Goal: Task Accomplishment & Management: Use online tool/utility

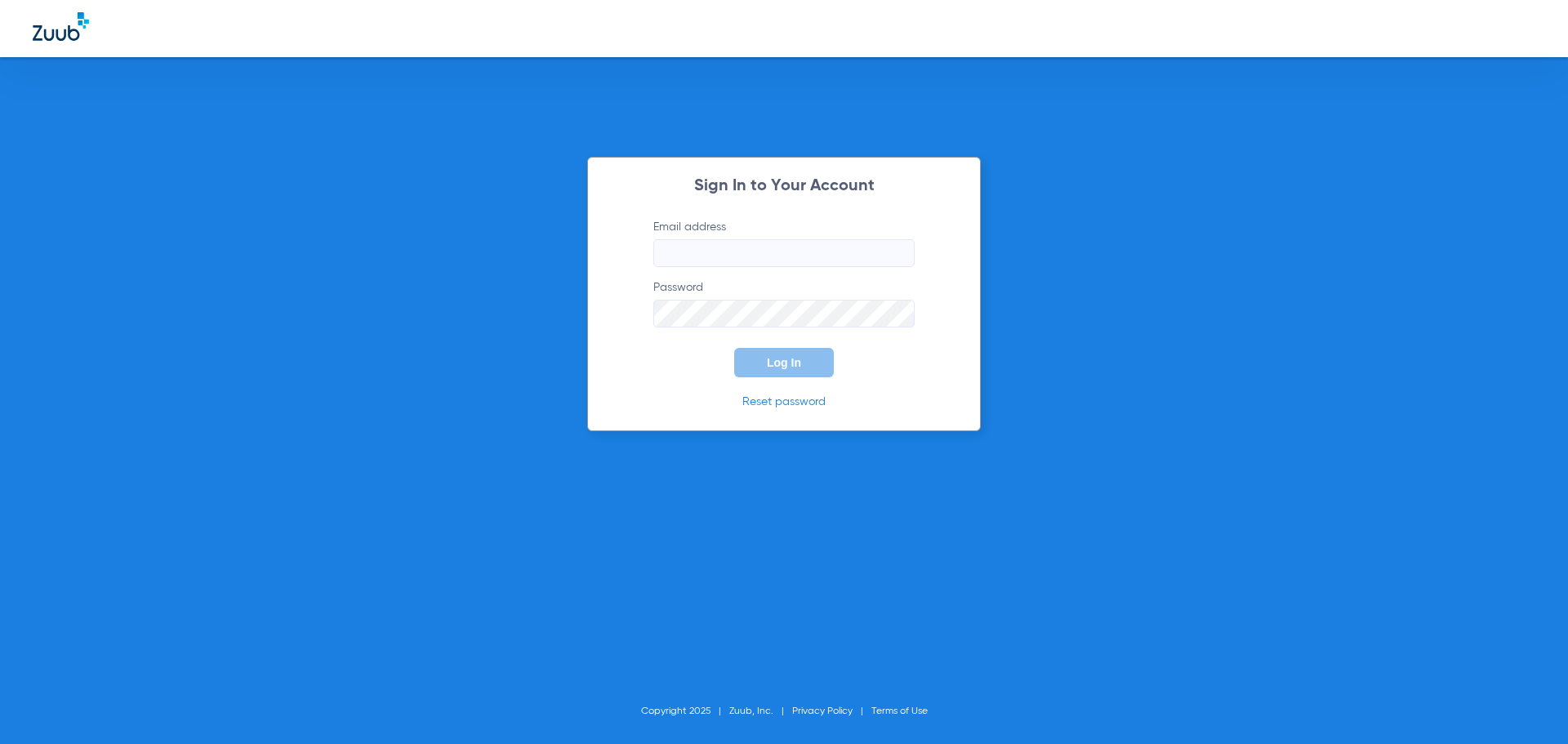
type input "[PERSON_NAME][EMAIL_ADDRESS][DOMAIN_NAME]"
click at [765, 362] on button "Log In" at bounding box center [784, 362] width 100 height 29
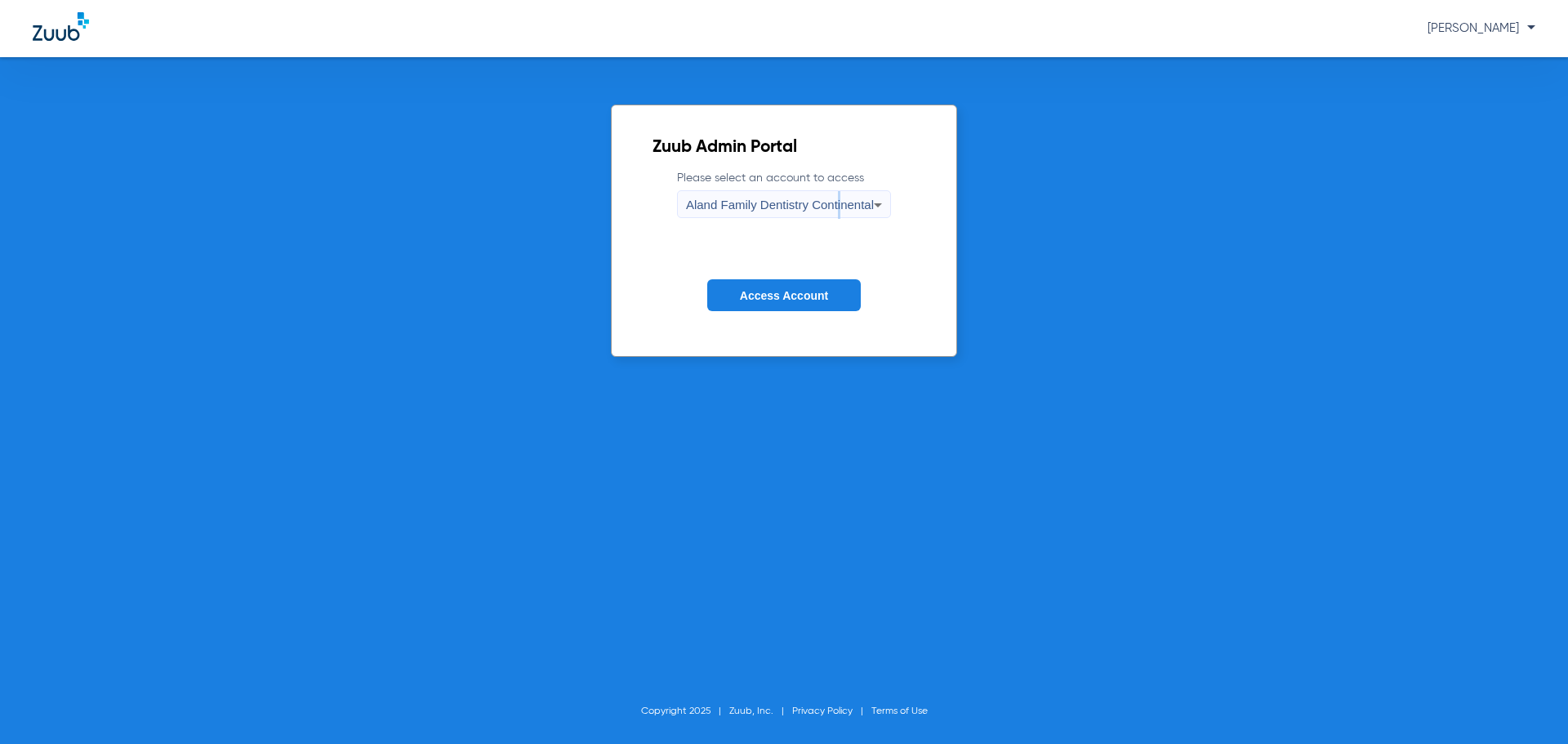
click at [838, 203] on span "Aland Family Dentistry Continental" at bounding box center [780, 205] width 188 height 14
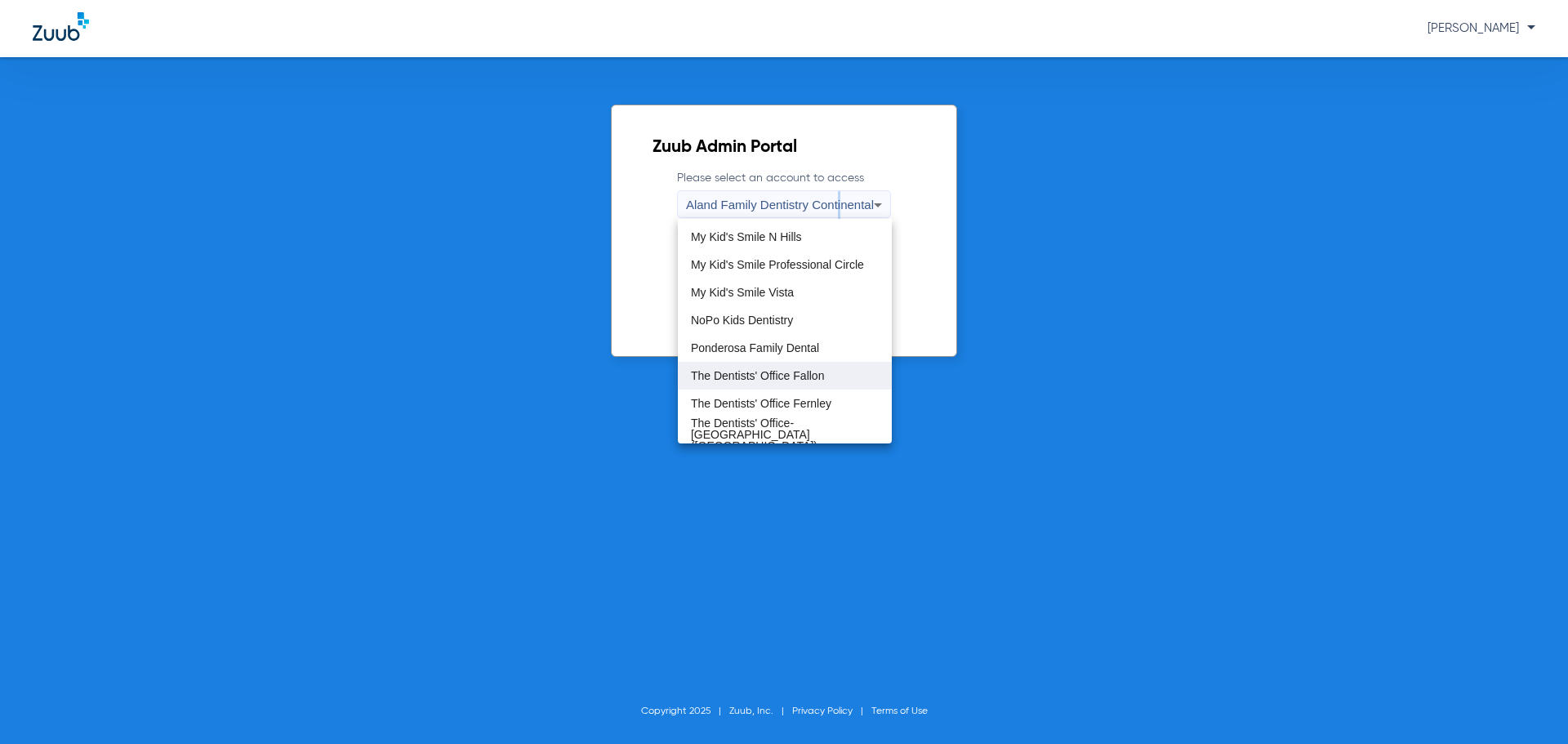
scroll to position [498, 0]
click at [794, 425] on span "The Dentists' Office-Tolas Place (TDO Tolas Place)" at bounding box center [784, 432] width 188 height 34
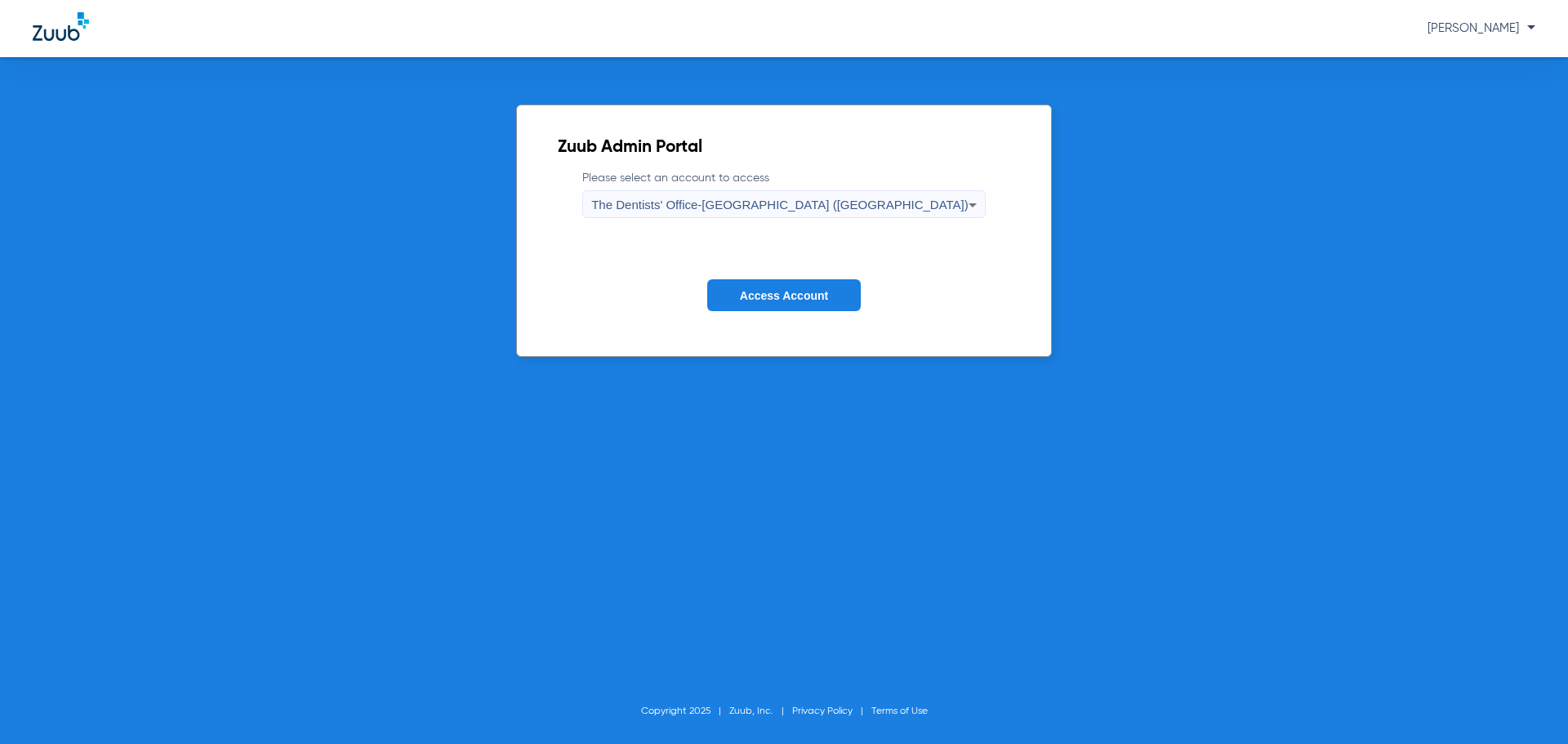
click at [817, 187] on label "Please select an account to access The Dentists' Office-Tolas Place (TDO Tolas …" at bounding box center [784, 194] width 403 height 49
click at [804, 209] on span "The Dentists' Office-Tolas Place (TDO Tolas Place)" at bounding box center [780, 205] width 378 height 14
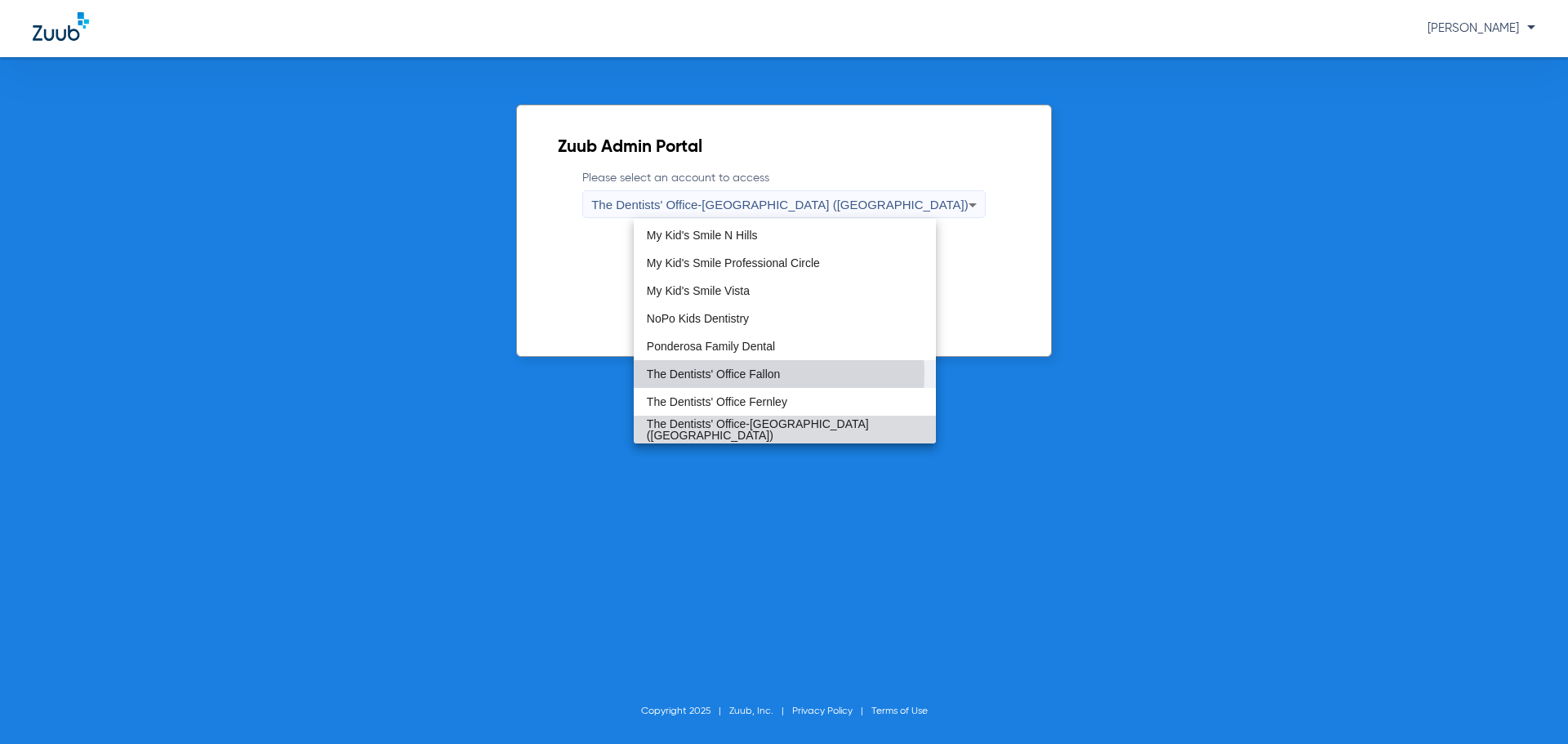
click at [747, 373] on span "The Dentists' Office Fallon" at bounding box center [713, 373] width 133 height 11
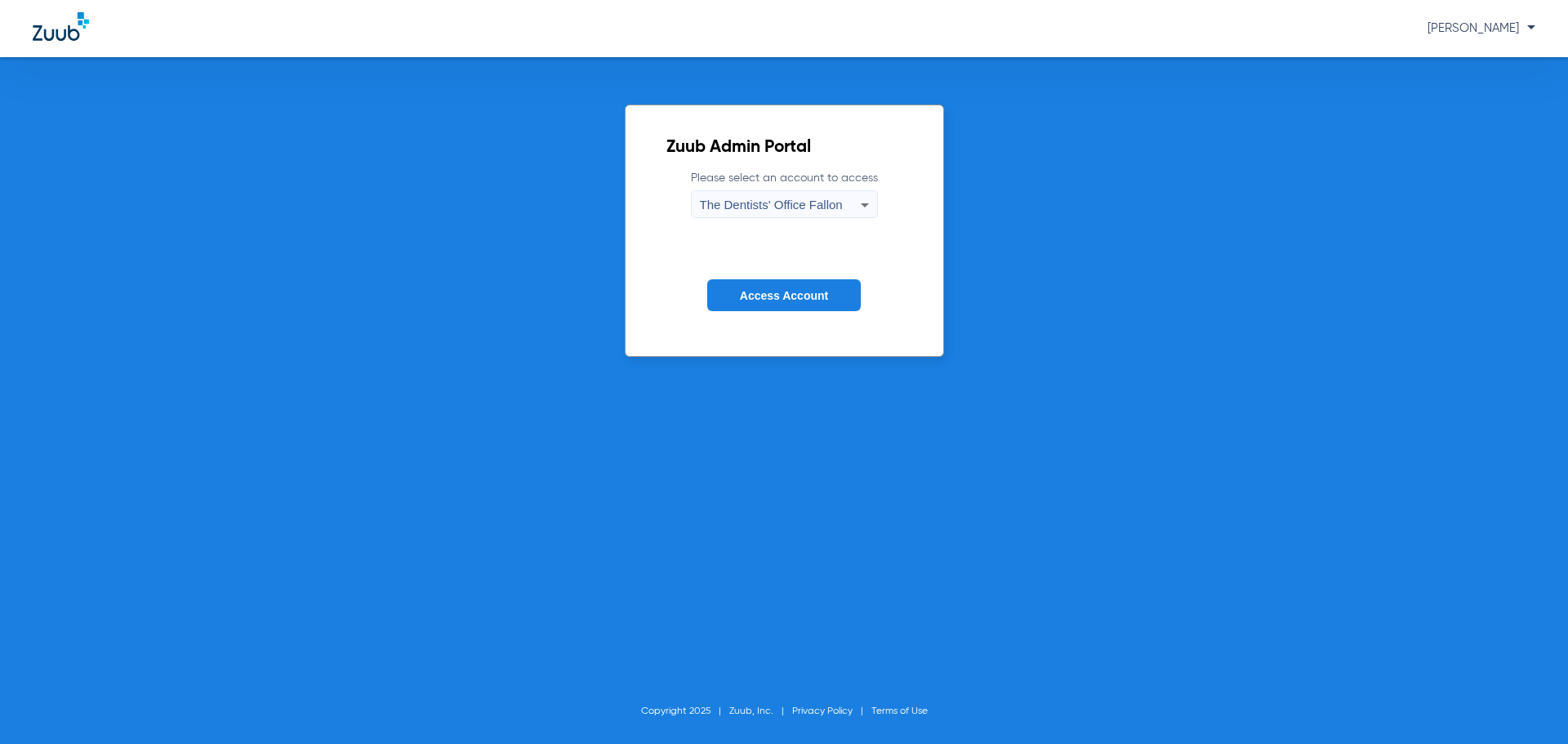
click at [776, 299] on span "Access Account" at bounding box center [784, 296] width 88 height 13
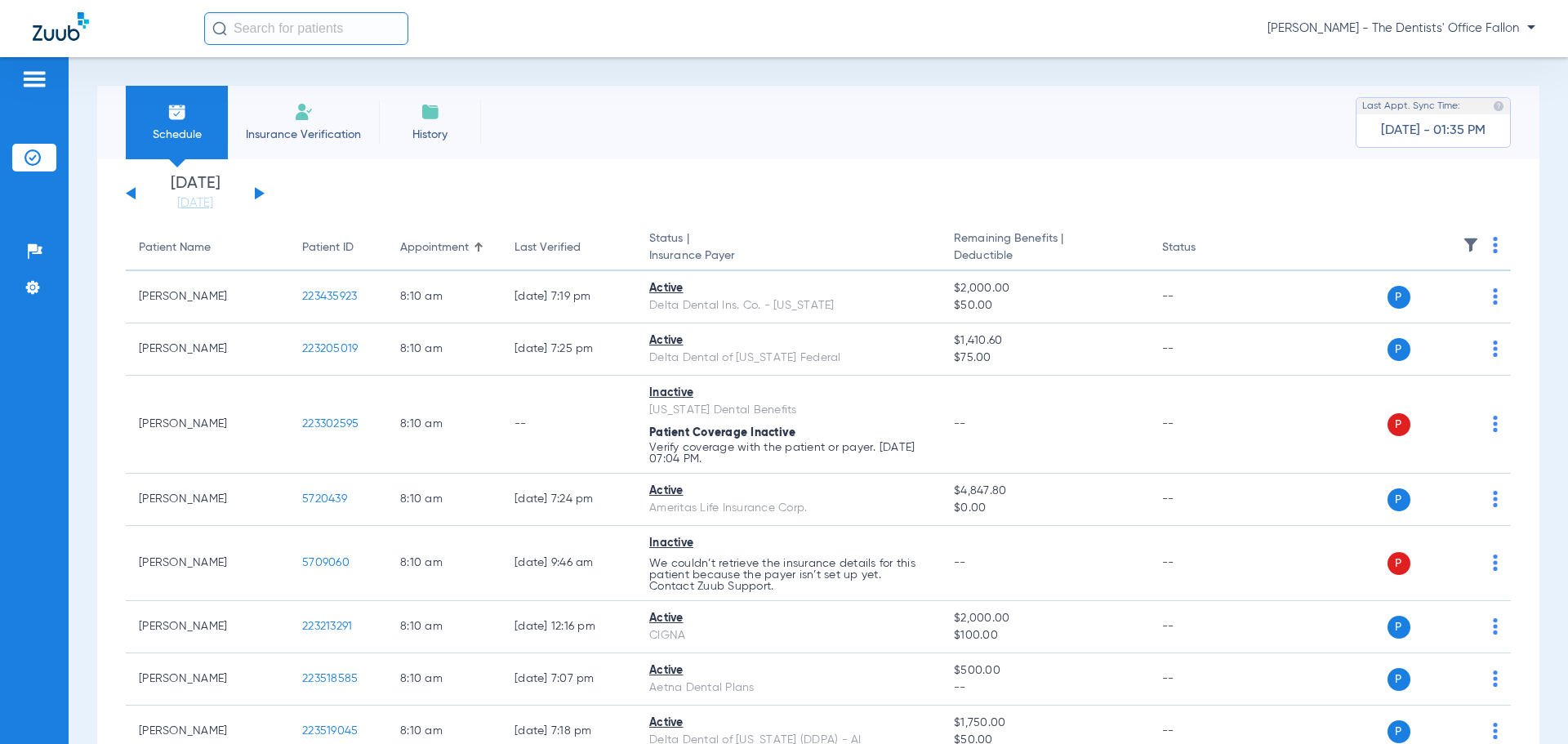
click at [259, 197] on div "[DATE] [DATE] [DATE] [DATE] [DATE] [DATE] [DATE] [DATE] [DATE] [DATE] [DATE] [D…" at bounding box center [195, 193] width 139 height 36
click at [256, 192] on button at bounding box center [259, 193] width 10 height 12
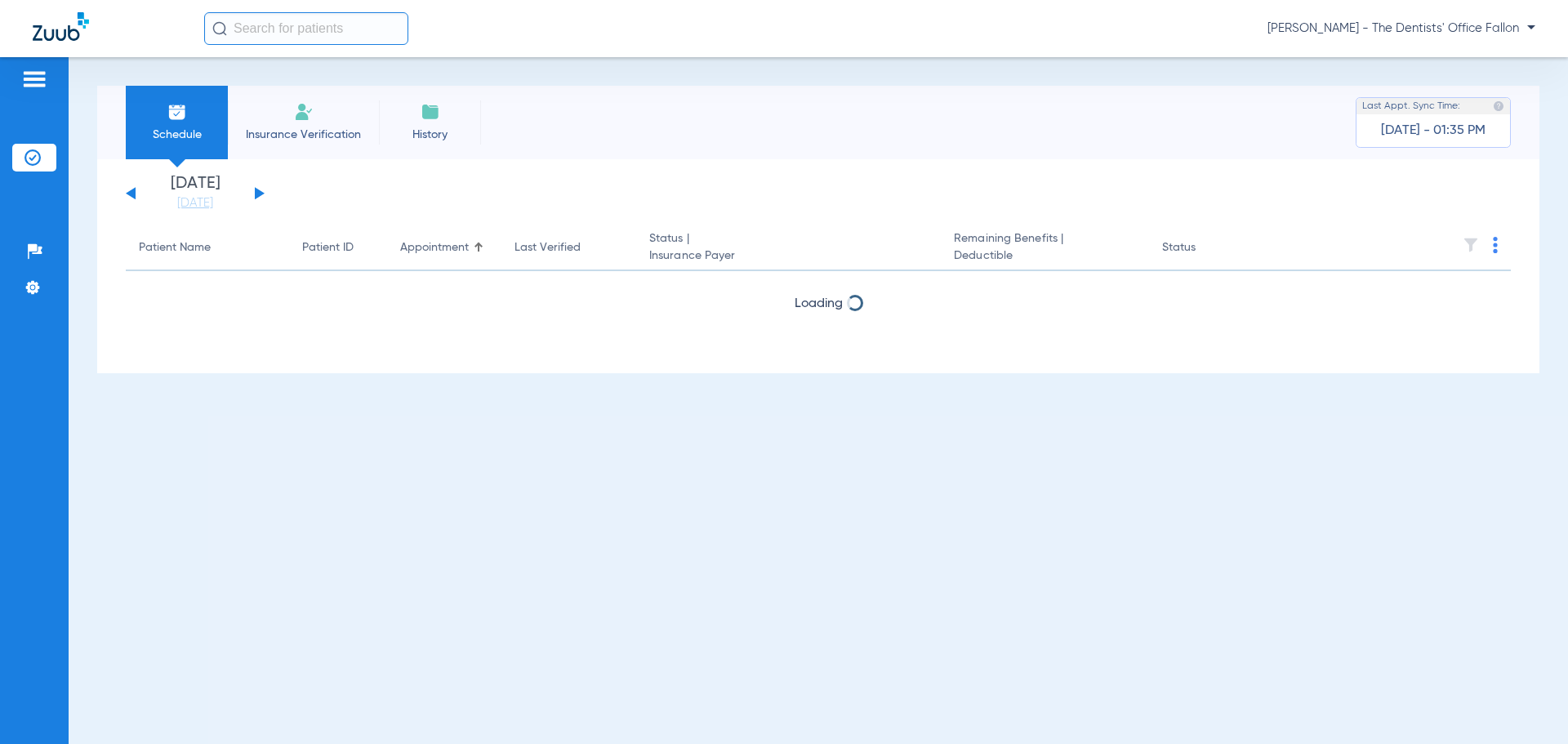
click at [256, 192] on button at bounding box center [259, 193] width 10 height 12
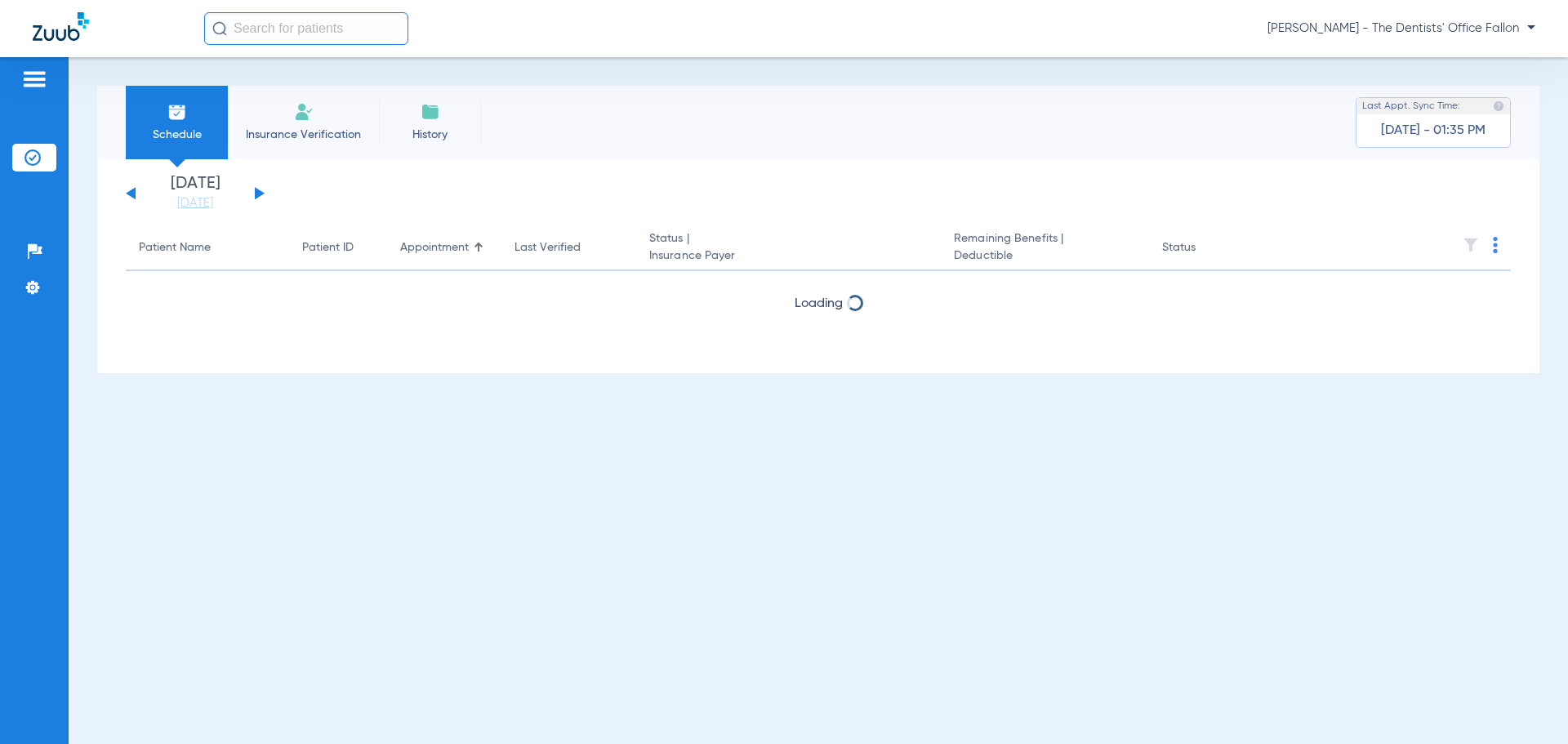
click at [256, 192] on button at bounding box center [259, 193] width 10 height 12
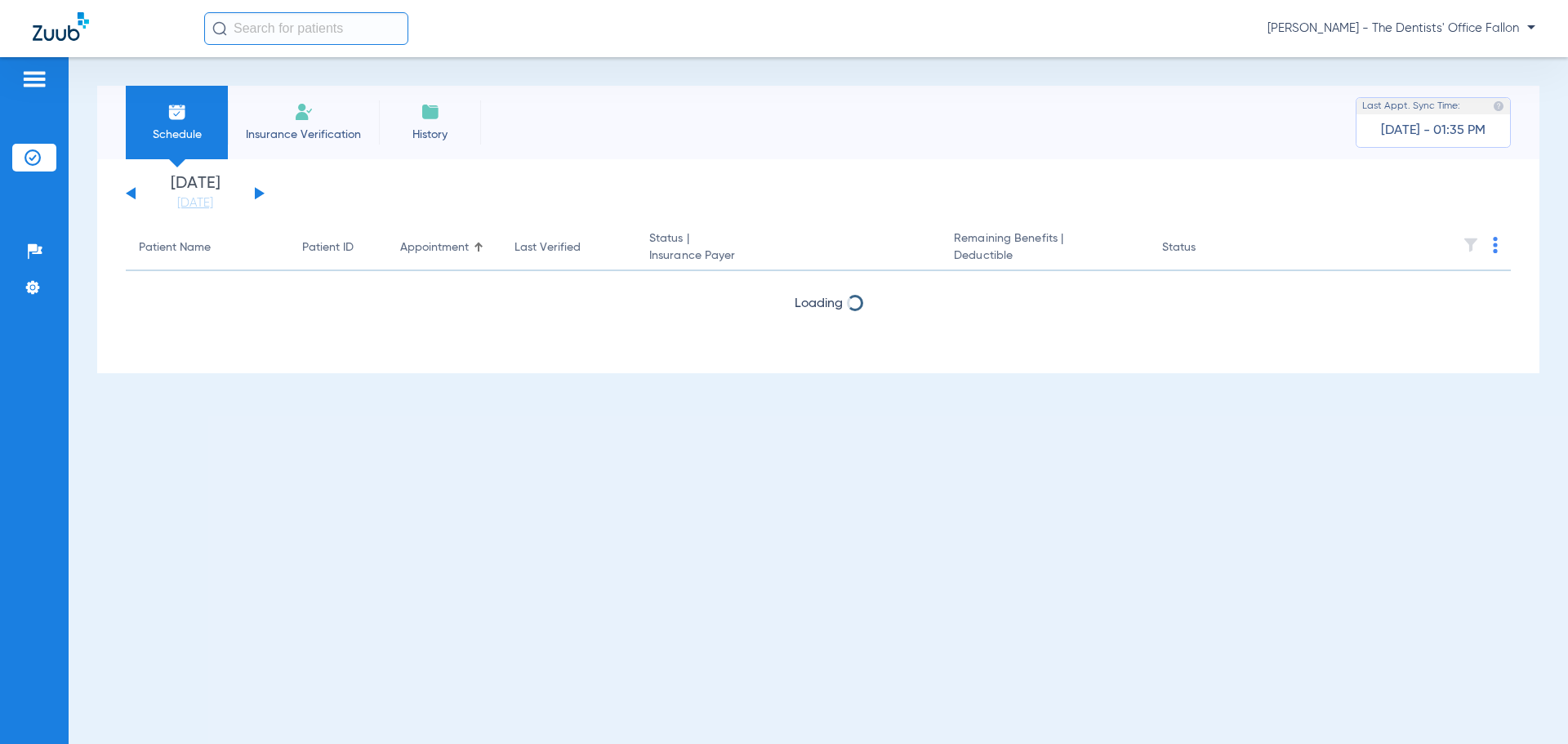
click at [256, 192] on button at bounding box center [259, 193] width 10 height 12
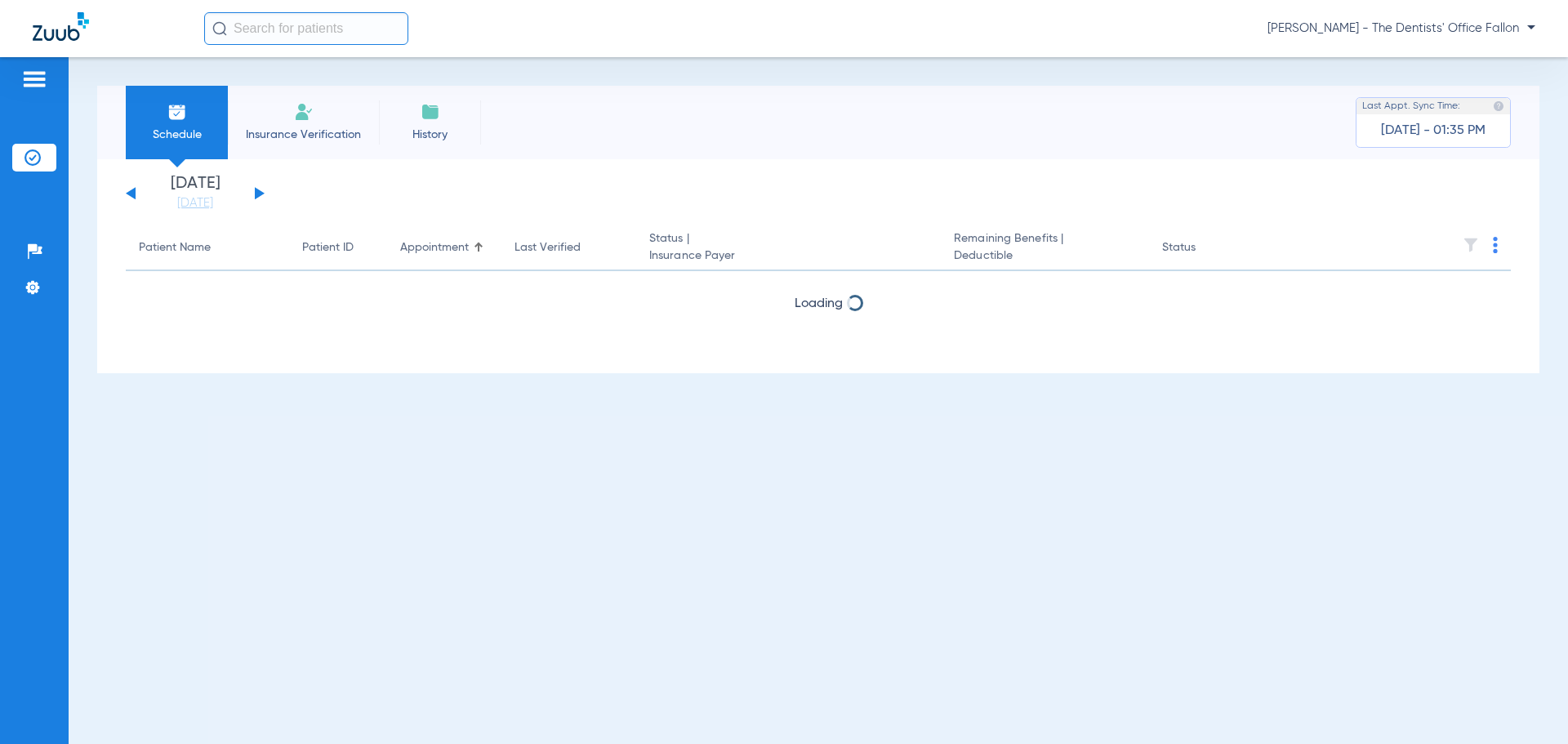
click at [256, 192] on button at bounding box center [259, 193] width 10 height 12
click at [256, 191] on button at bounding box center [259, 193] width 10 height 12
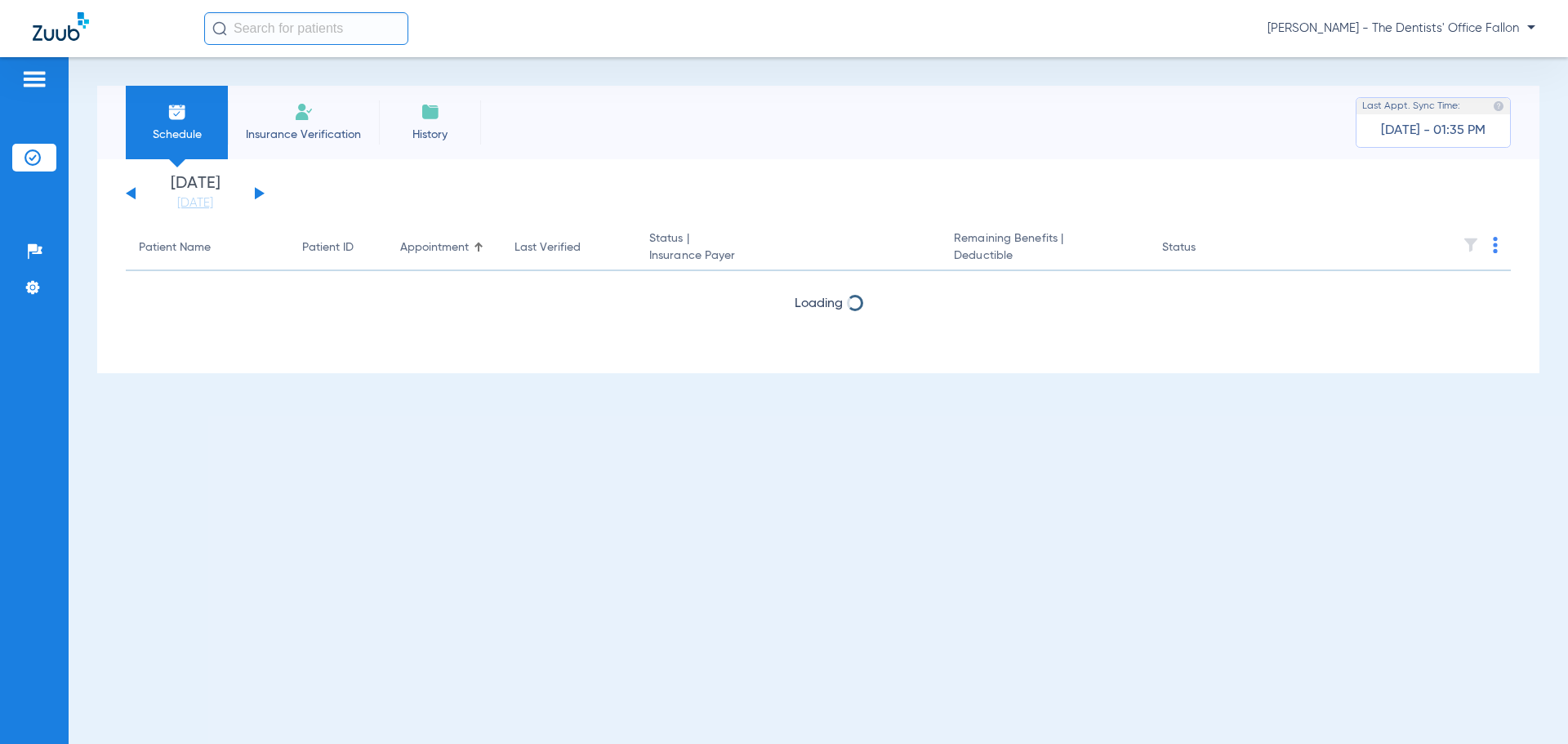
click at [256, 191] on button at bounding box center [259, 193] width 10 height 12
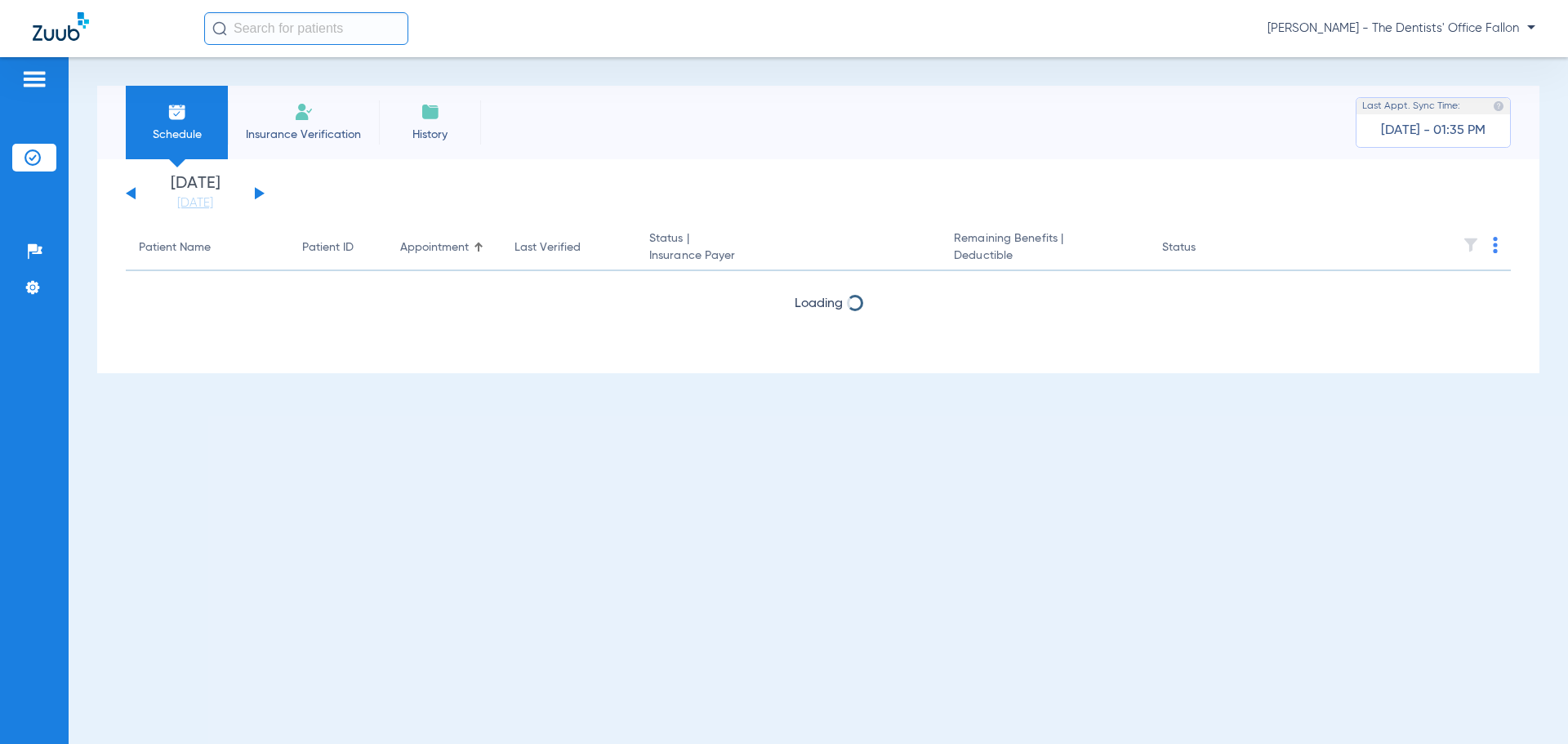
click at [256, 191] on button at bounding box center [259, 193] width 10 height 12
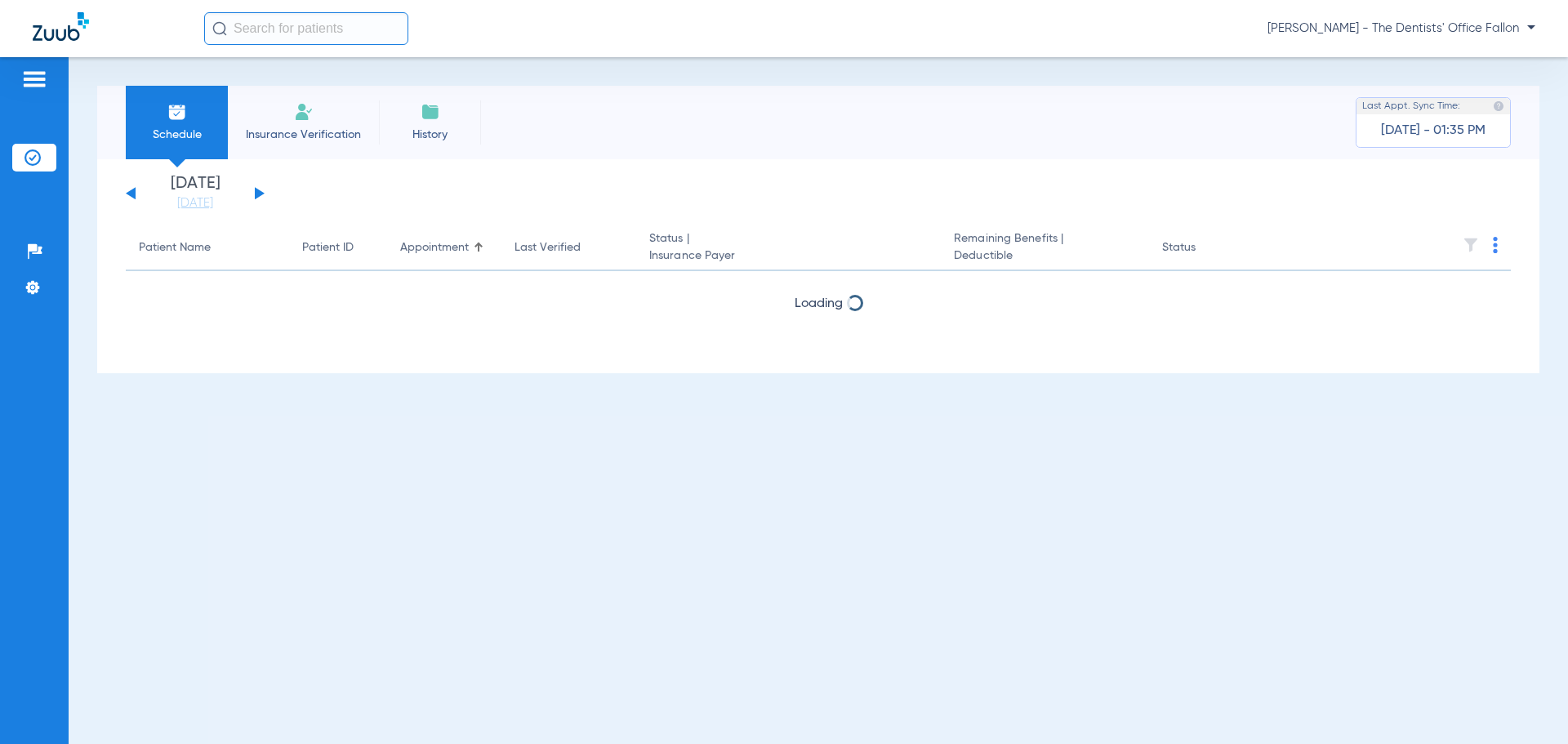
click at [256, 191] on button at bounding box center [259, 193] width 10 height 12
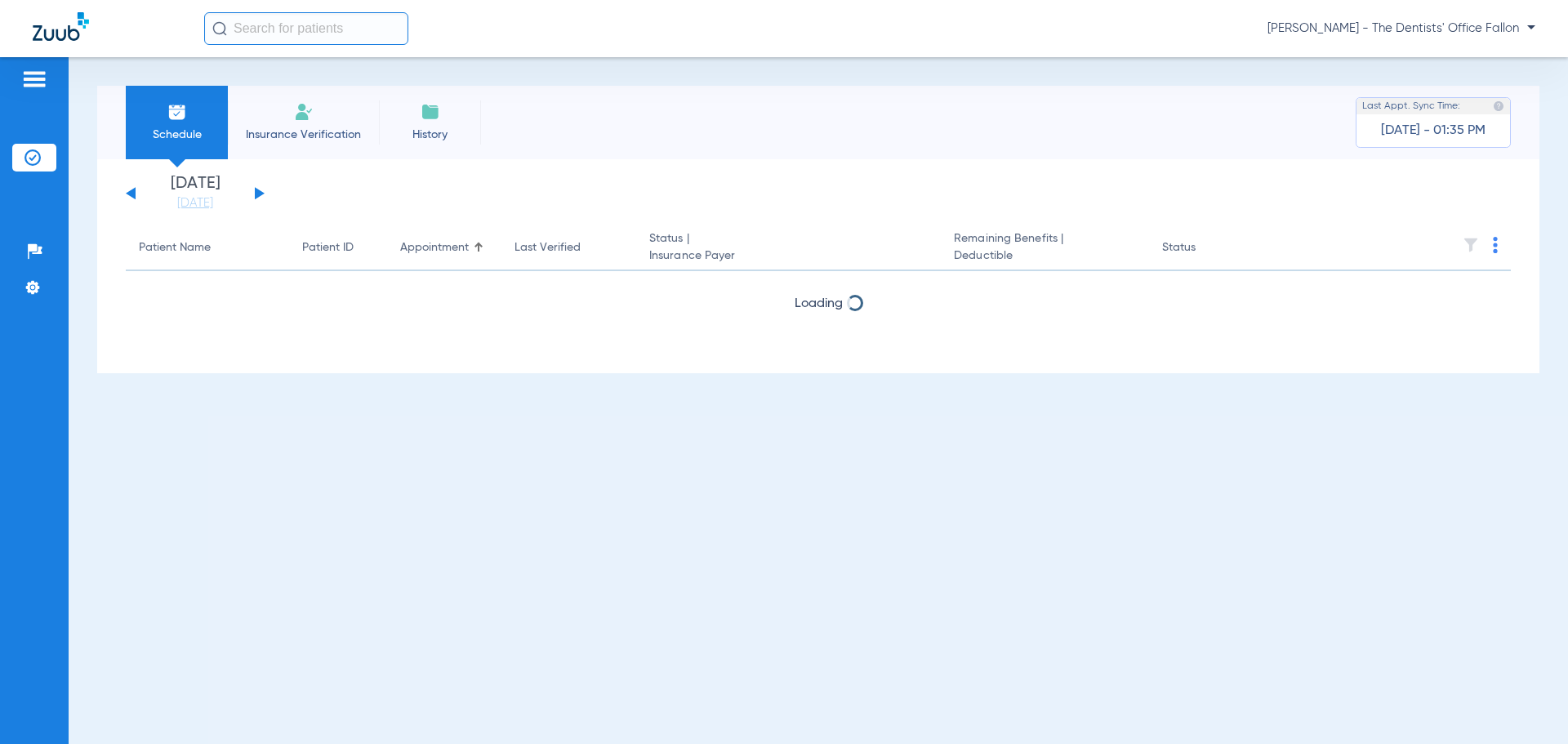
click at [256, 191] on button at bounding box center [259, 193] width 10 height 12
click at [255, 191] on button at bounding box center [259, 193] width 10 height 12
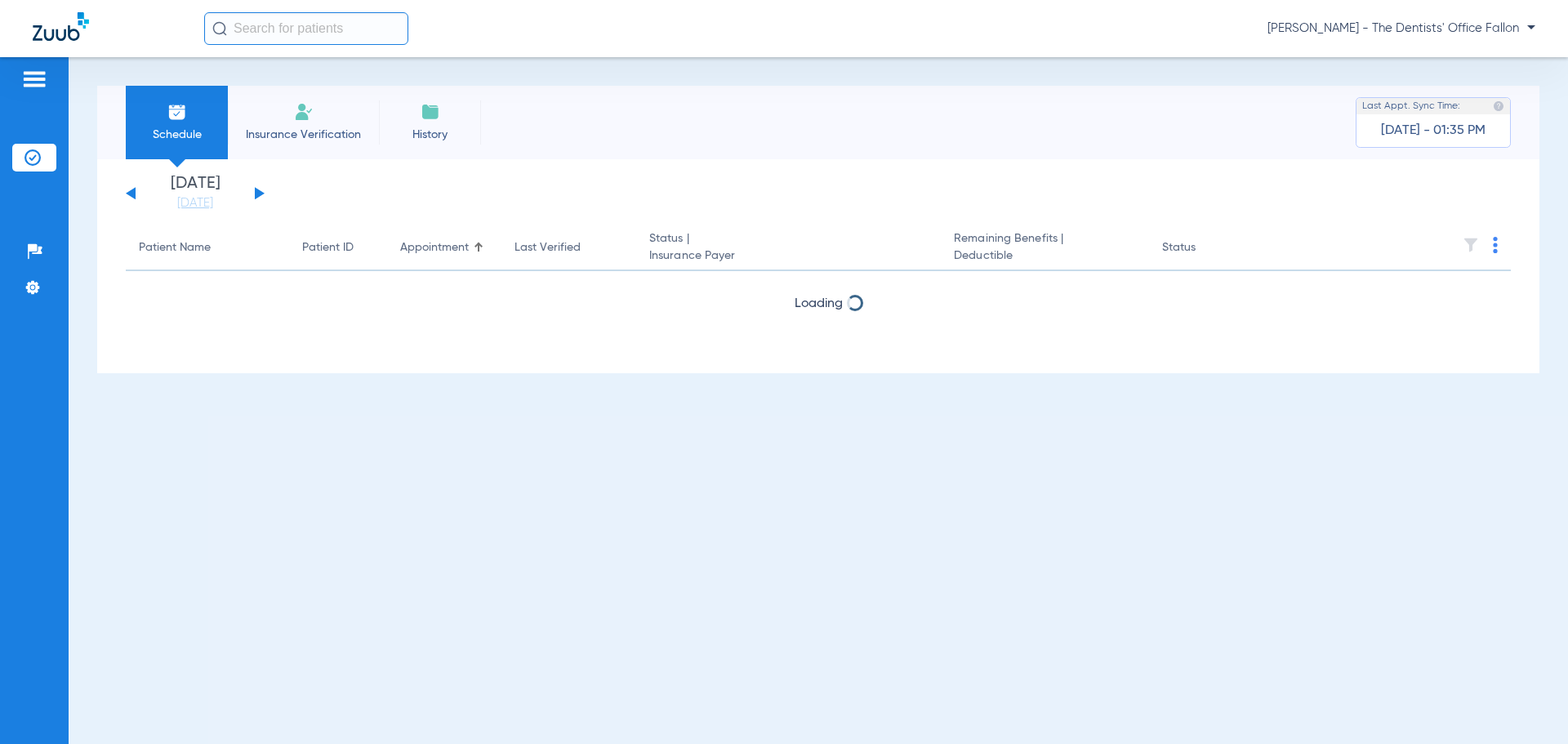
click at [255, 191] on button at bounding box center [259, 193] width 10 height 12
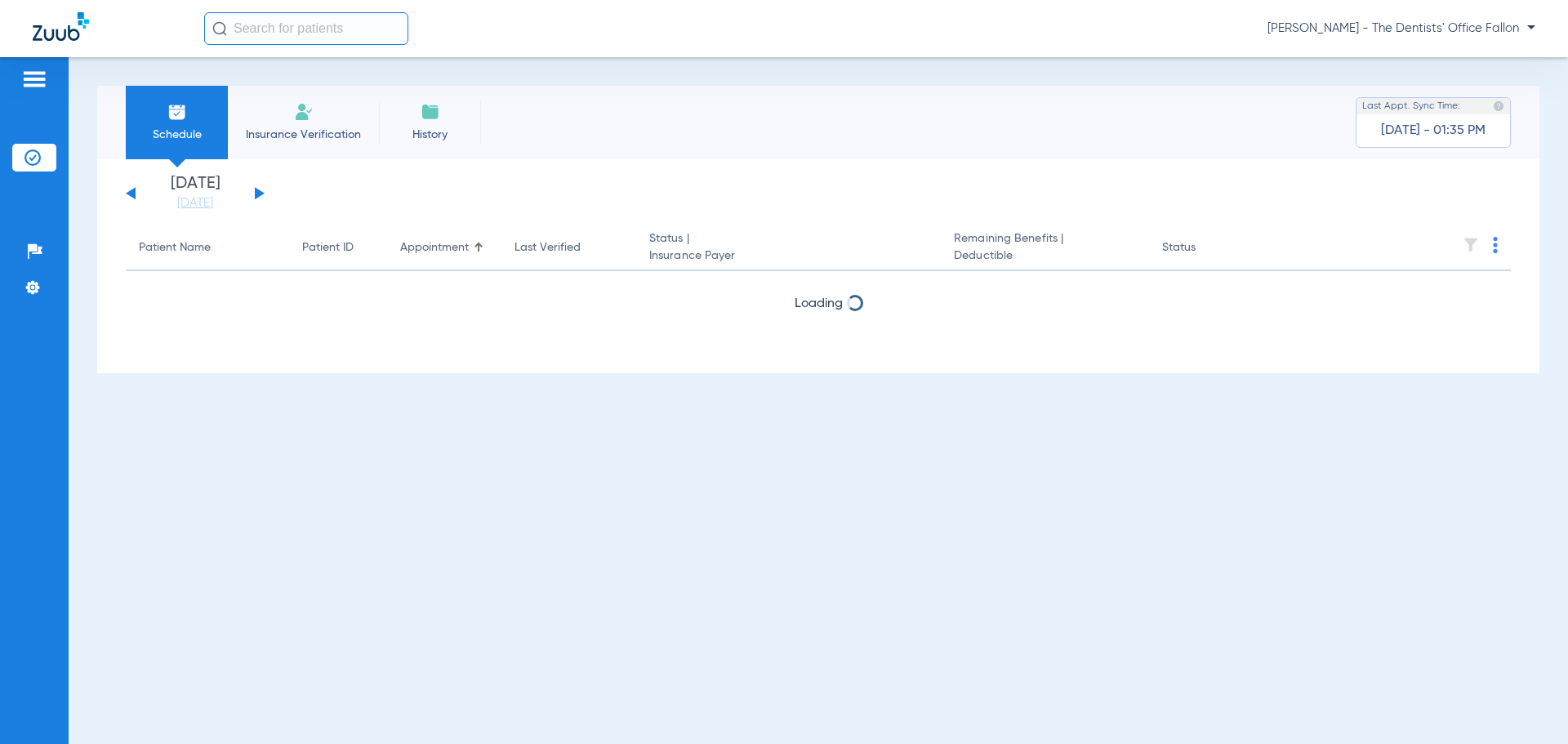
click at [255, 191] on button at bounding box center [259, 193] width 10 height 12
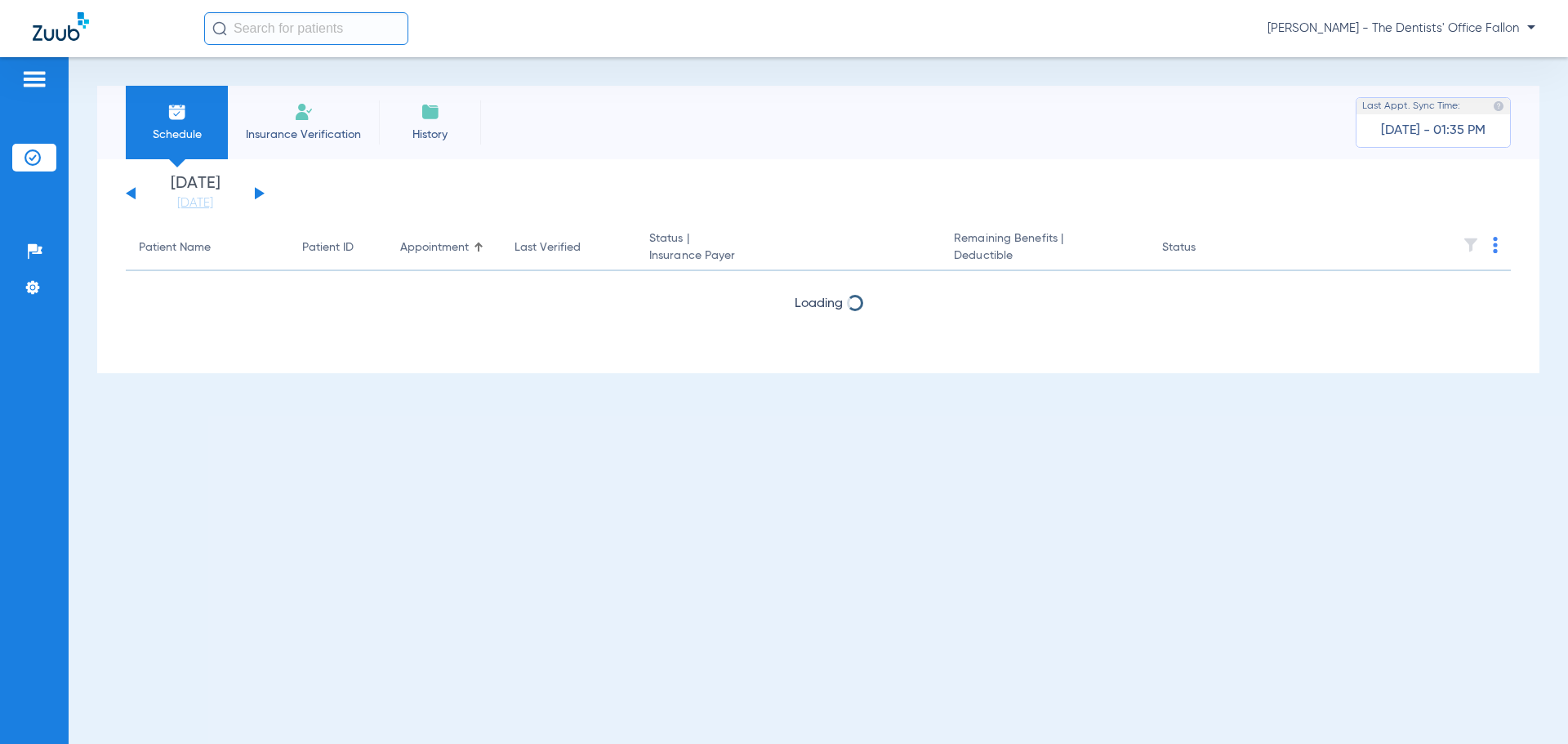
click at [255, 191] on button at bounding box center [259, 193] width 10 height 12
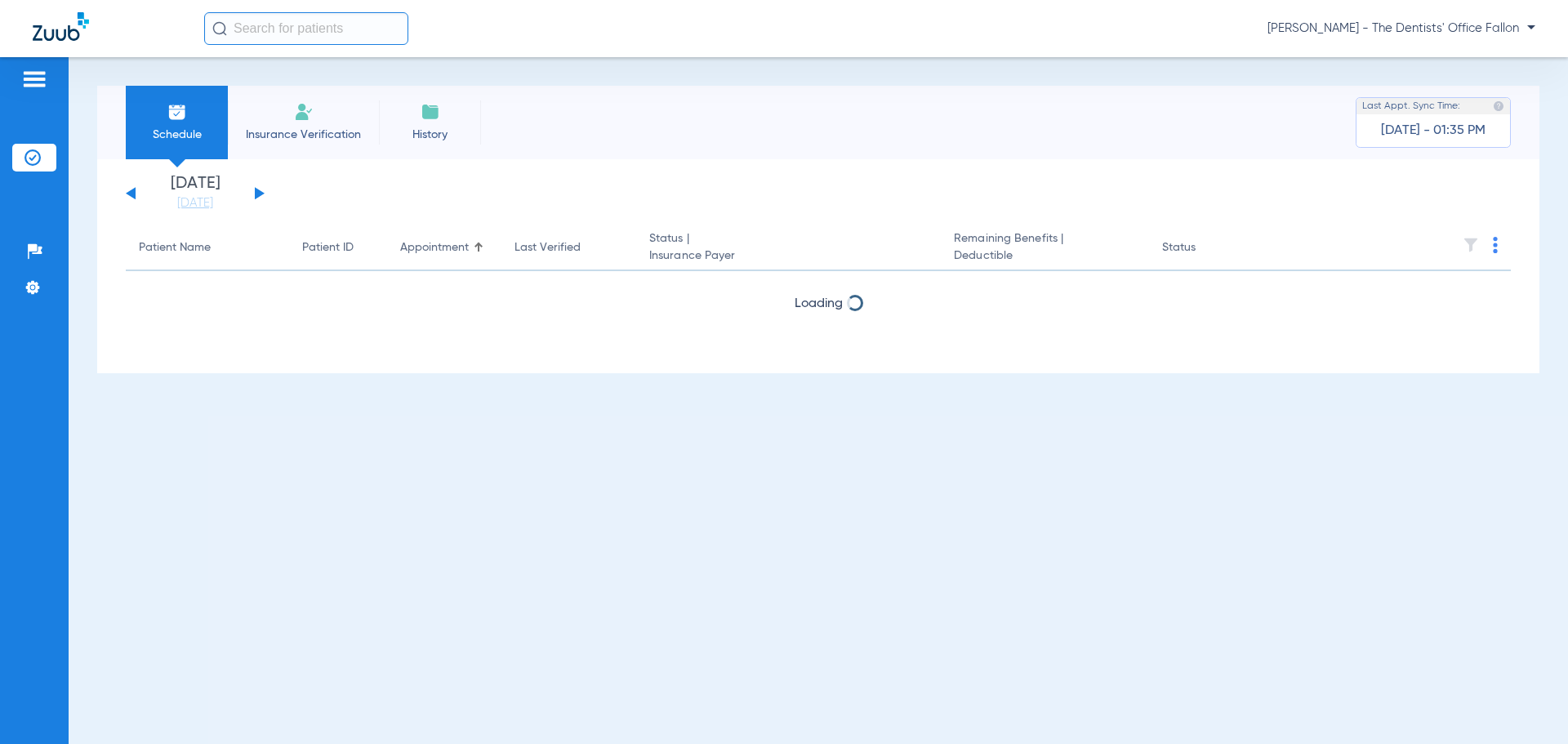
click at [255, 191] on button at bounding box center [259, 193] width 10 height 12
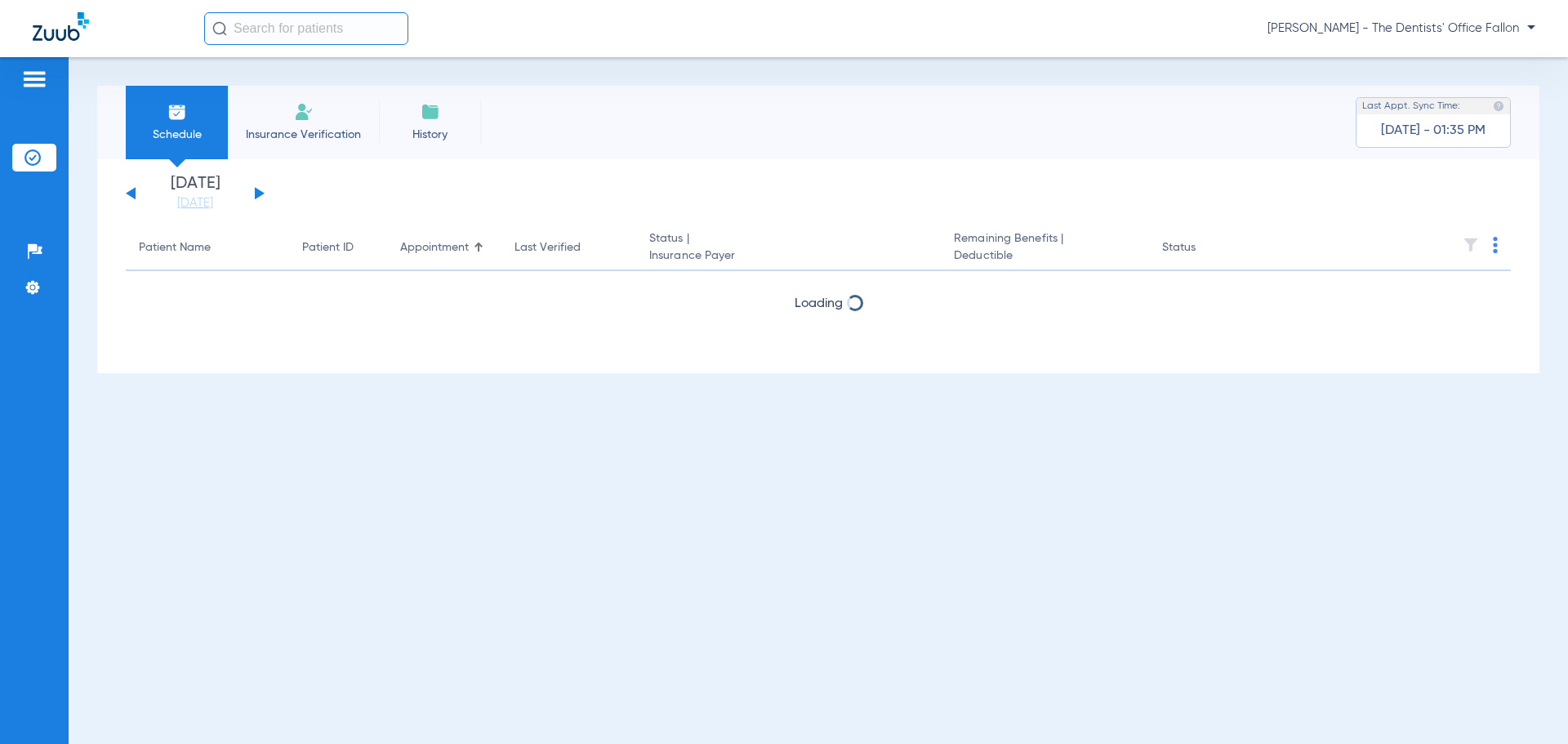
click at [255, 191] on button at bounding box center [259, 193] width 10 height 12
click at [126, 193] on button at bounding box center [131, 193] width 10 height 12
click at [257, 195] on button at bounding box center [259, 193] width 10 height 12
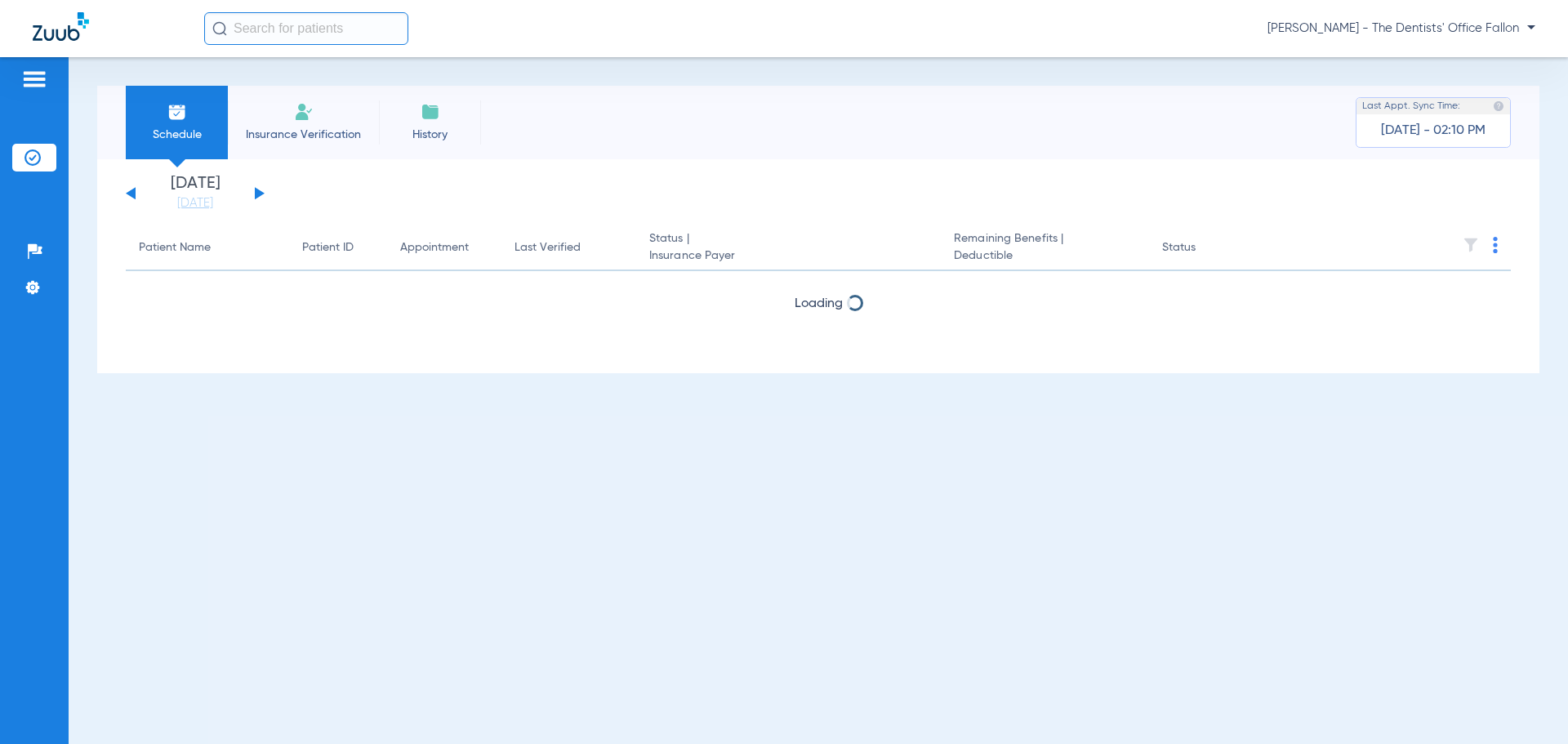
click at [1395, 21] on span "Jamie Zari - The Dentists' Office Fallon" at bounding box center [1402, 28] width 268 height 17
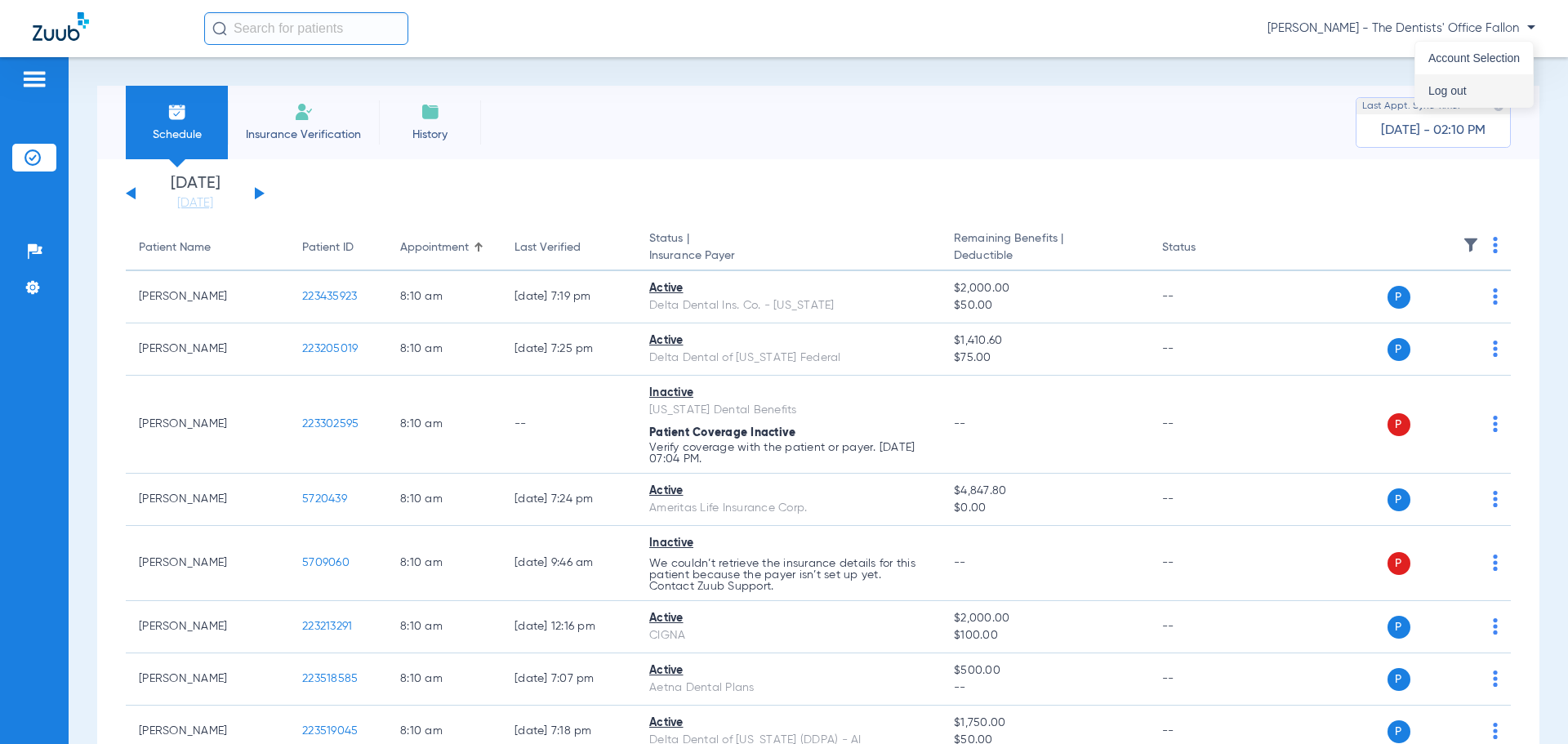
click at [1444, 88] on span "Log out" at bounding box center [1474, 90] width 92 height 11
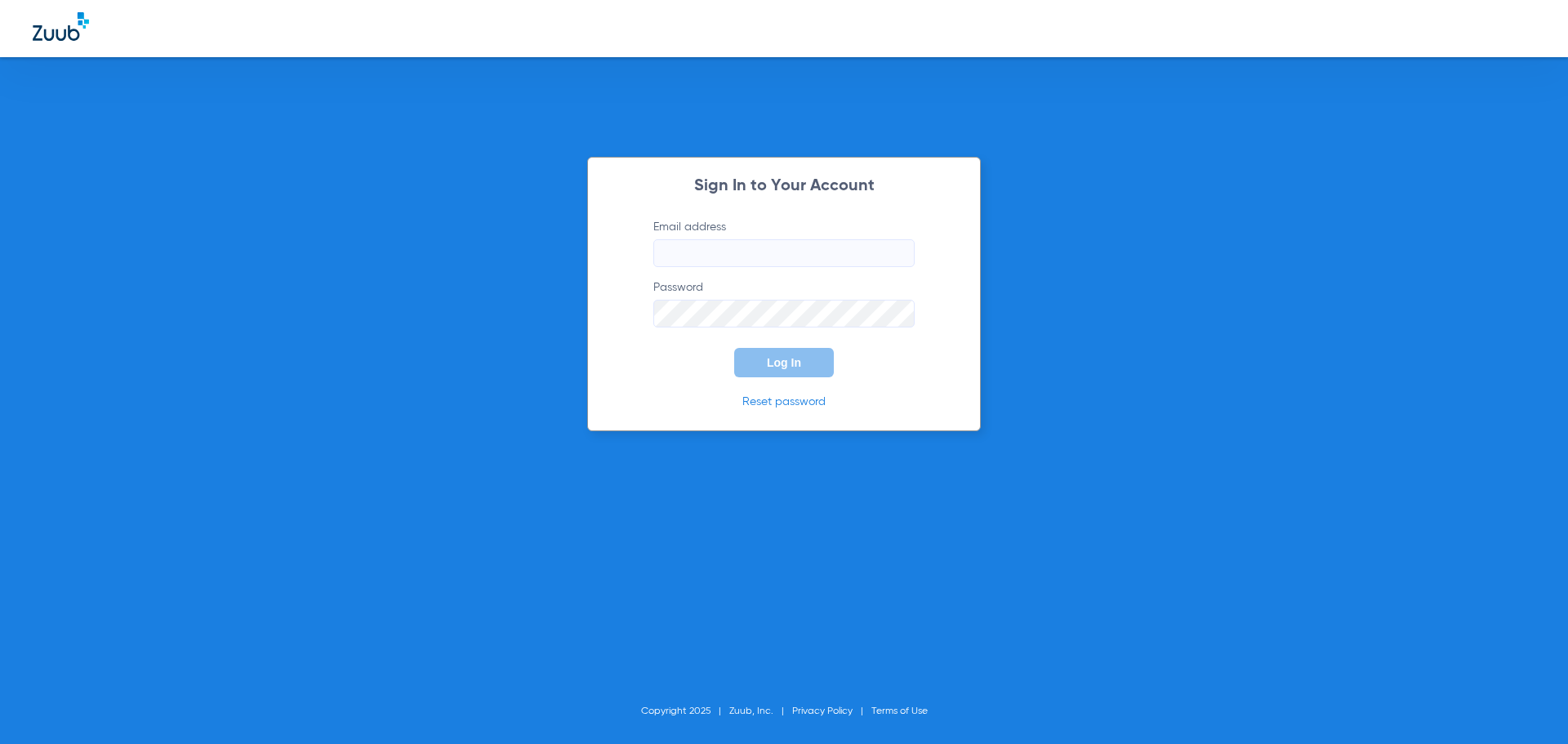
type input "jamie.zari@bluetreedental.com"
click at [799, 363] on span "Log In" at bounding box center [784, 363] width 34 height 13
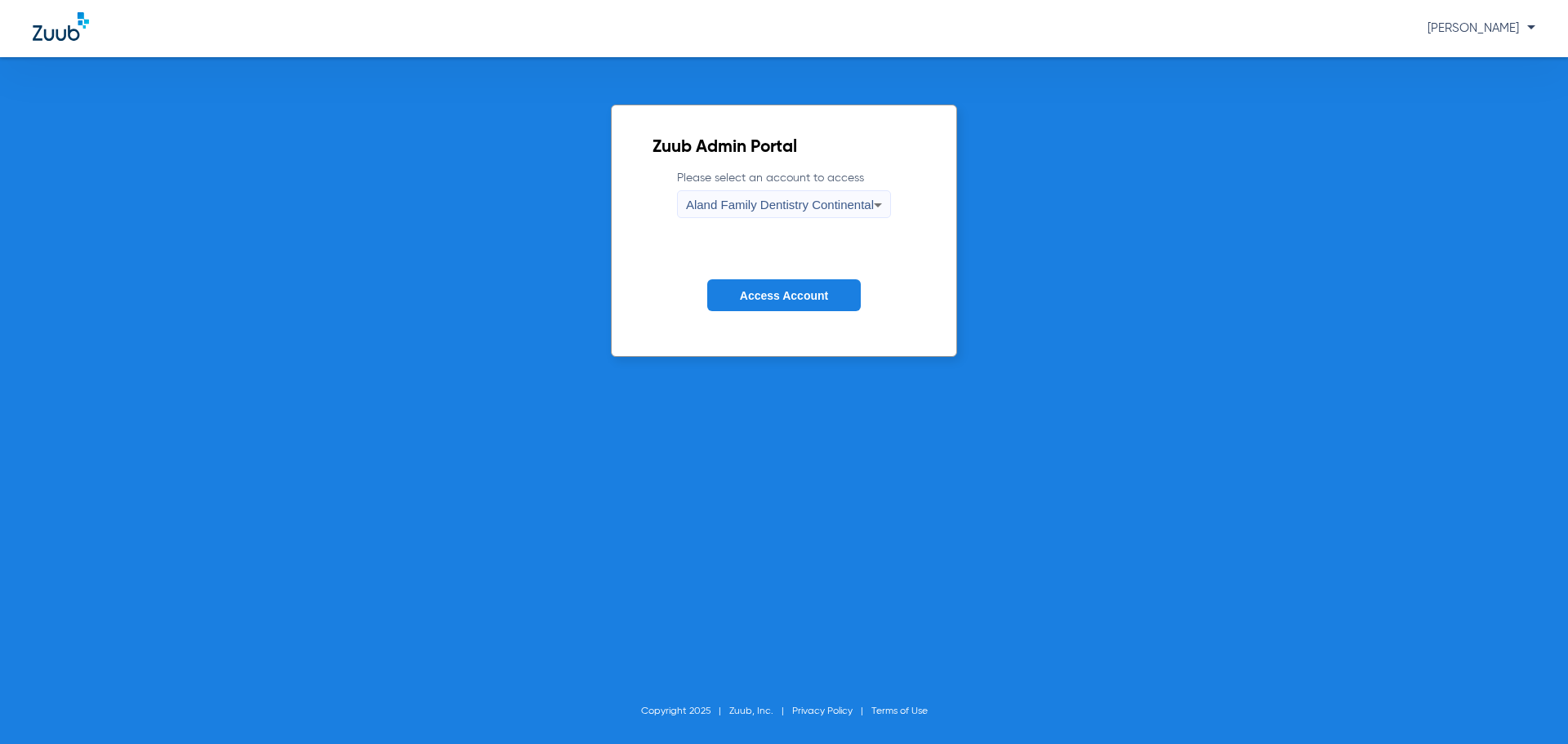
click at [793, 210] on span "Aland Family Dentistry Continental" at bounding box center [780, 205] width 188 height 14
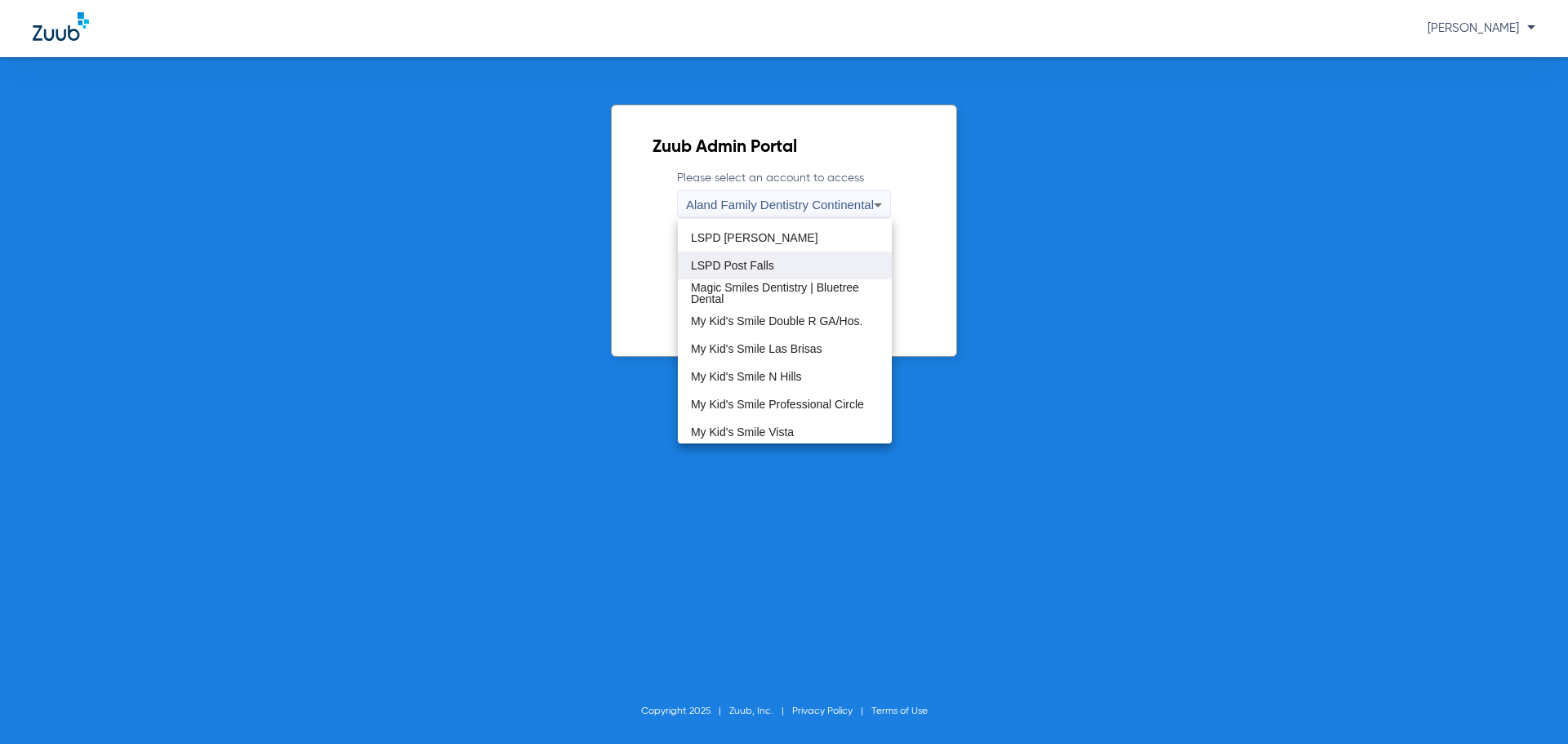
scroll to position [498, 0]
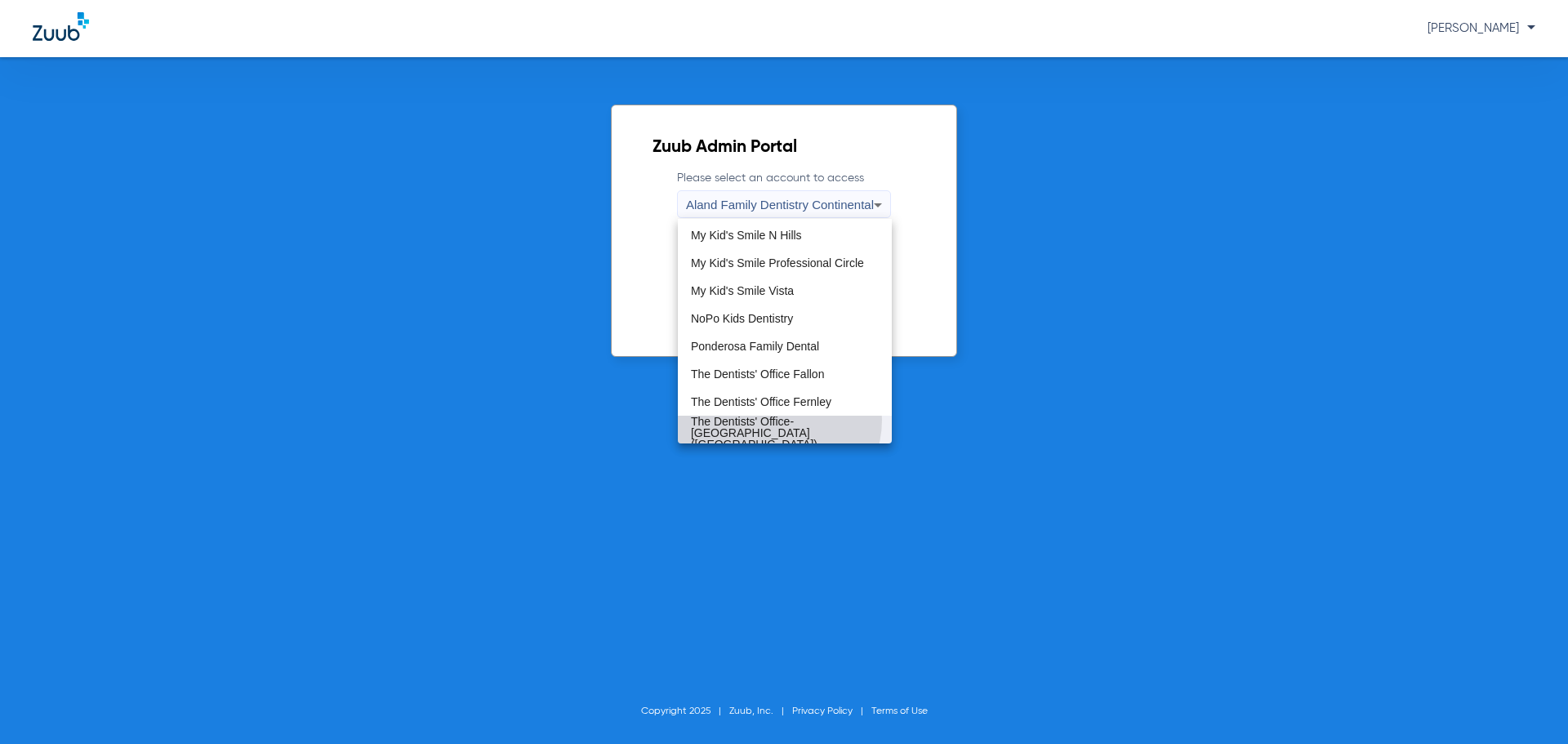
click at [775, 420] on span "The Dentists' Office-Tolas Place (TDO Tolas Place)" at bounding box center [784, 432] width 188 height 34
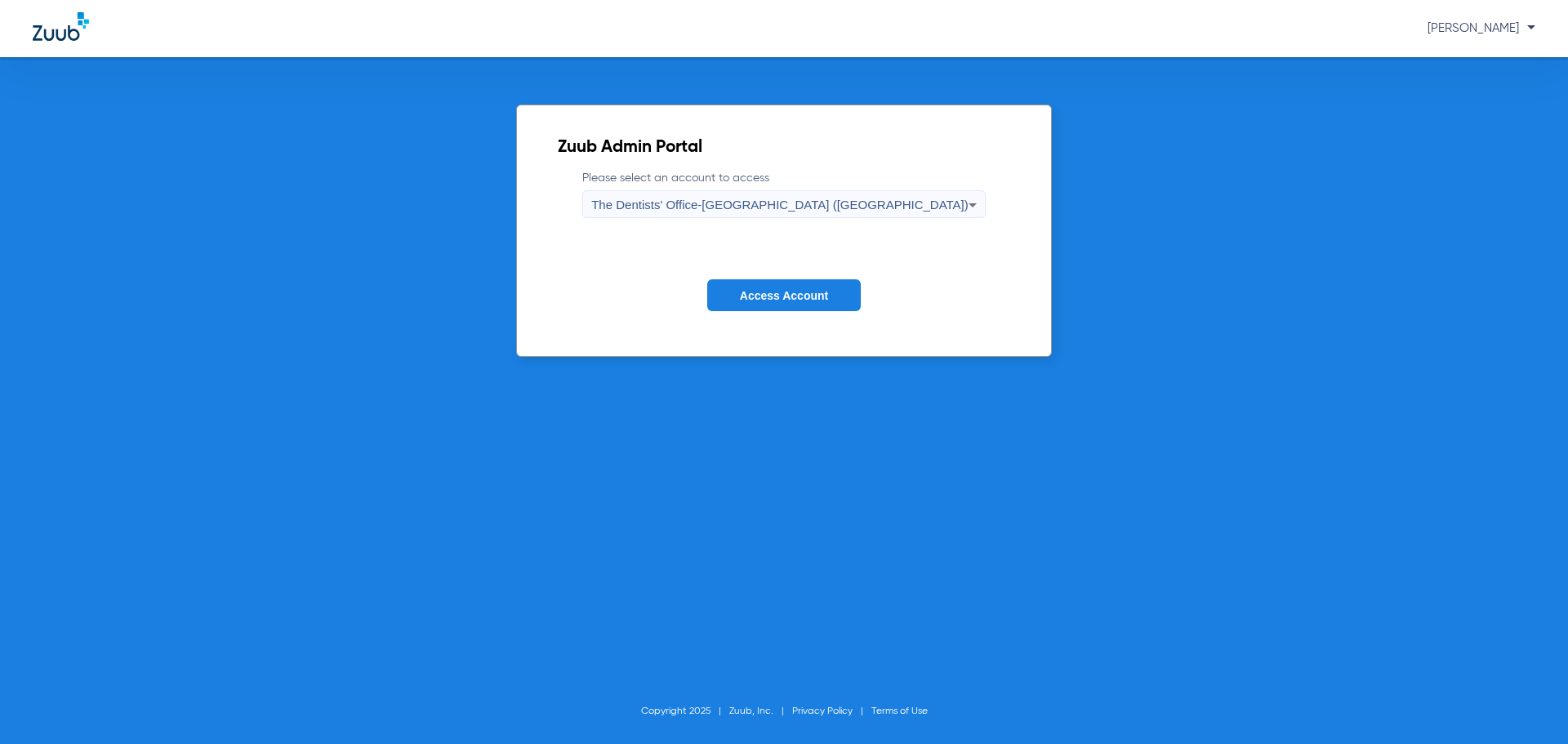
click at [799, 305] on button "Access Account" at bounding box center [784, 296] width 154 height 32
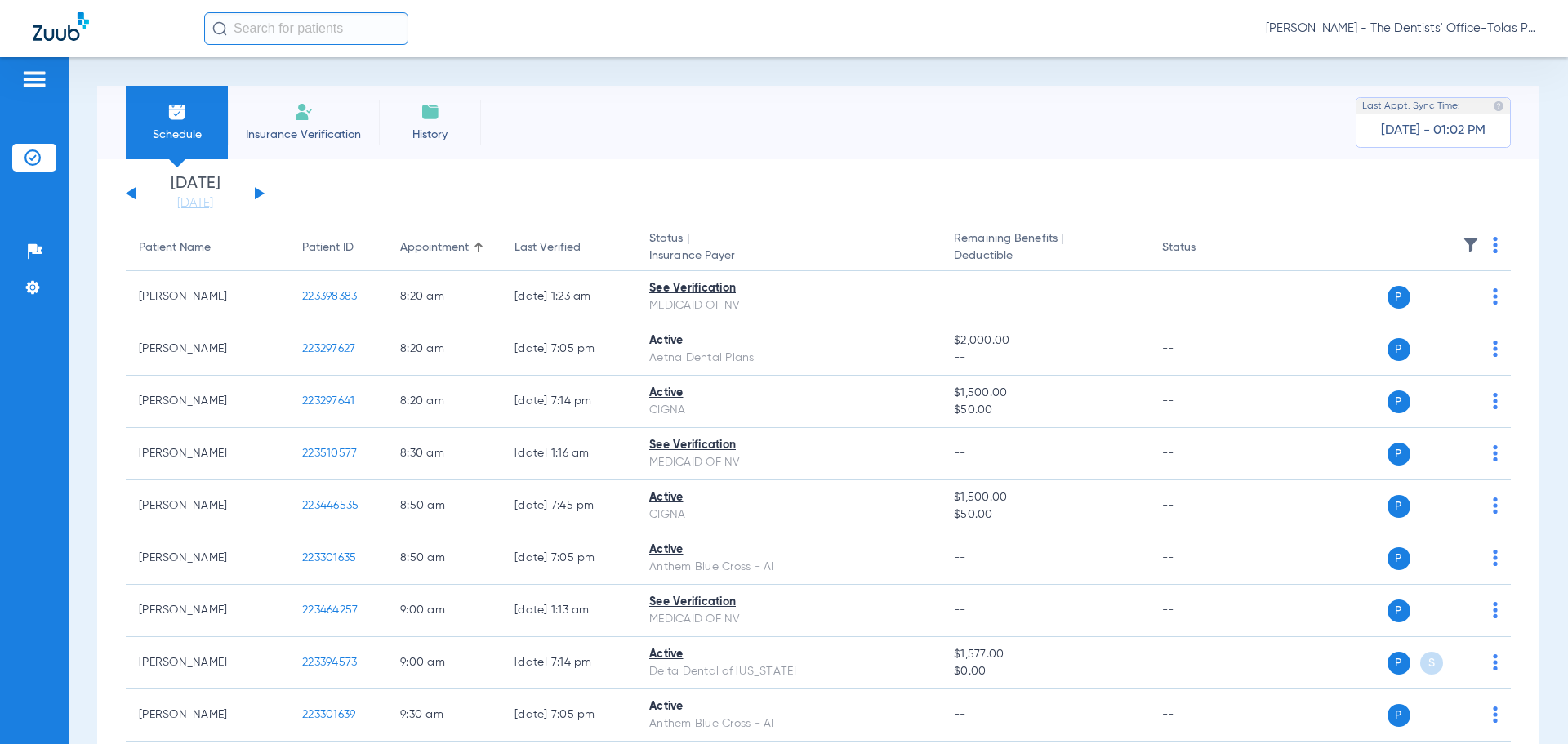
click at [262, 195] on div "[DATE] [DATE] [DATE] [DATE] [DATE] [DATE] [DATE] [DATE] [DATE] [DATE] [DATE] [D…" at bounding box center [195, 193] width 139 height 36
click at [260, 192] on button at bounding box center [259, 193] width 10 height 12
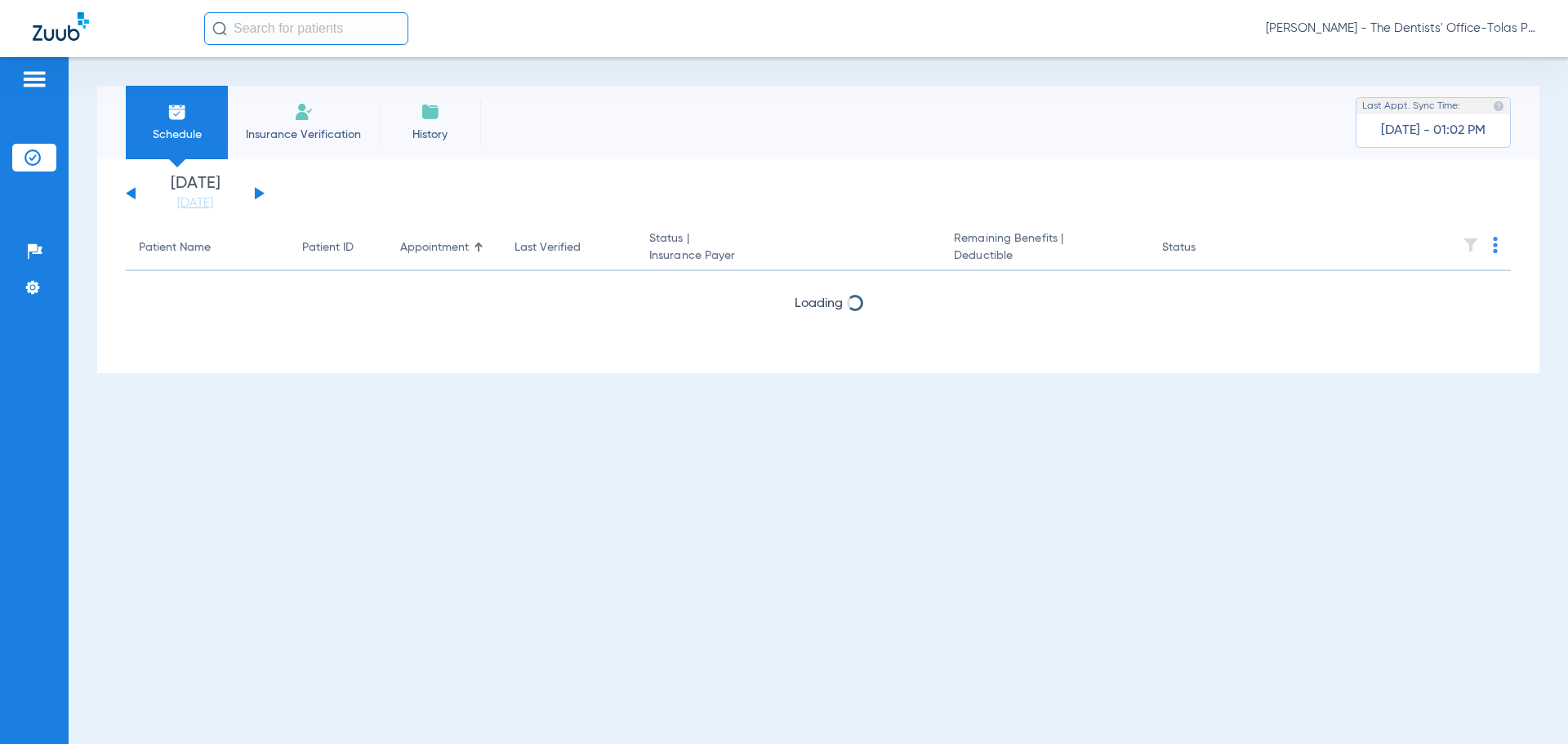
click at [260, 192] on button at bounding box center [259, 193] width 10 height 12
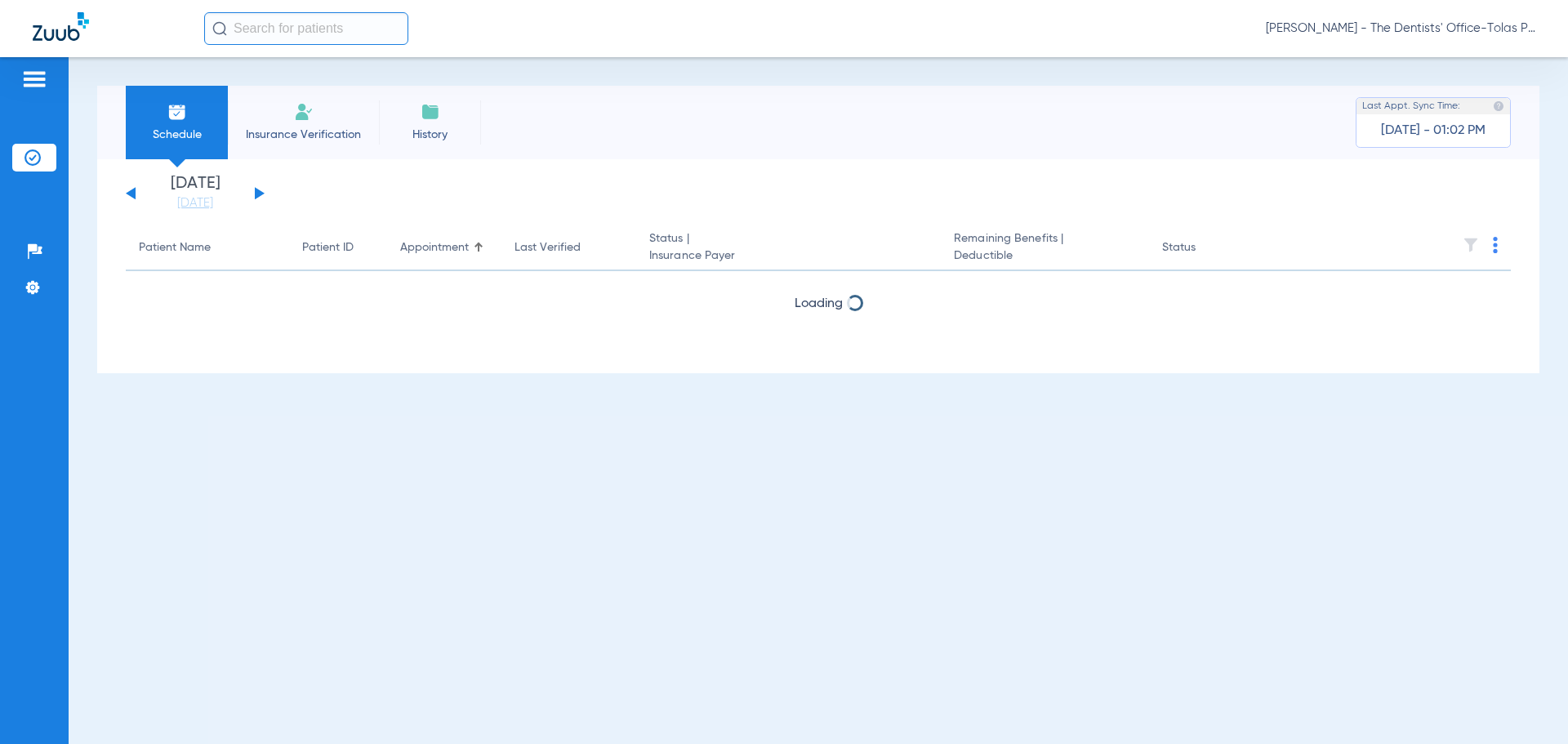
click at [260, 192] on button at bounding box center [259, 193] width 10 height 12
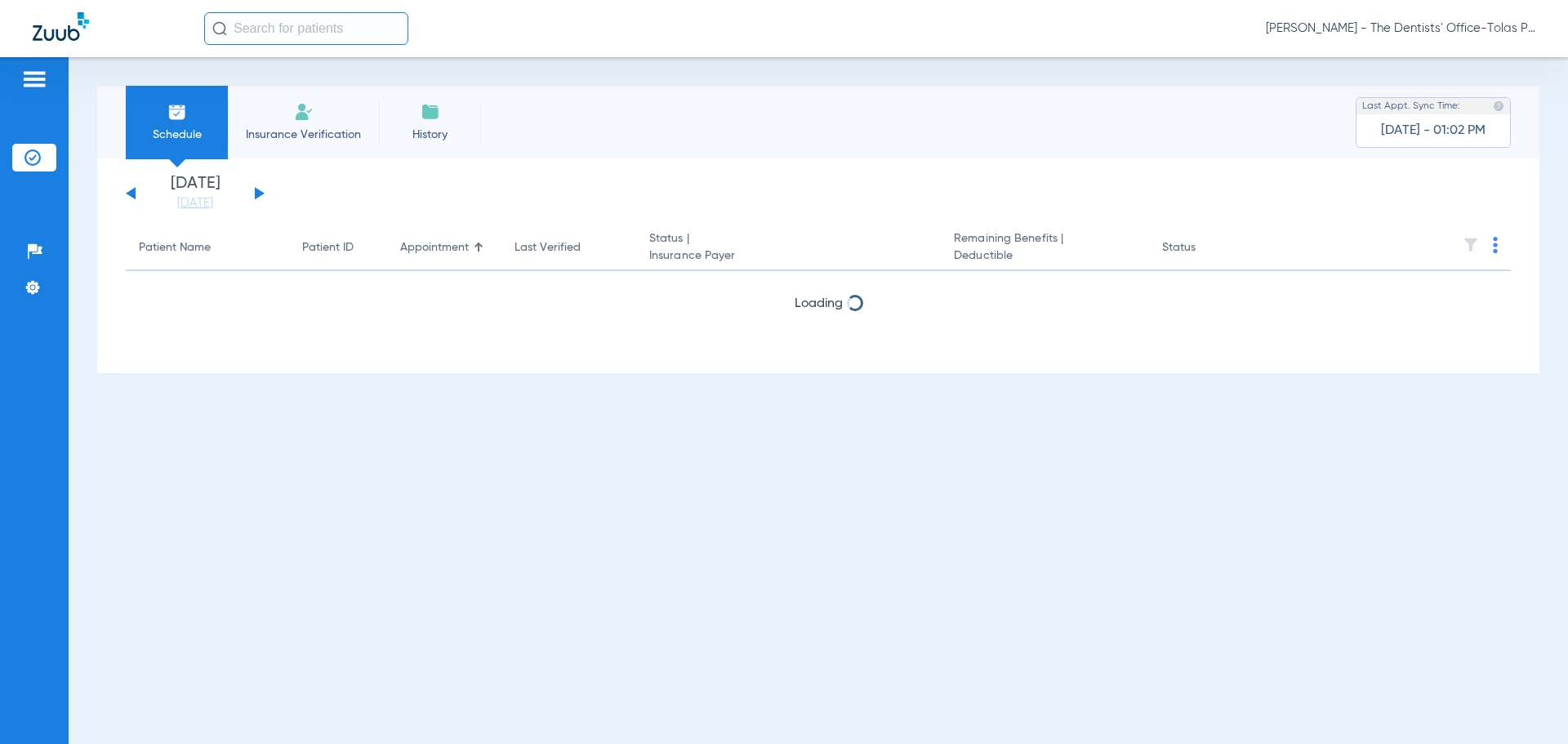
click at [260, 192] on button at bounding box center [259, 193] width 10 height 12
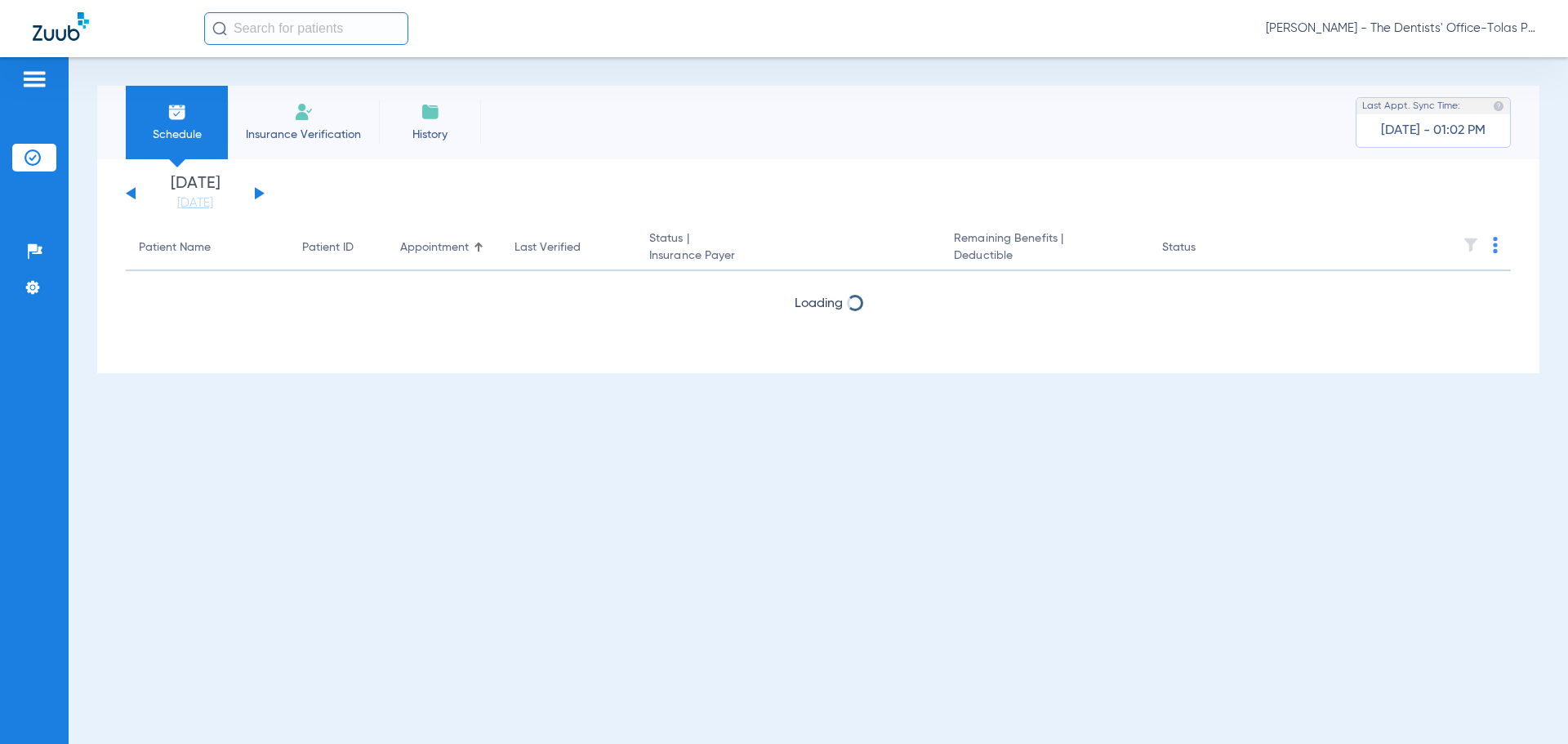
click at [260, 192] on button at bounding box center [259, 193] width 10 height 12
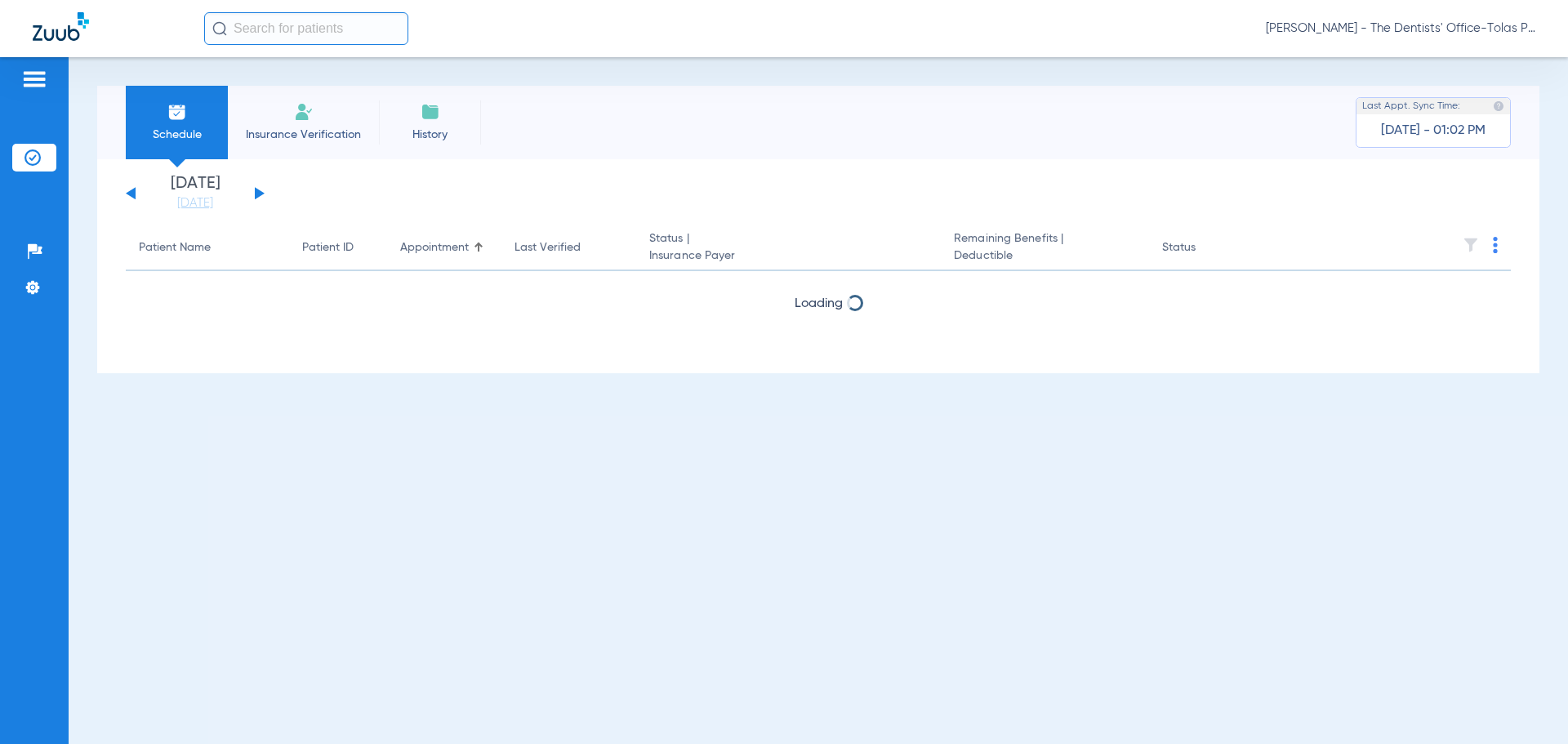
click at [260, 192] on button at bounding box center [259, 193] width 10 height 12
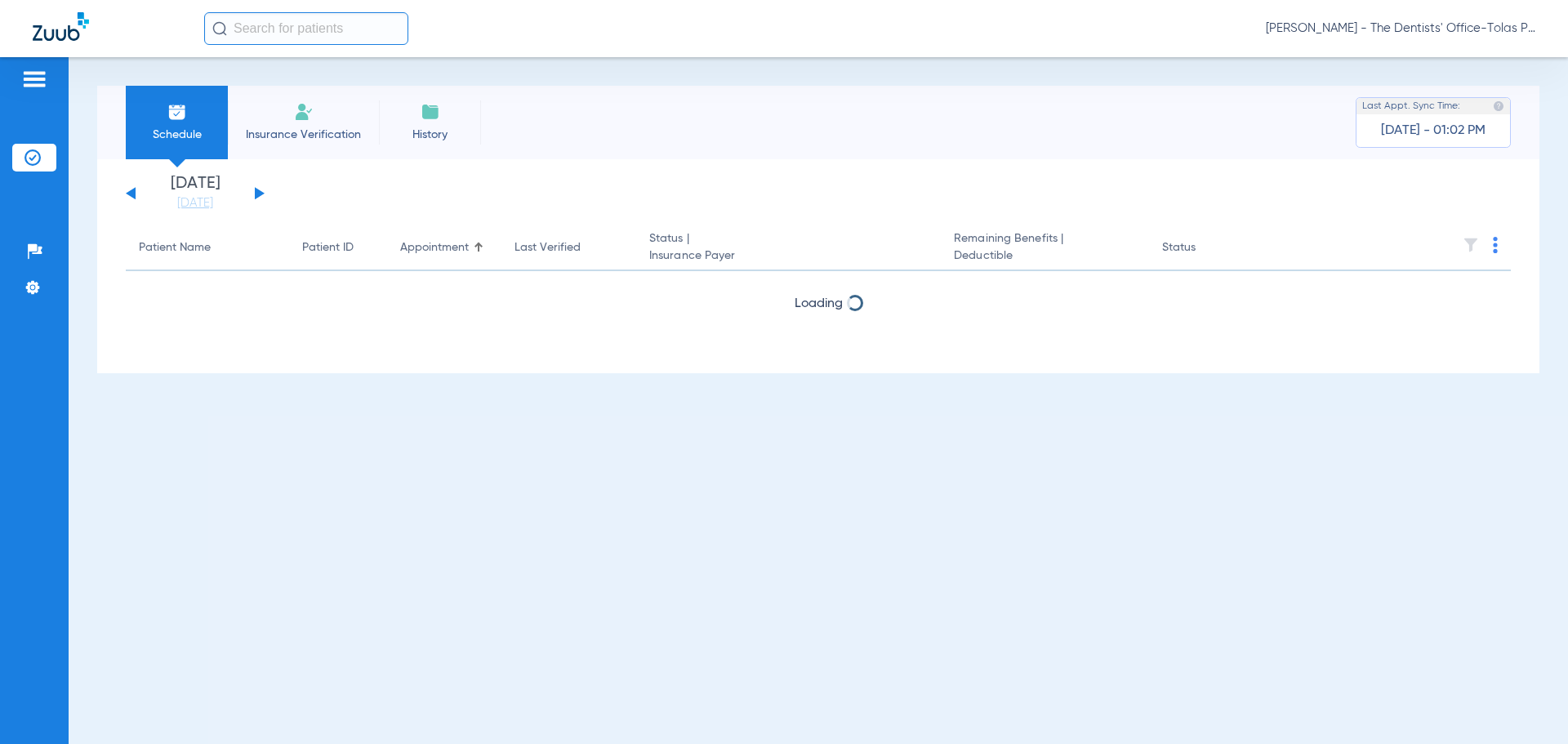
click at [260, 192] on button at bounding box center [259, 193] width 10 height 12
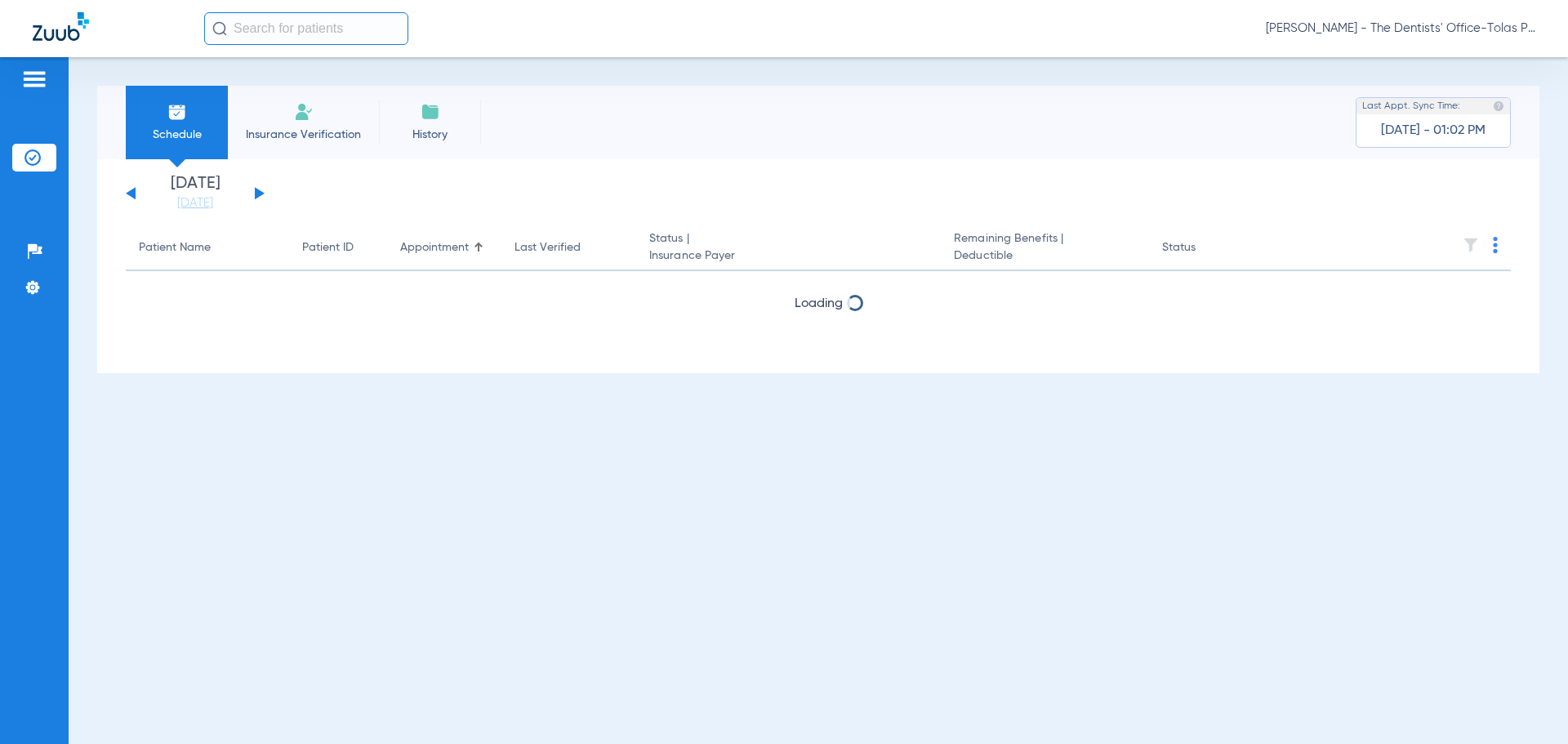
click at [260, 192] on button at bounding box center [259, 193] width 10 height 12
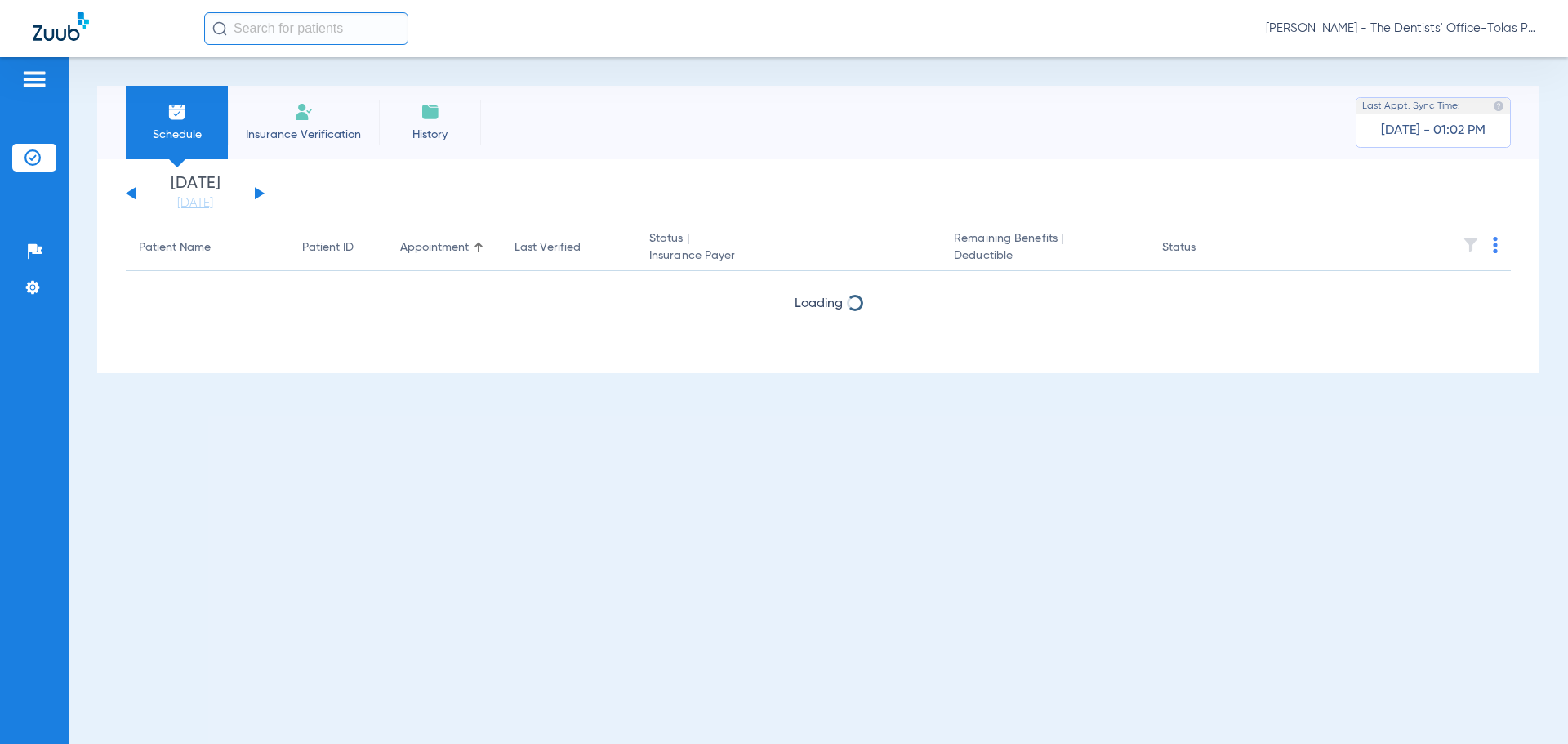
click at [260, 192] on button at bounding box center [259, 193] width 10 height 12
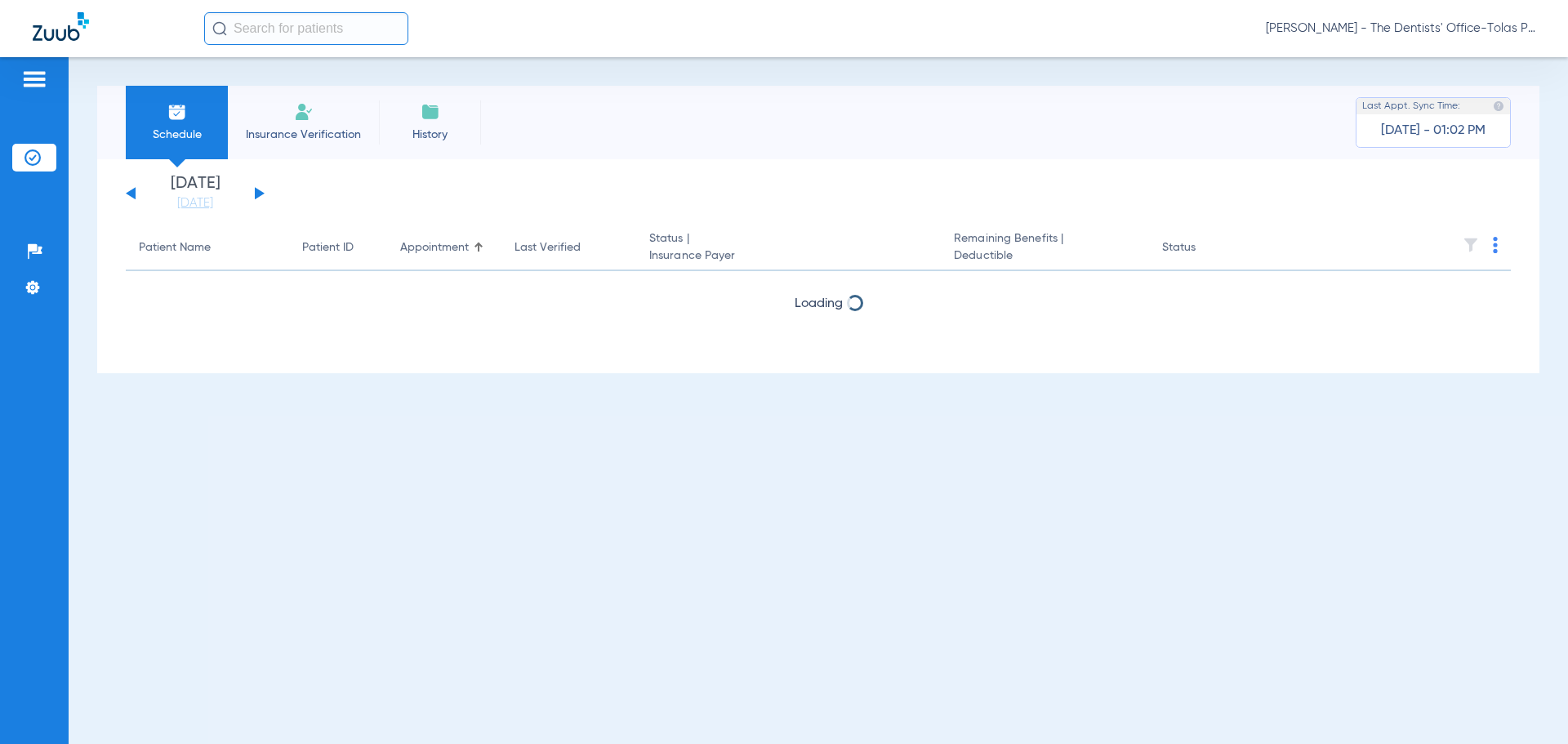
click at [260, 192] on button at bounding box center [259, 193] width 10 height 12
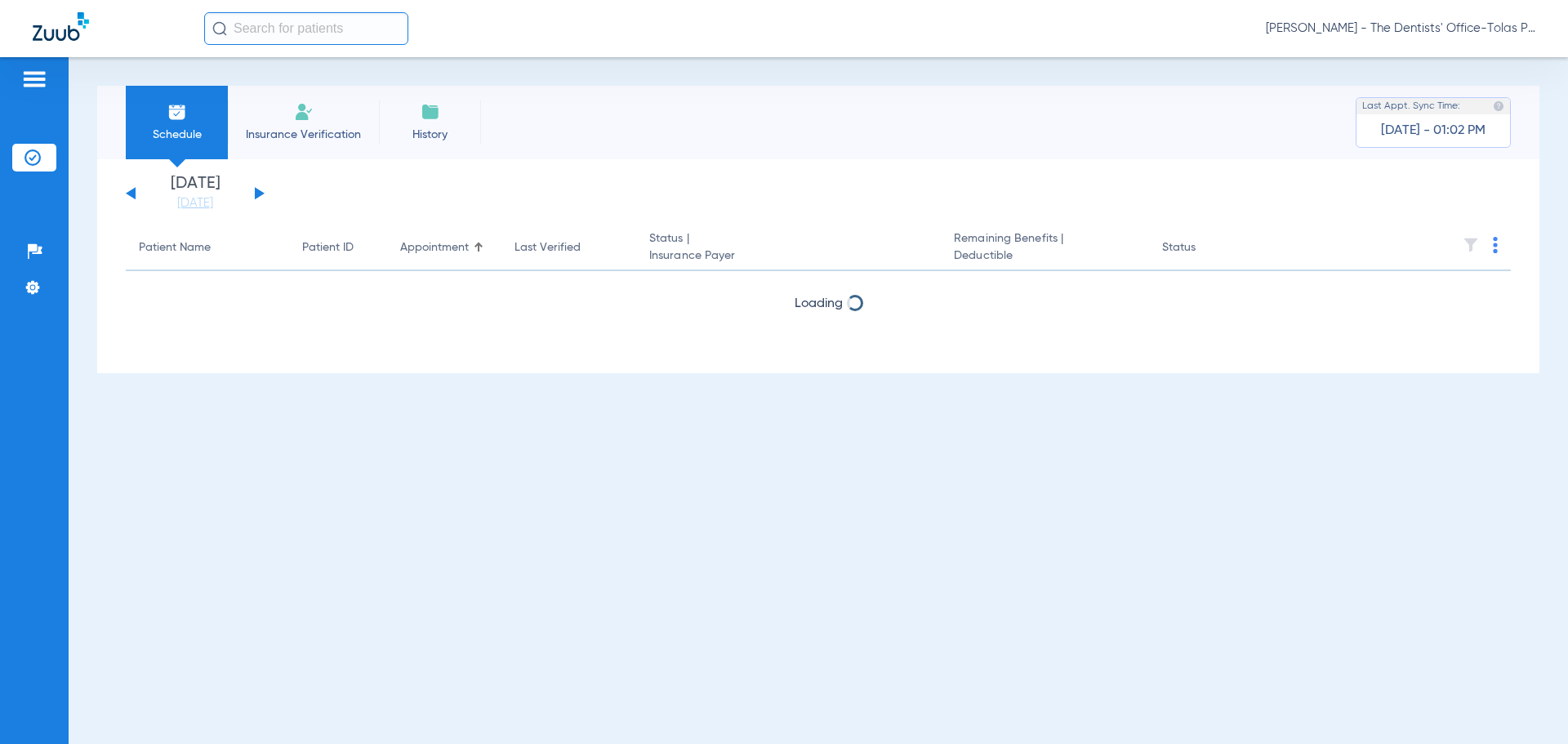
click at [260, 192] on button at bounding box center [259, 193] width 10 height 12
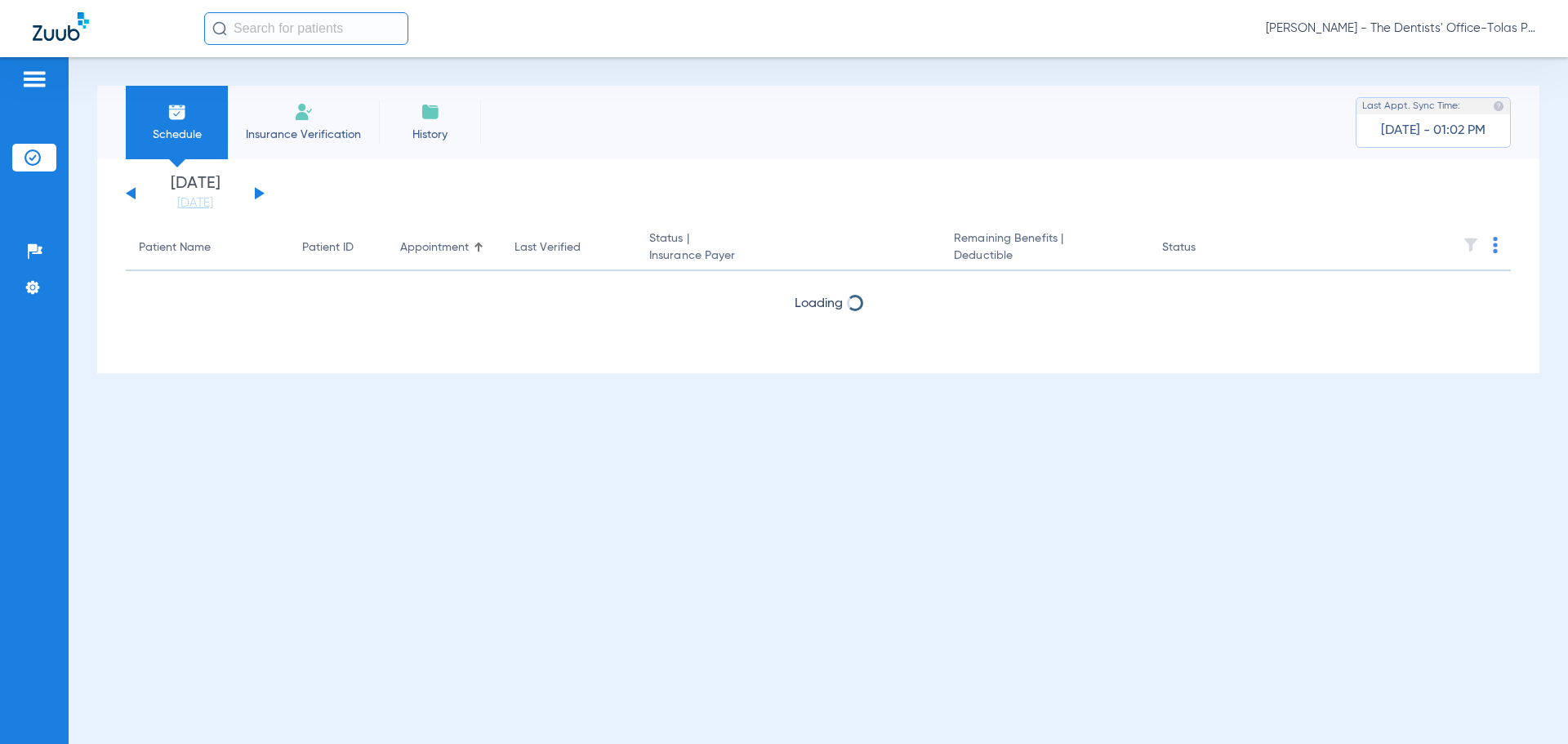
click at [260, 192] on button at bounding box center [259, 193] width 10 height 12
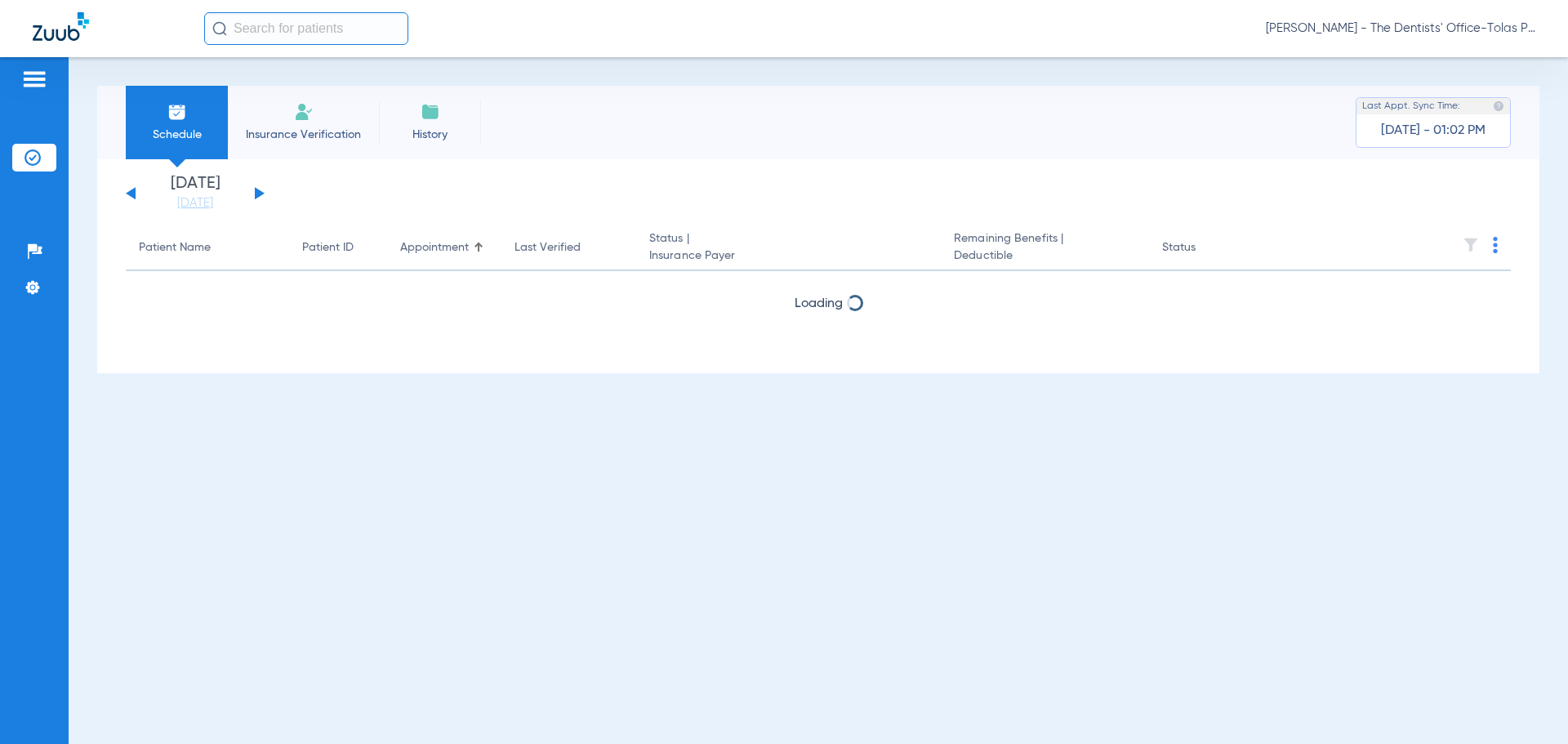
click at [260, 192] on button at bounding box center [259, 193] width 10 height 12
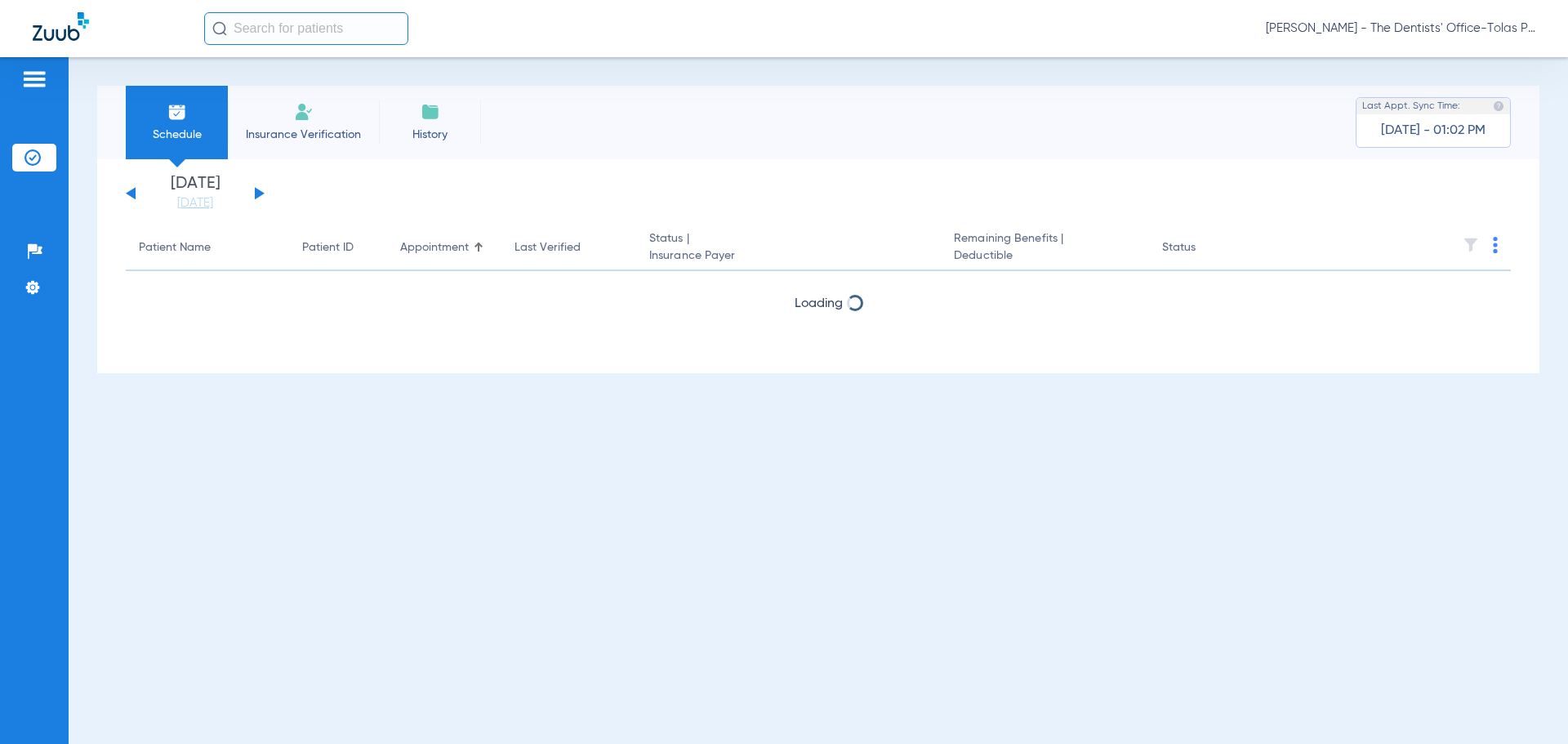
click at [260, 192] on button at bounding box center [259, 193] width 10 height 12
click at [259, 192] on button at bounding box center [259, 193] width 10 height 12
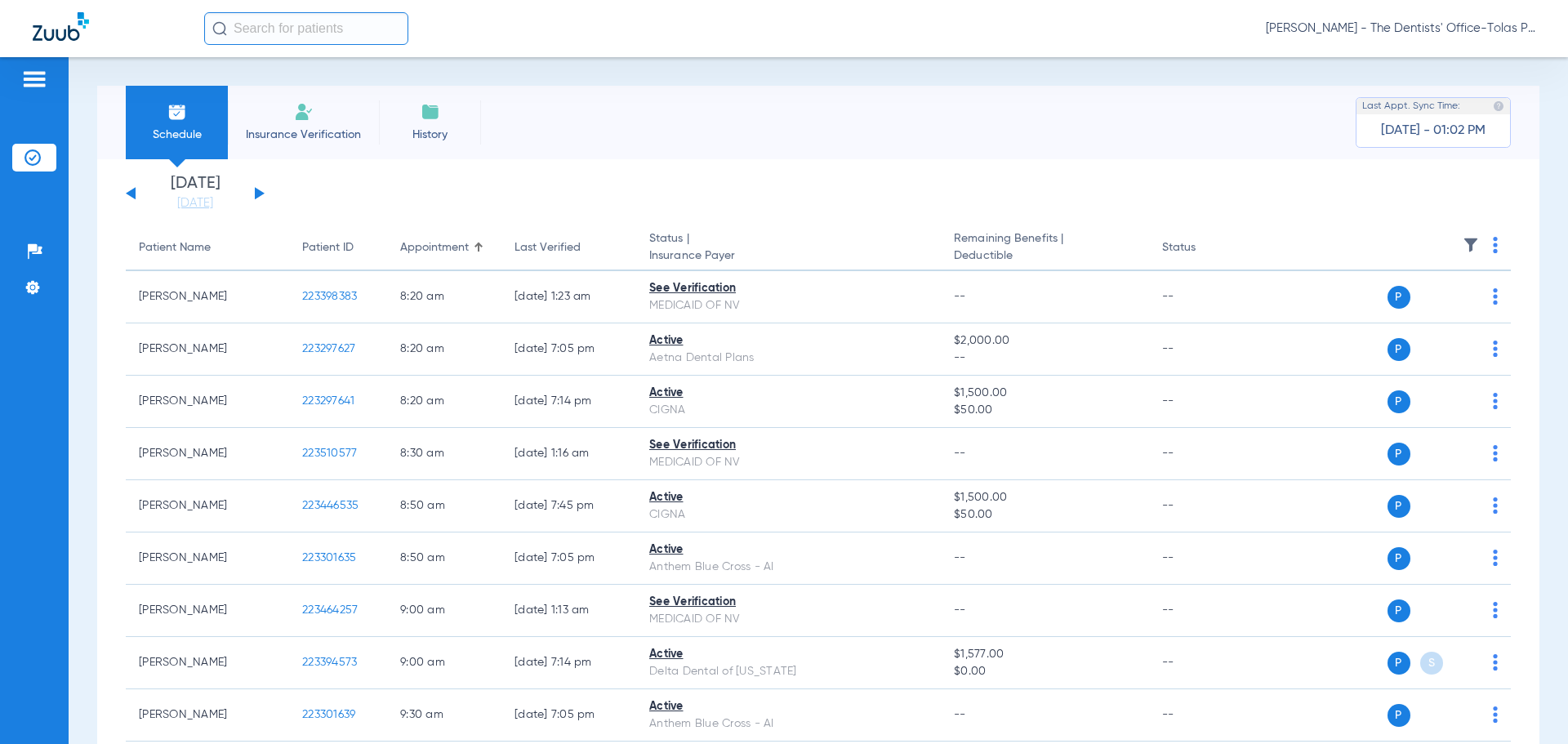
click at [259, 193] on button at bounding box center [259, 193] width 10 height 12
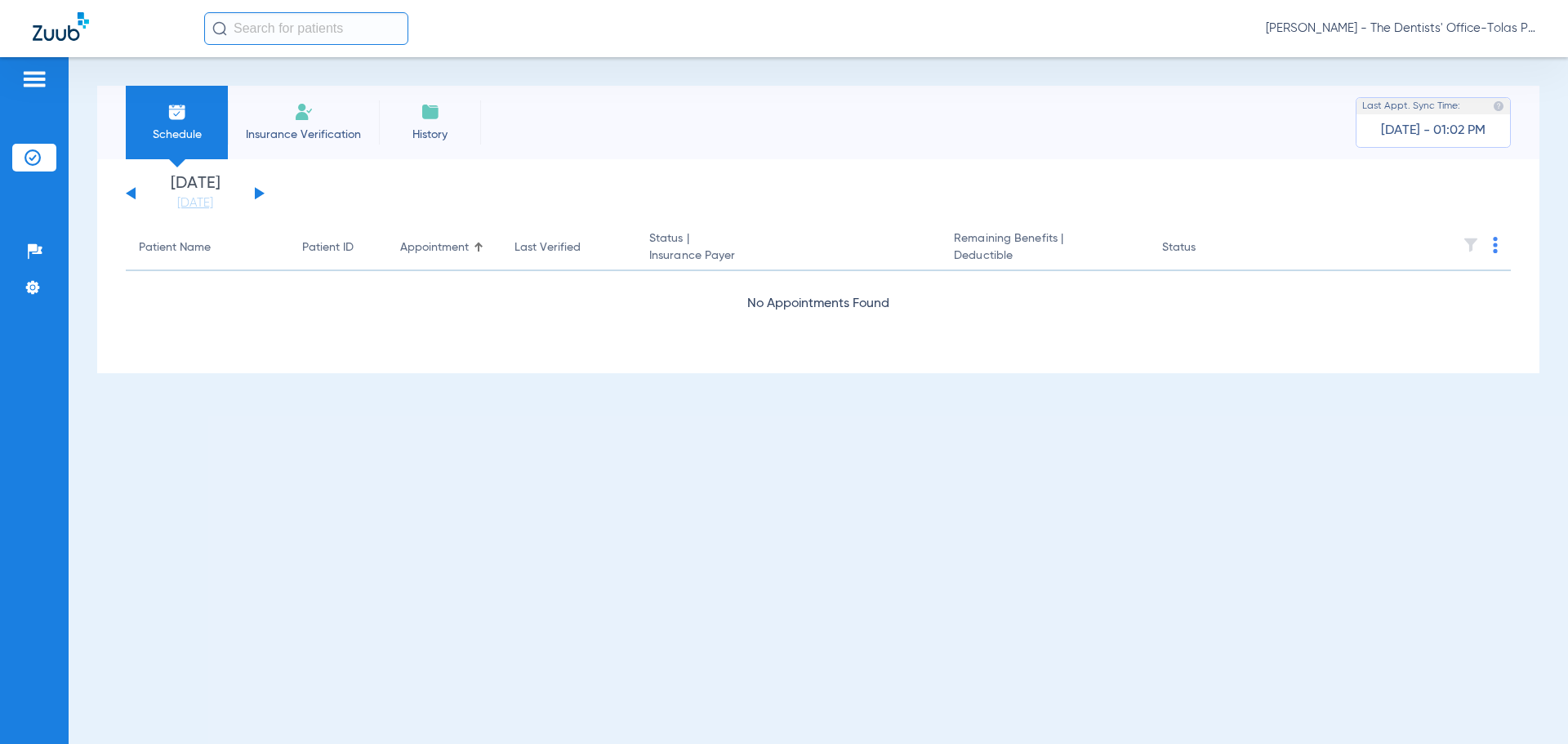
click at [259, 193] on button at bounding box center [259, 193] width 10 height 12
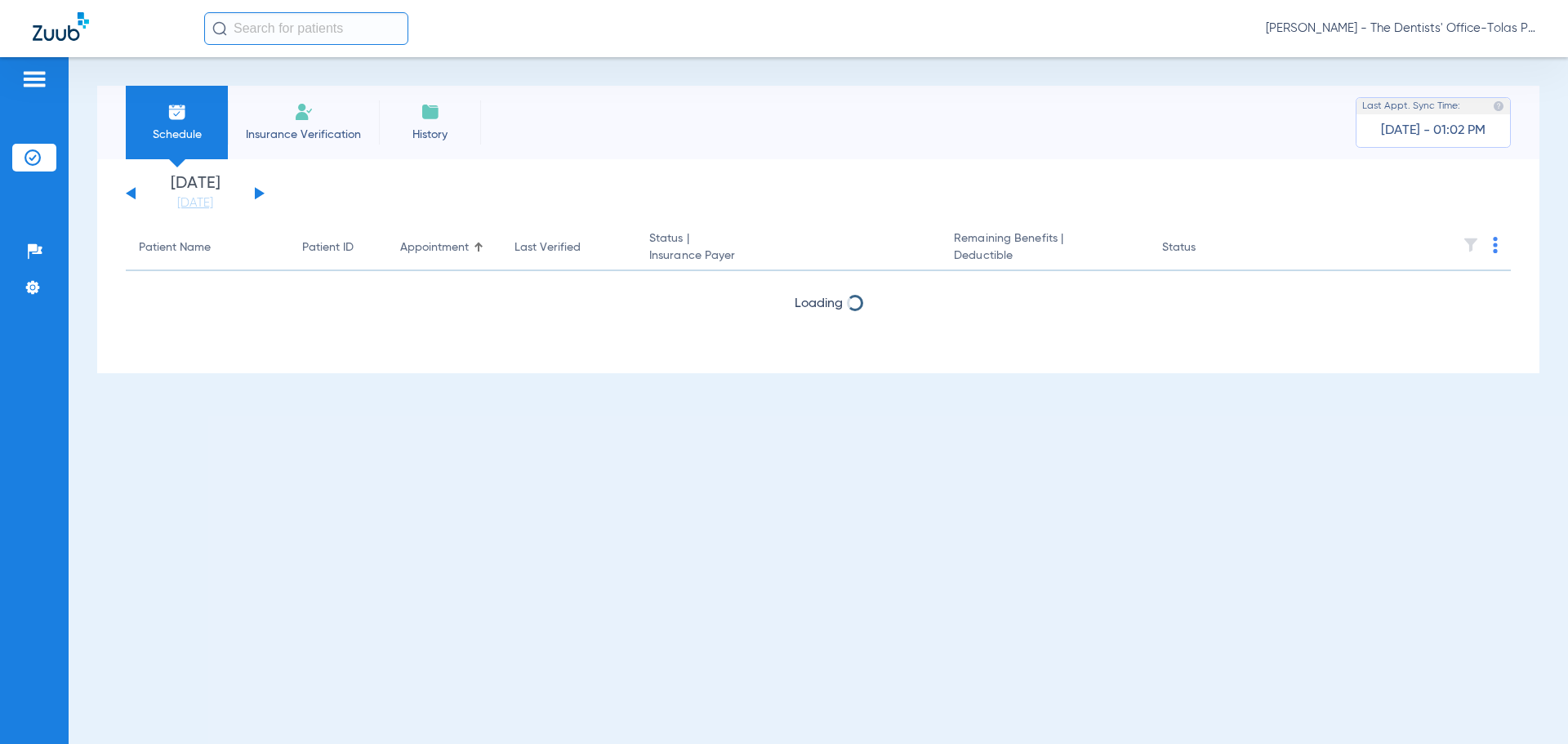
click at [259, 193] on button at bounding box center [259, 193] width 10 height 12
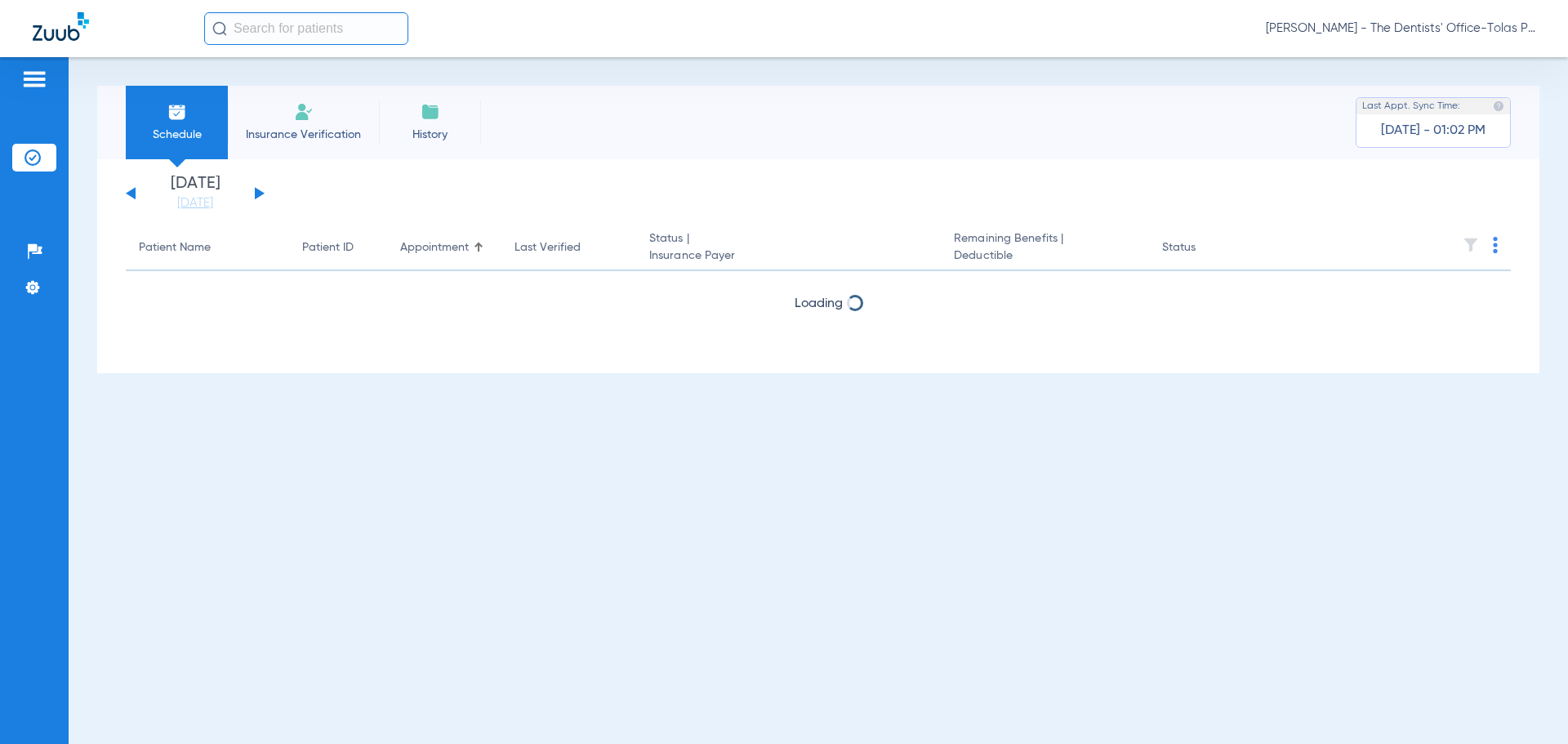
click at [259, 193] on button at bounding box center [259, 193] width 10 height 12
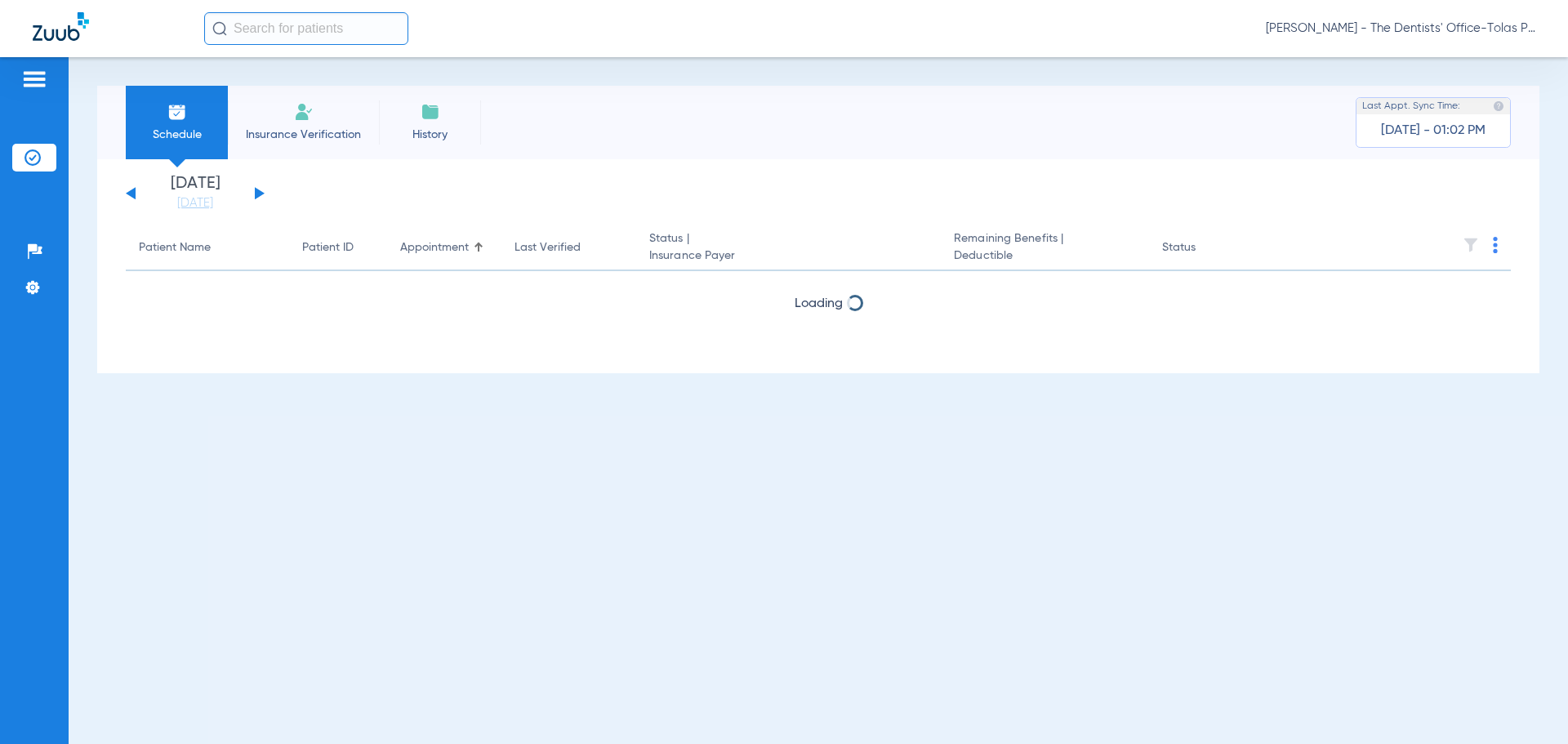
click at [259, 193] on button at bounding box center [259, 193] width 10 height 12
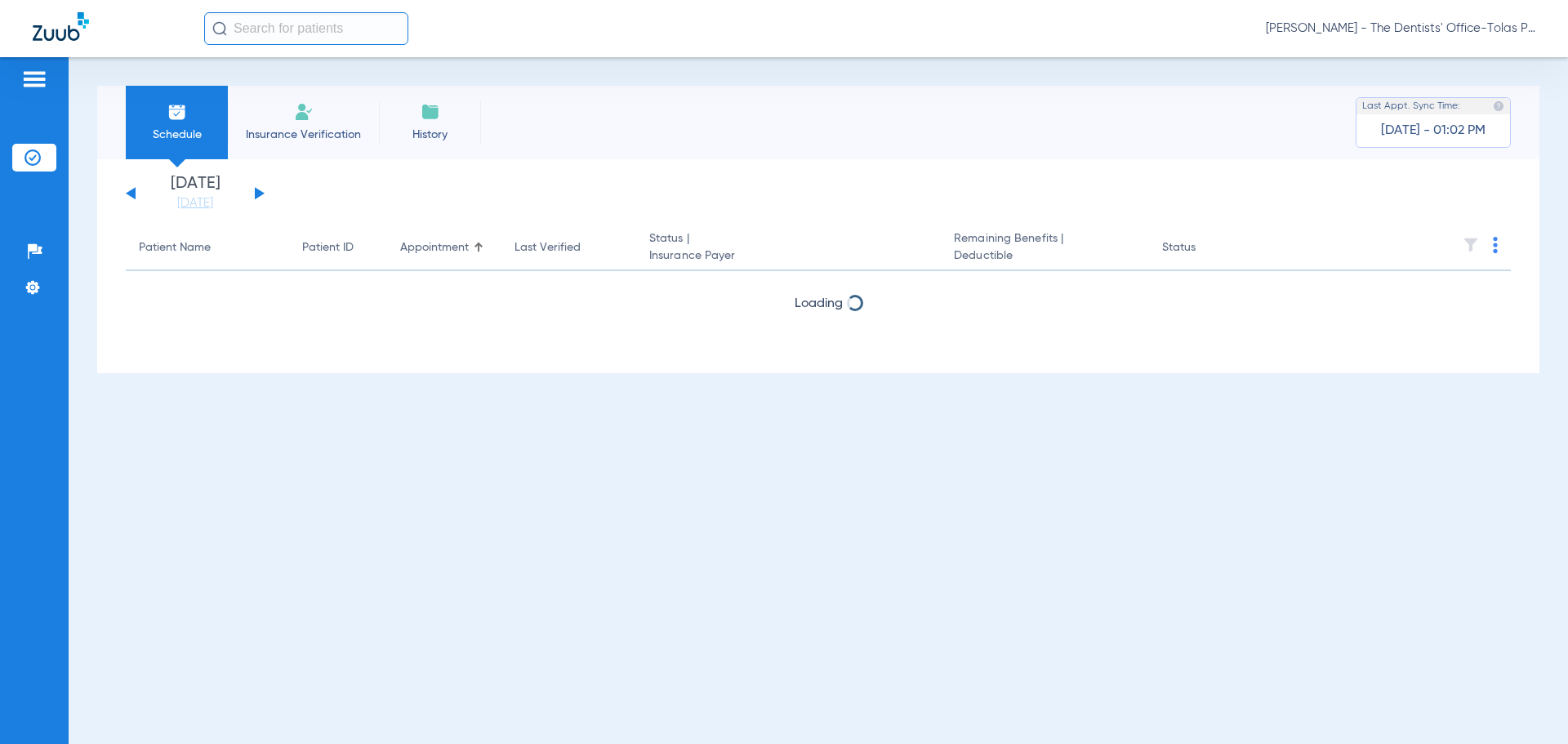
click at [259, 193] on button at bounding box center [259, 193] width 10 height 12
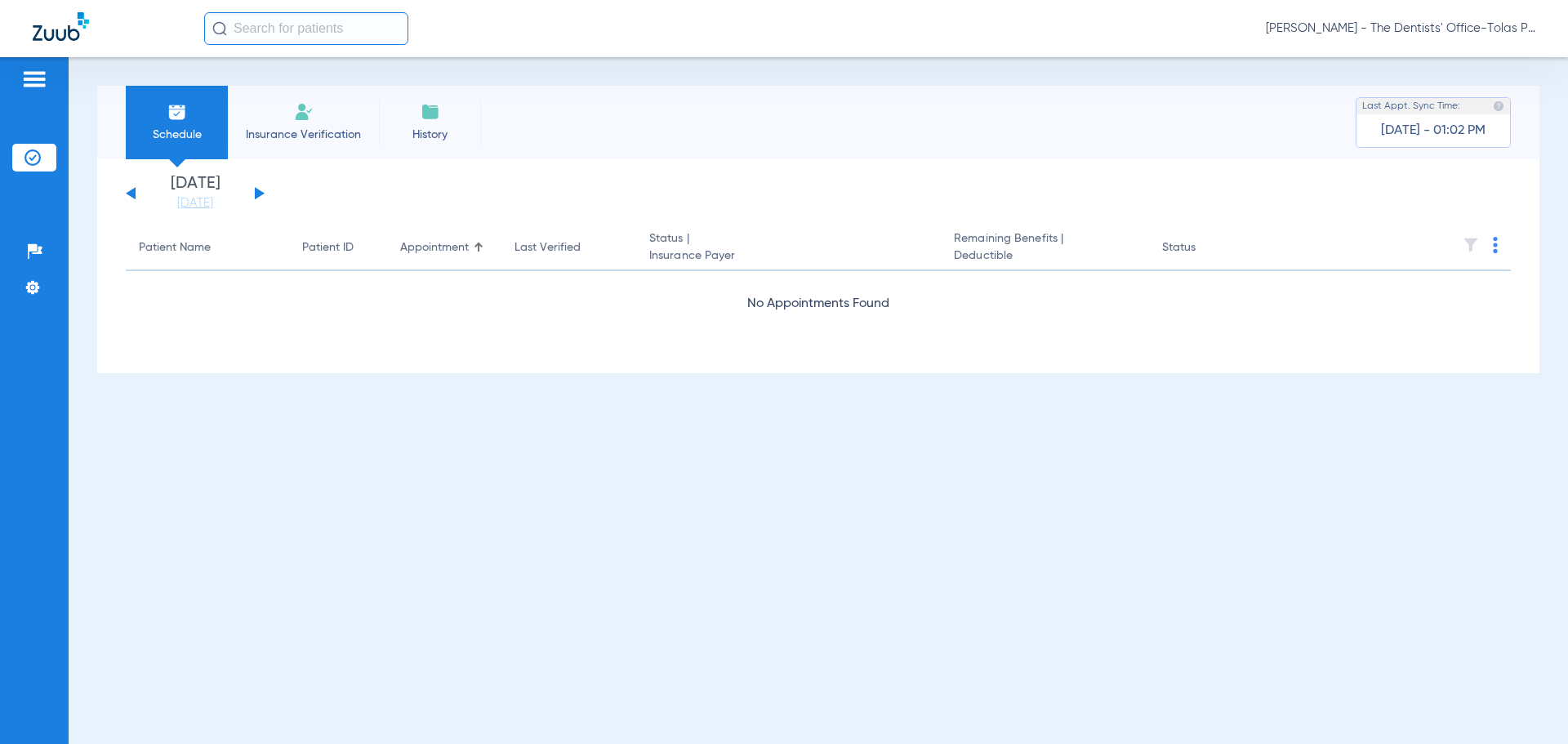
click at [259, 193] on button at bounding box center [259, 193] width 10 height 12
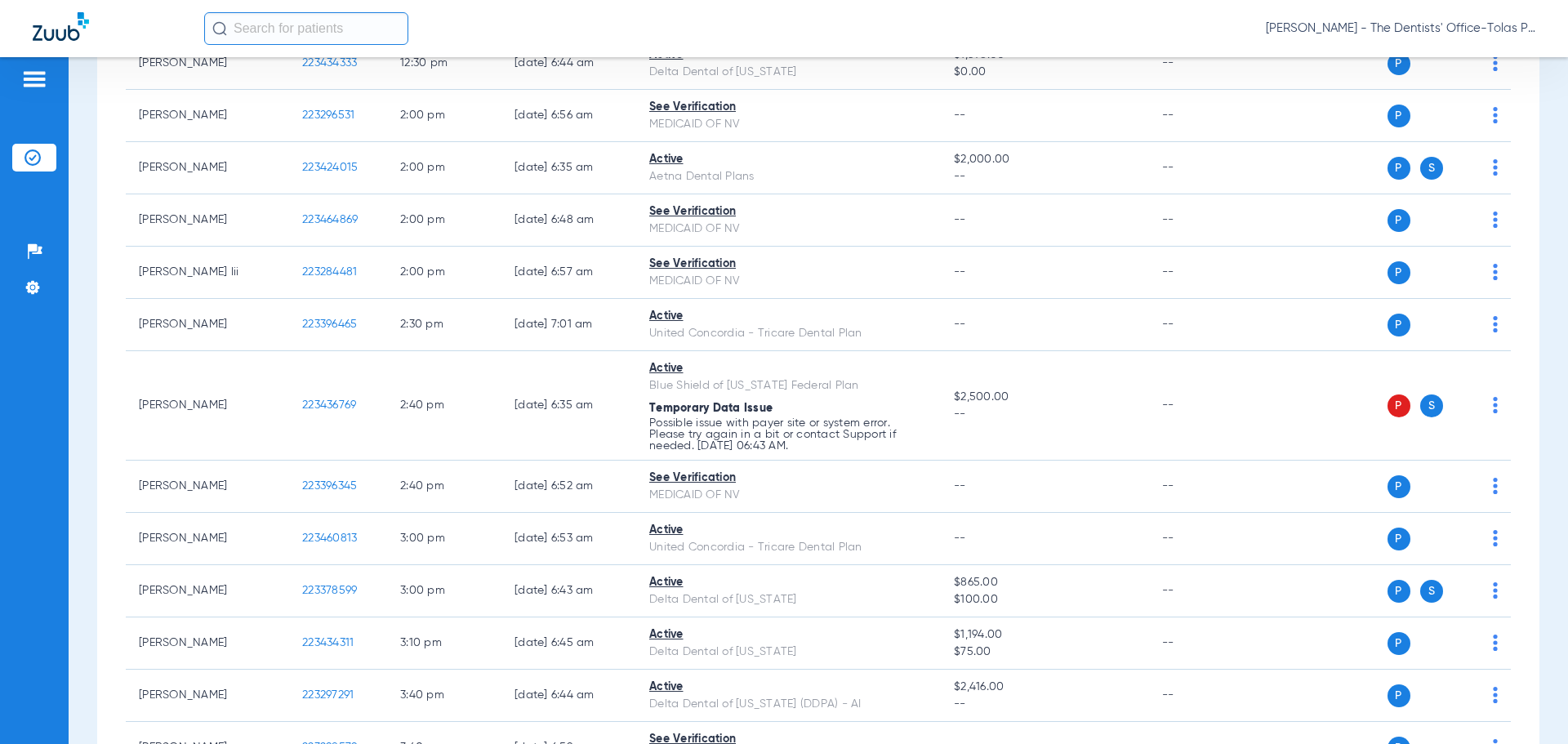
scroll to position [1797, 0]
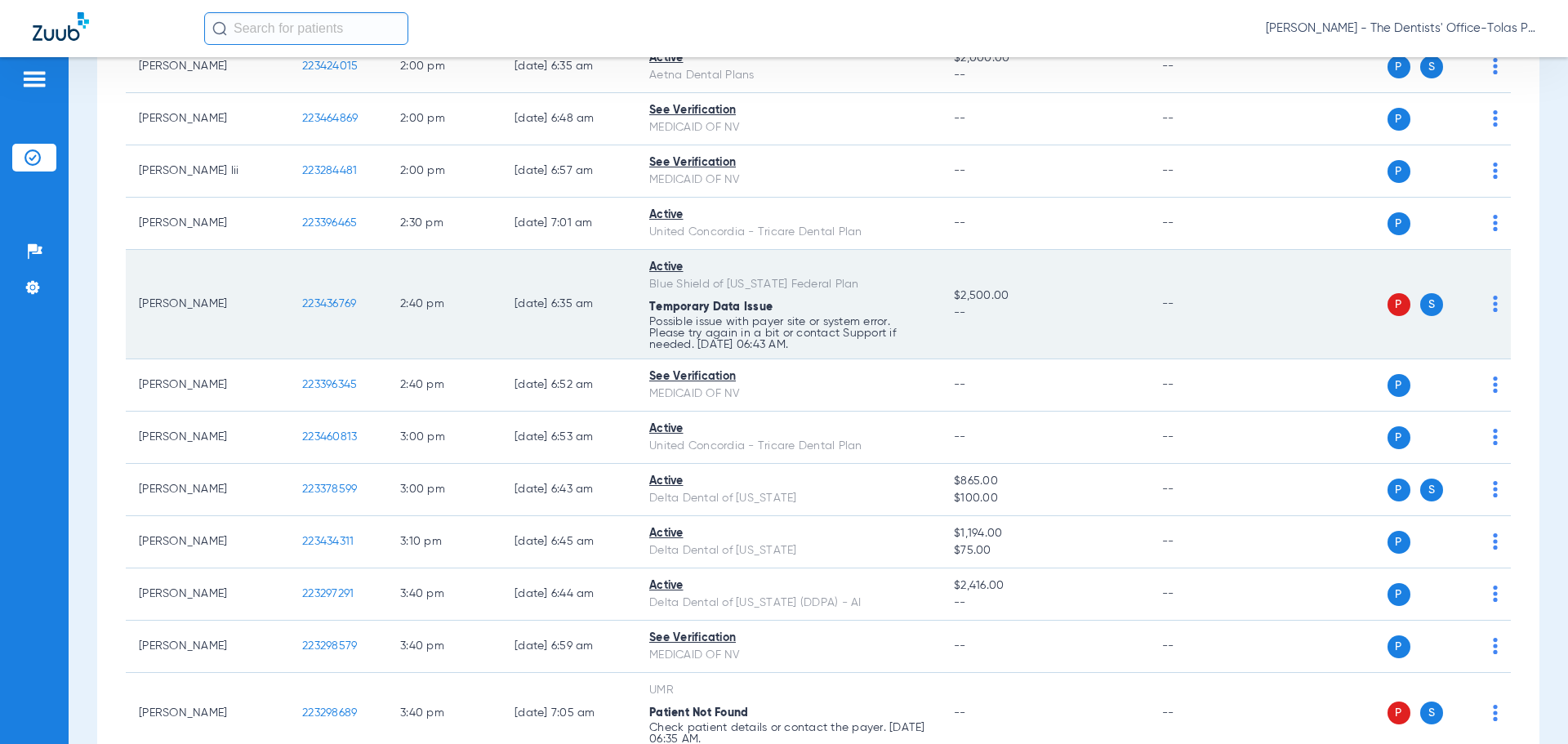
click at [1487, 305] on td "P S" at bounding box center [1385, 304] width 252 height 109
click at [1493, 308] on img at bounding box center [1496, 304] width 5 height 17
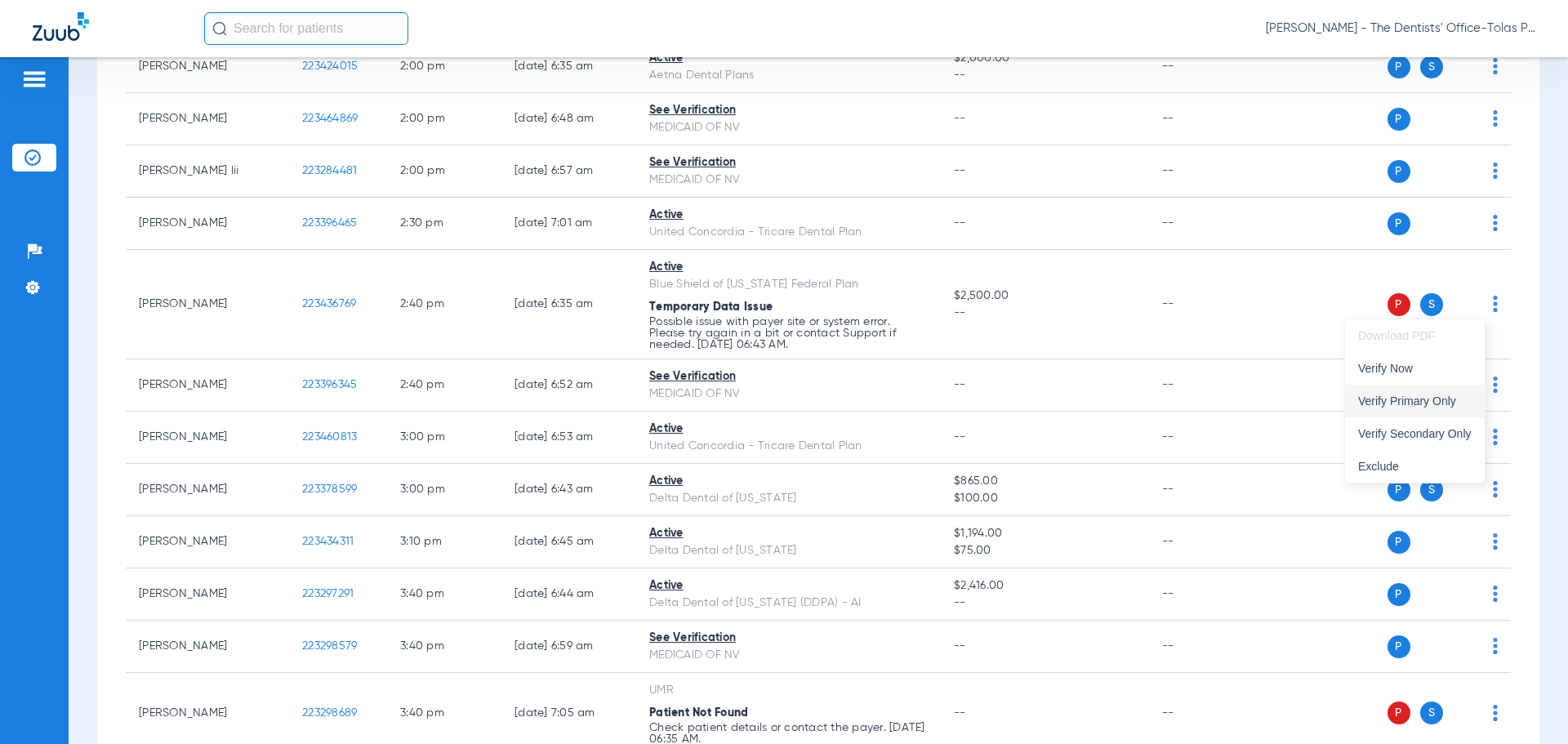
click at [1423, 395] on span "Verify Primary Only" at bounding box center [1414, 401] width 114 height 11
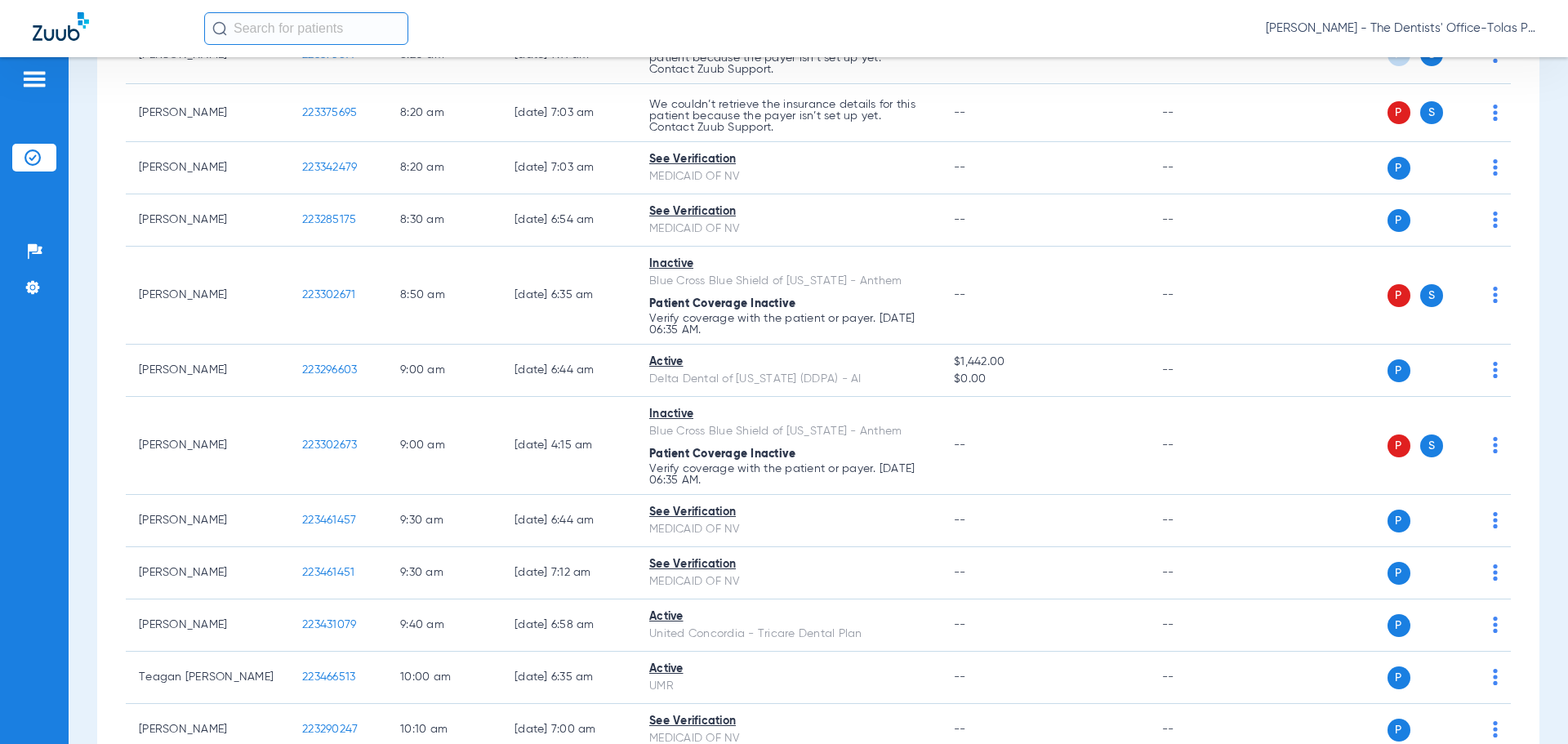
scroll to position [0, 0]
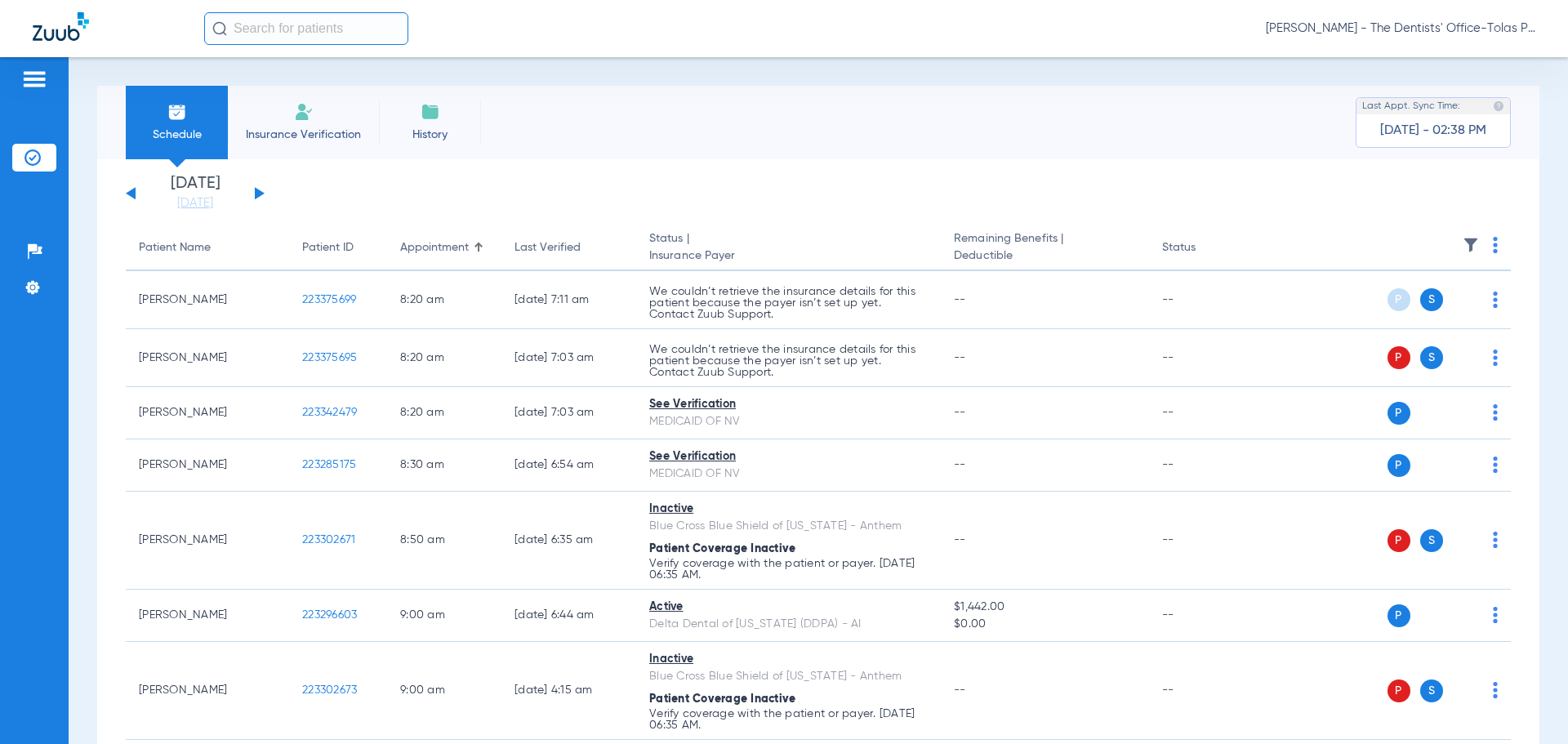
click at [130, 197] on div "[DATE] [DATE] [DATE] [DATE] [DATE] [DATE] [DATE] [DATE] [DATE] [DATE] [DATE] [D…" at bounding box center [195, 193] width 139 height 36
click at [131, 193] on button at bounding box center [131, 193] width 10 height 12
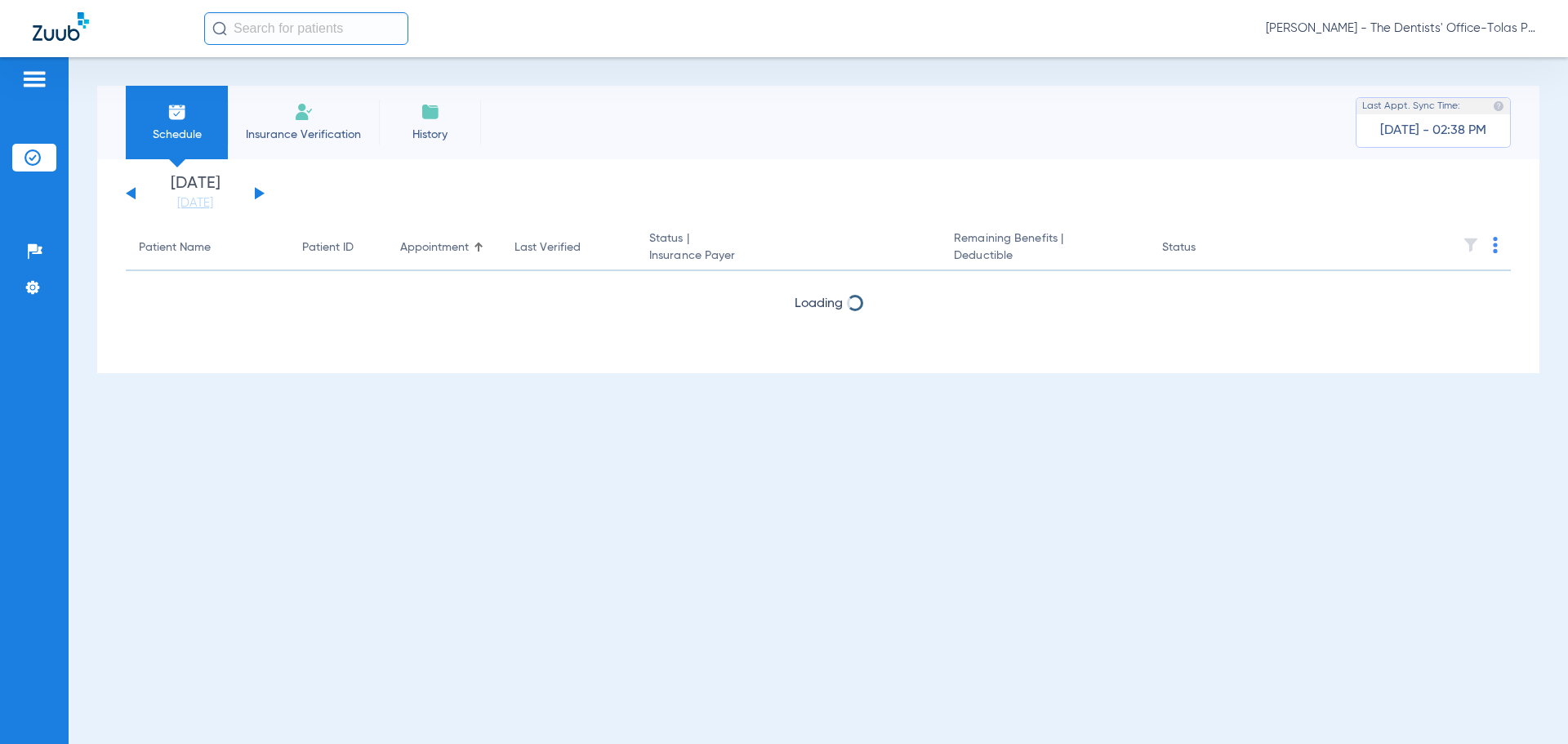
click at [131, 193] on button at bounding box center [131, 193] width 10 height 12
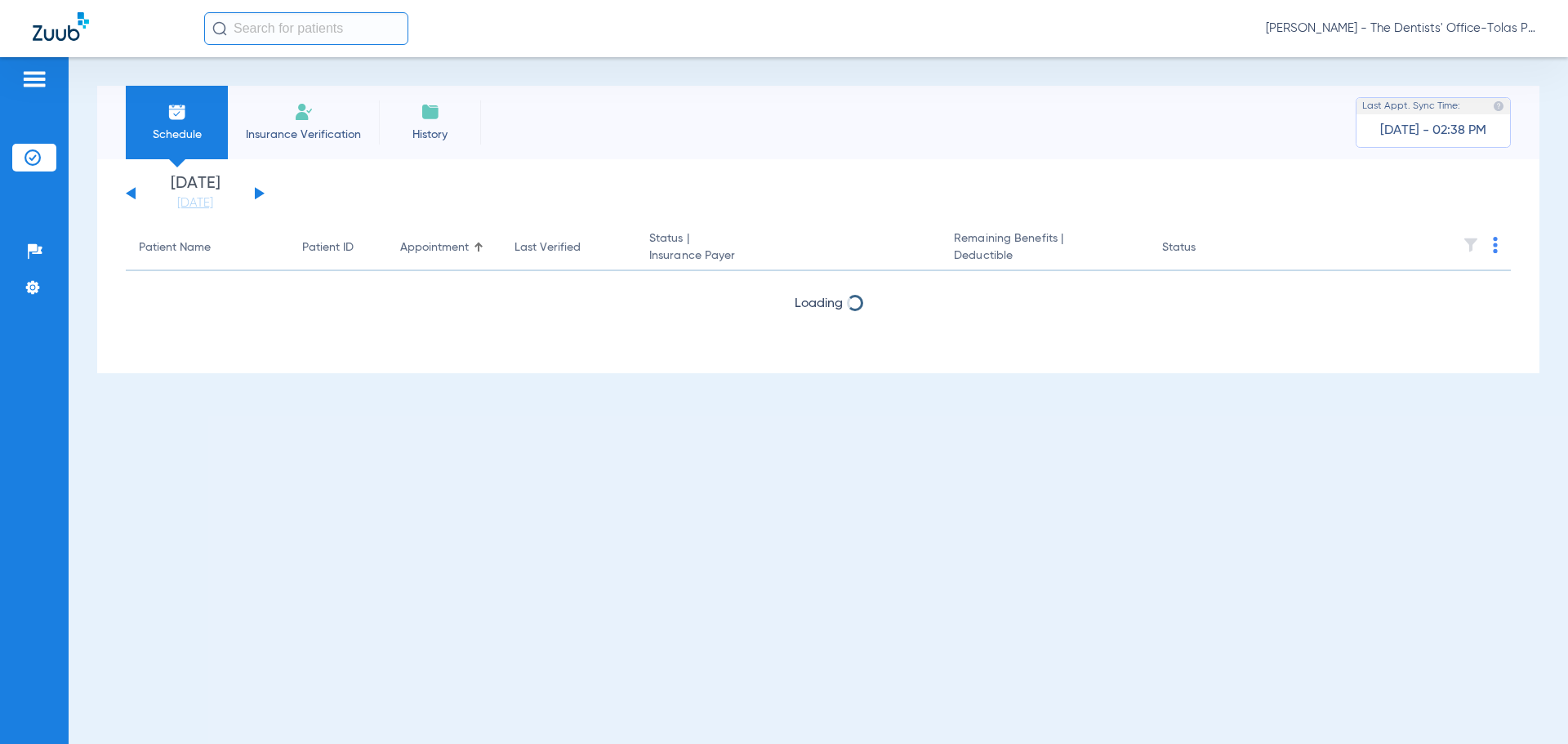
click at [131, 193] on button at bounding box center [131, 193] width 10 height 12
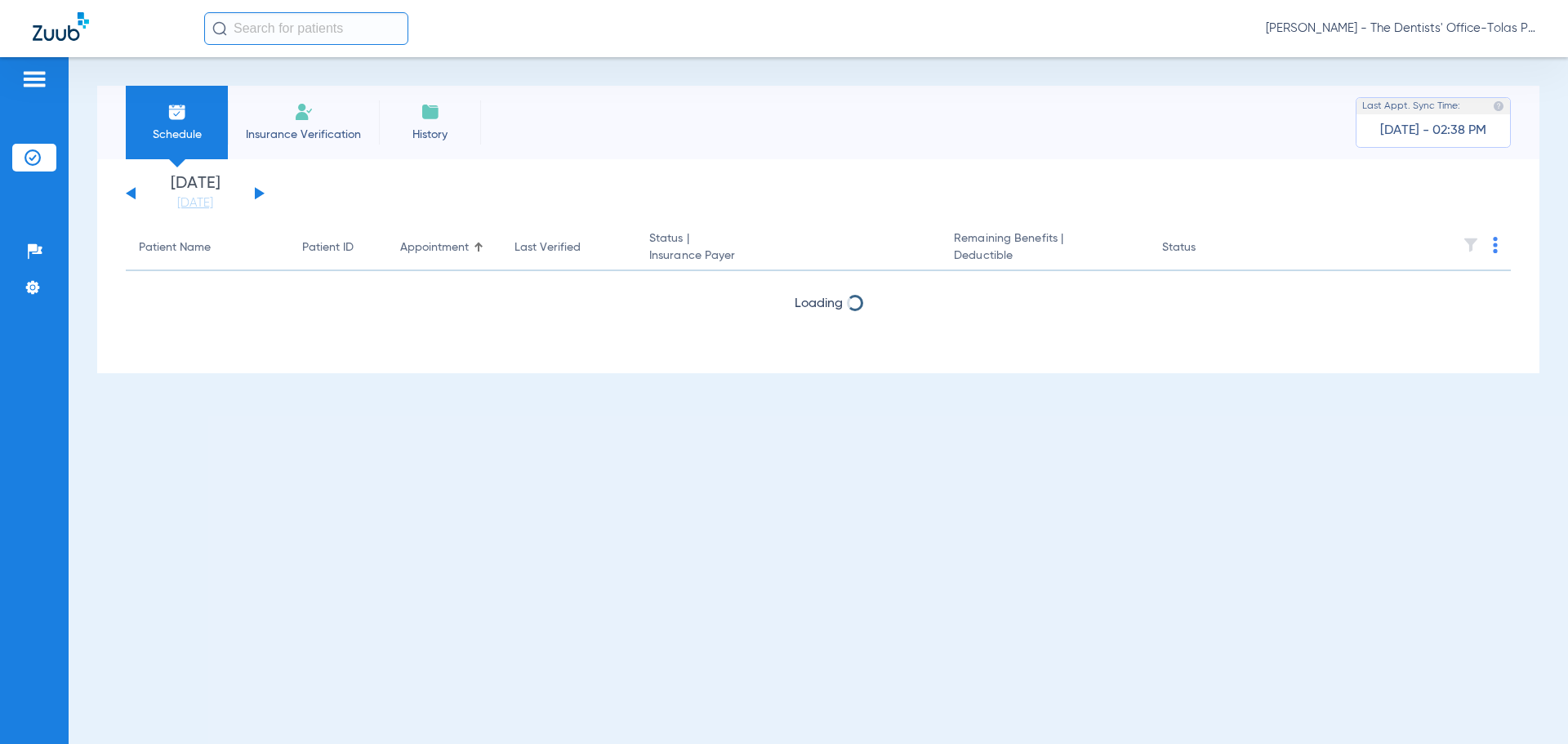
click at [131, 193] on button at bounding box center [131, 193] width 10 height 12
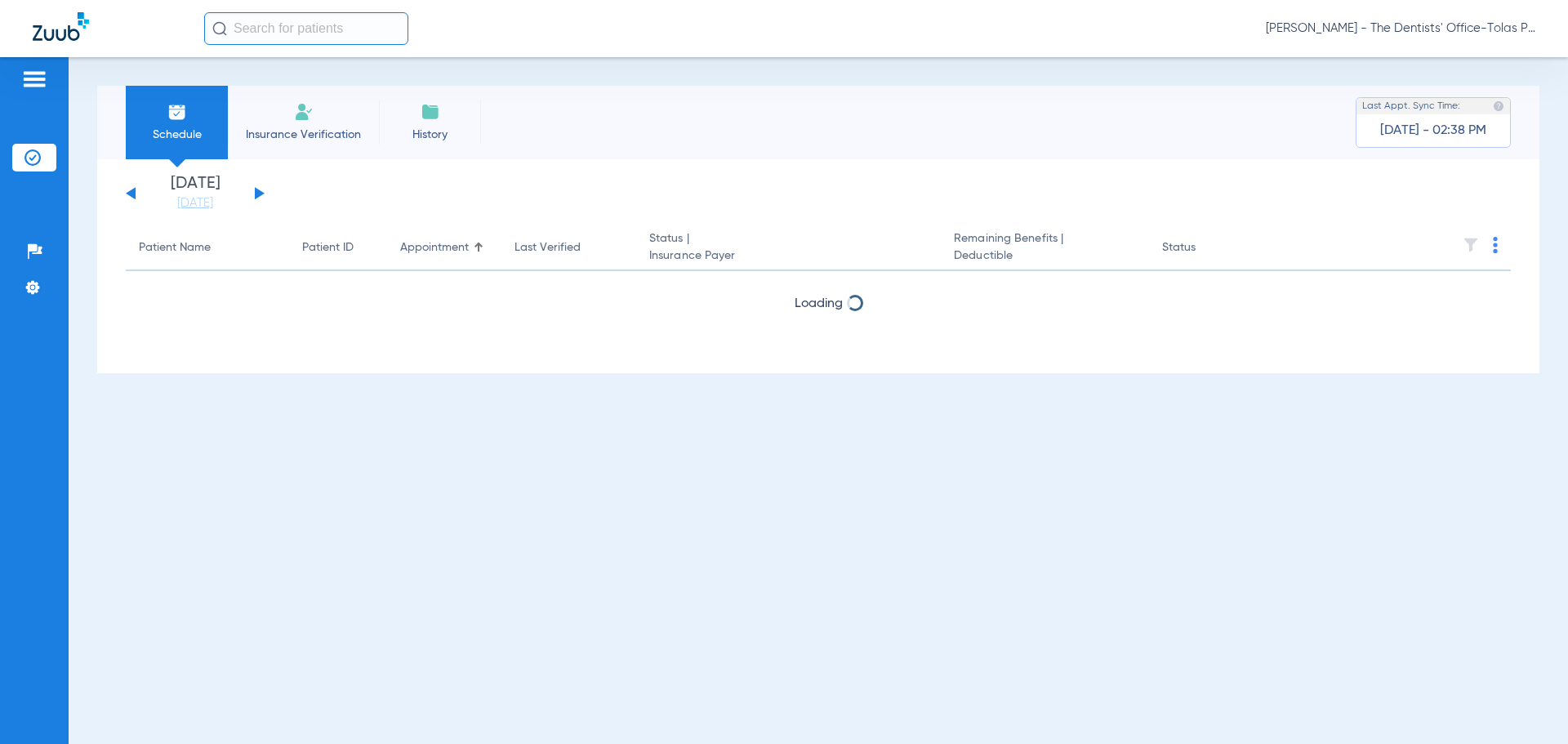
click at [131, 193] on button at bounding box center [131, 193] width 10 height 12
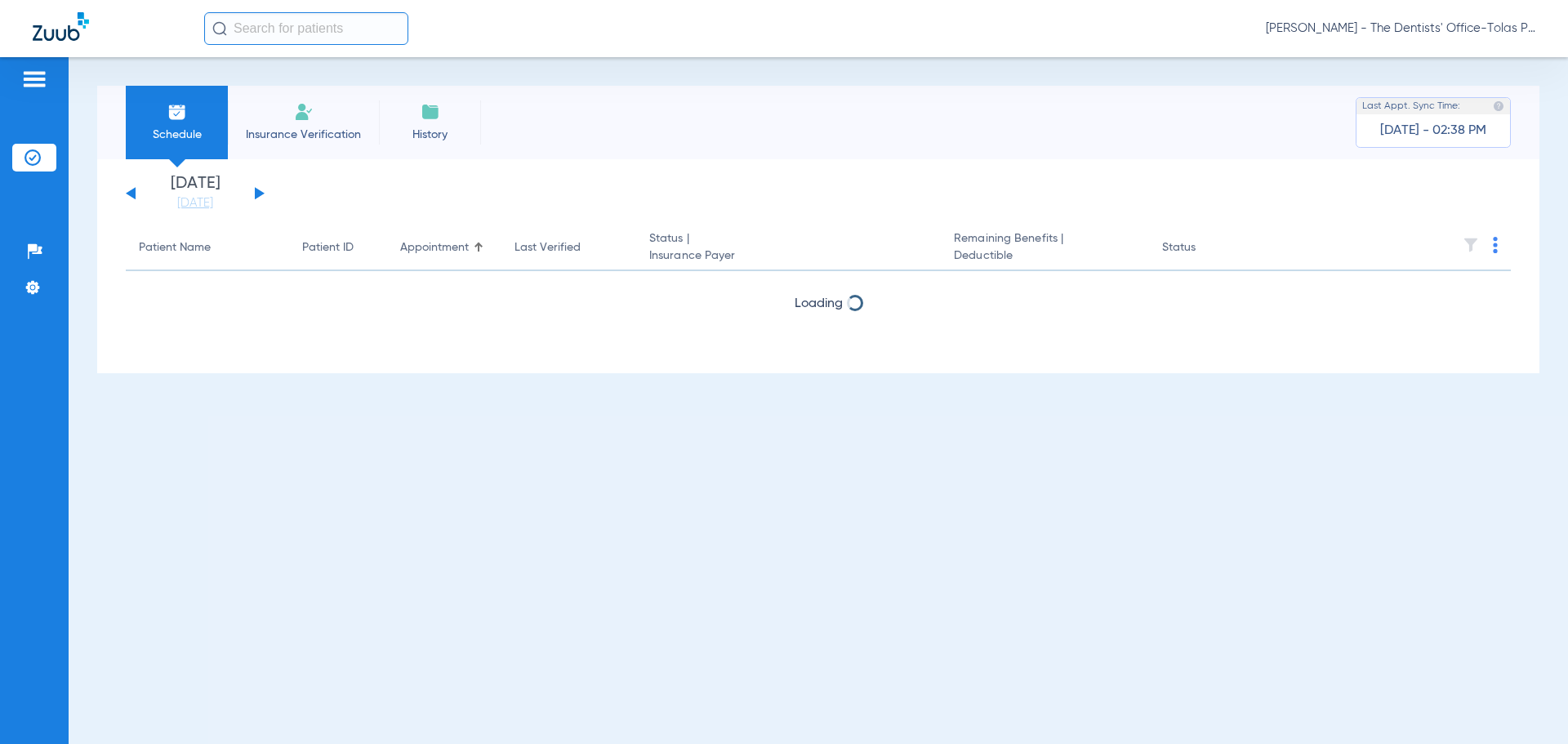
click at [131, 193] on button at bounding box center [131, 193] width 10 height 12
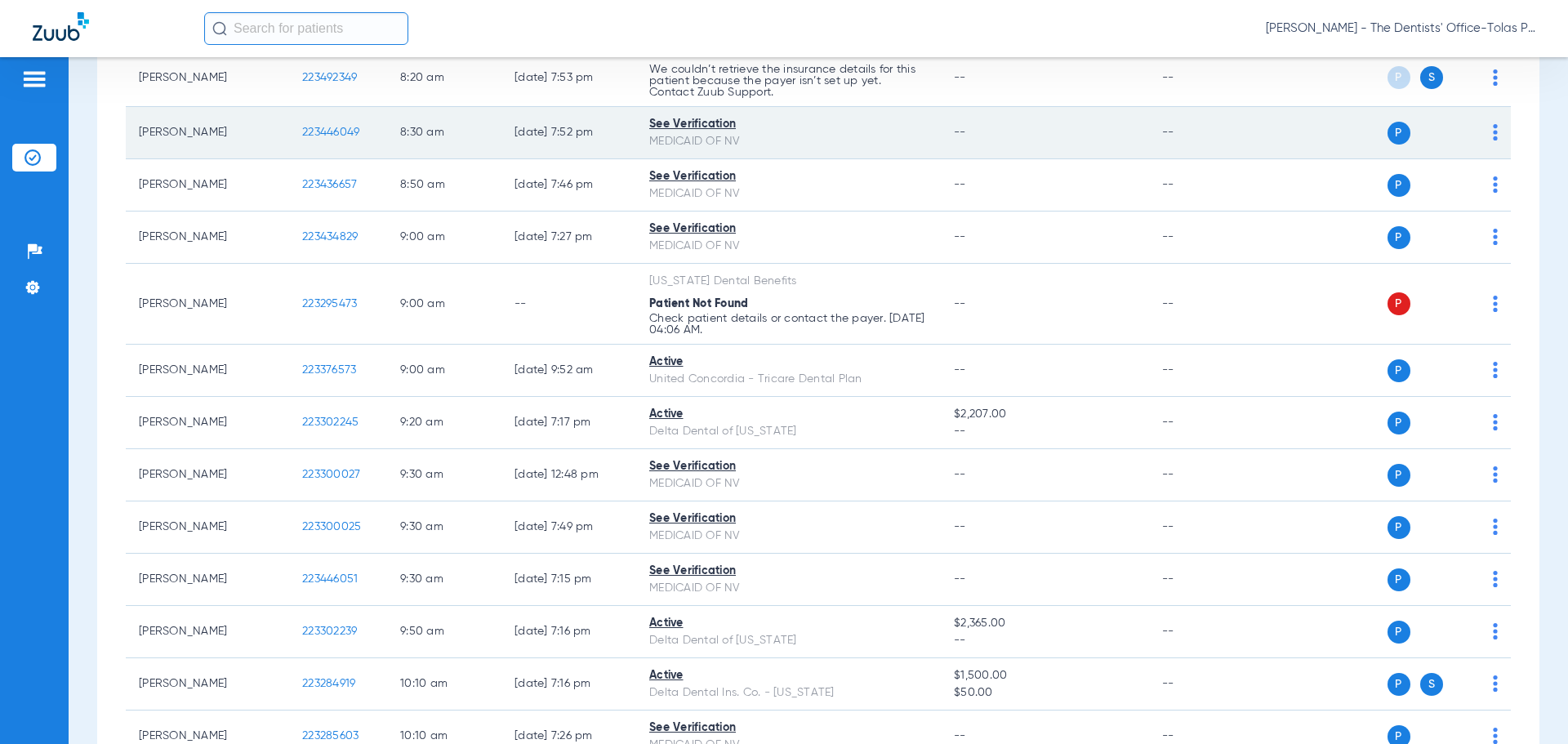
scroll to position [572, 0]
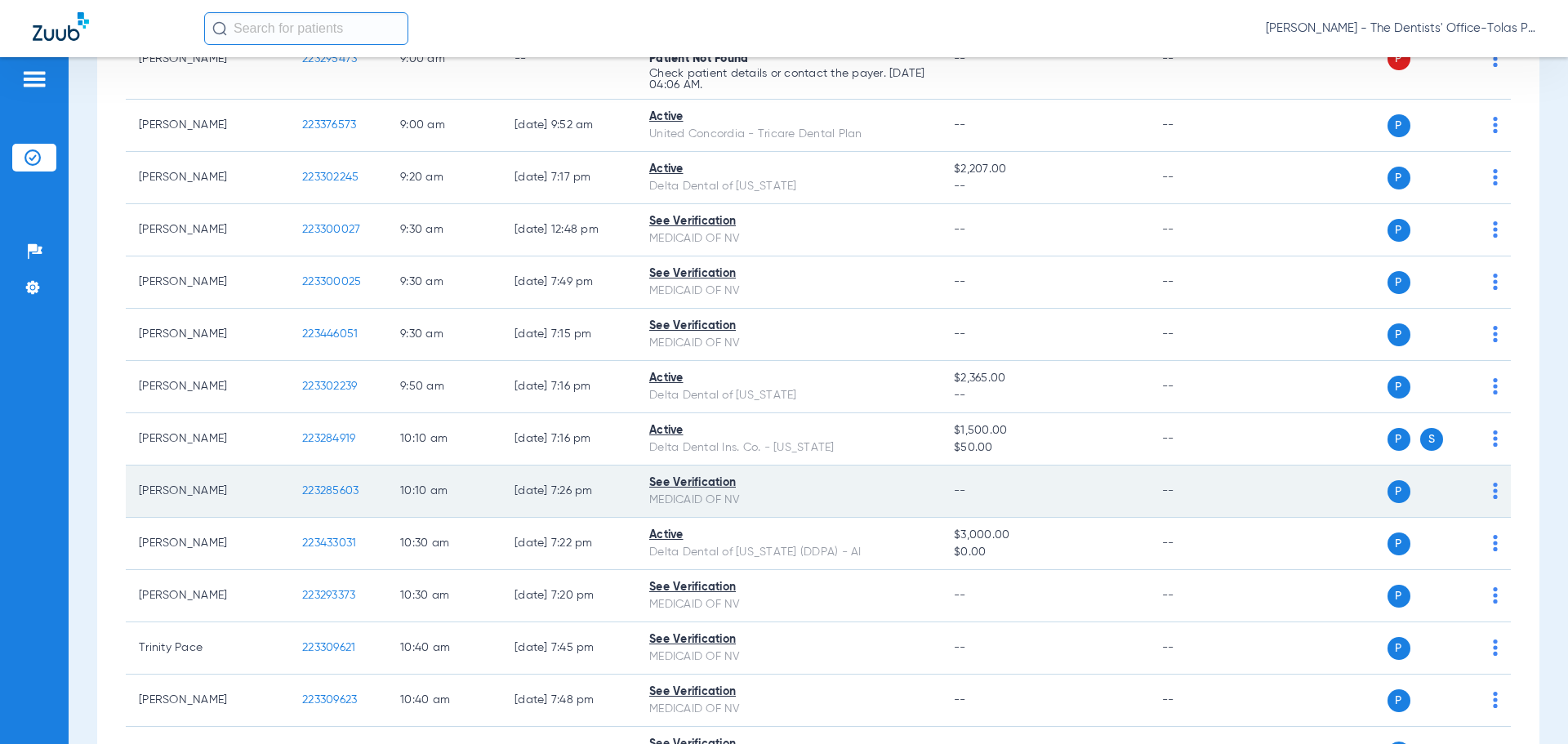
click at [1493, 492] on img at bounding box center [1496, 491] width 5 height 17
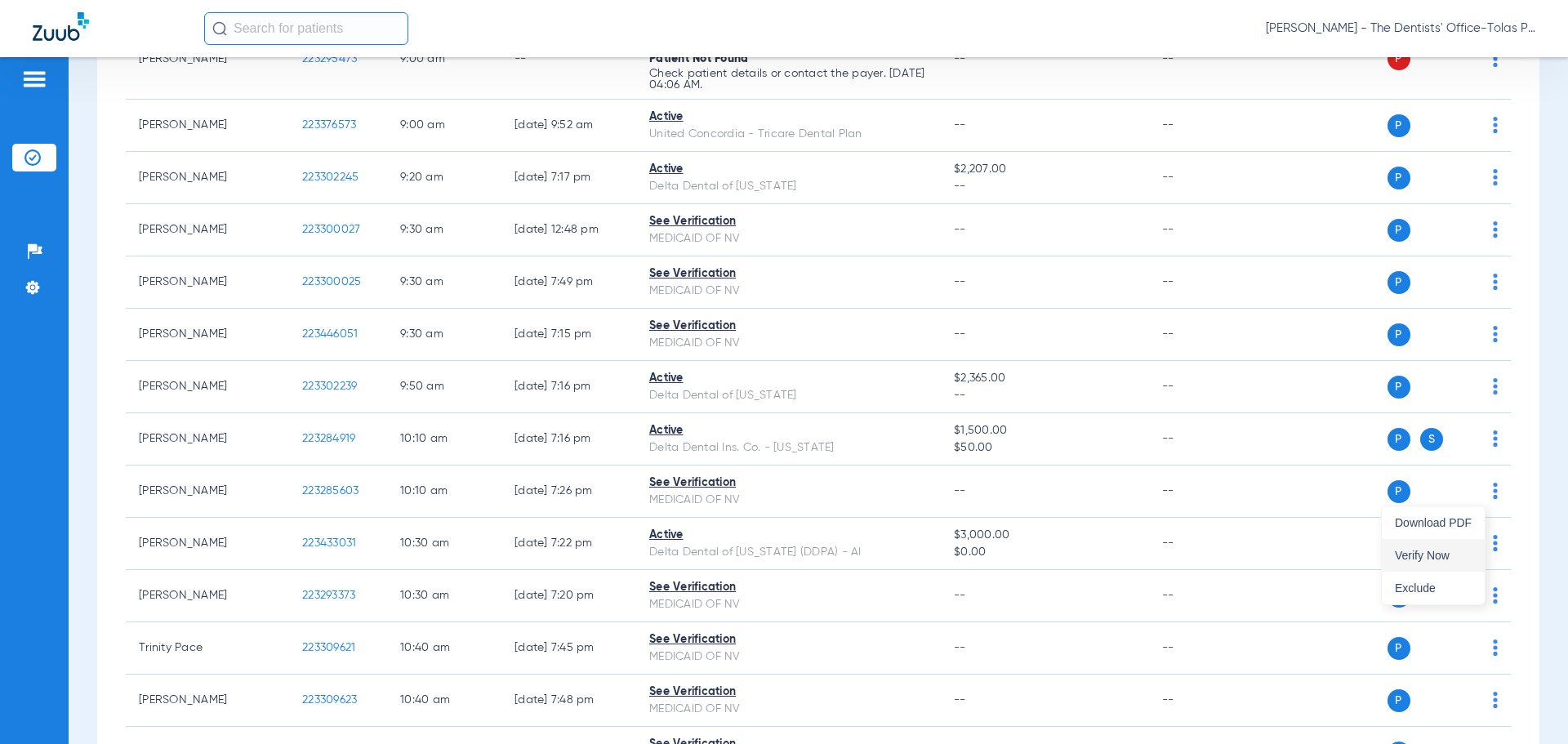
click at [1423, 555] on span "Verify Now" at bounding box center [1433, 555] width 77 height 11
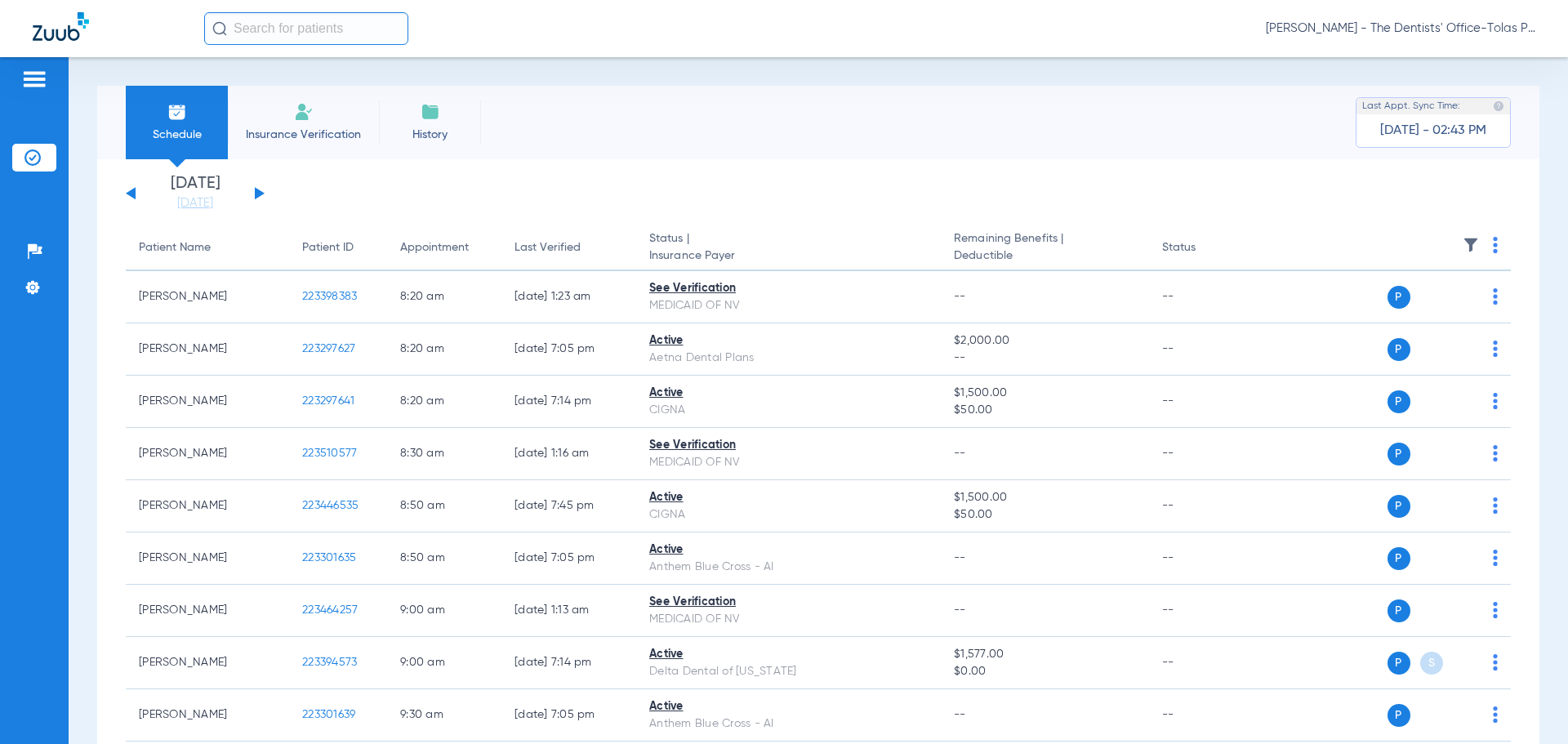
click at [259, 193] on button at bounding box center [259, 193] width 10 height 12
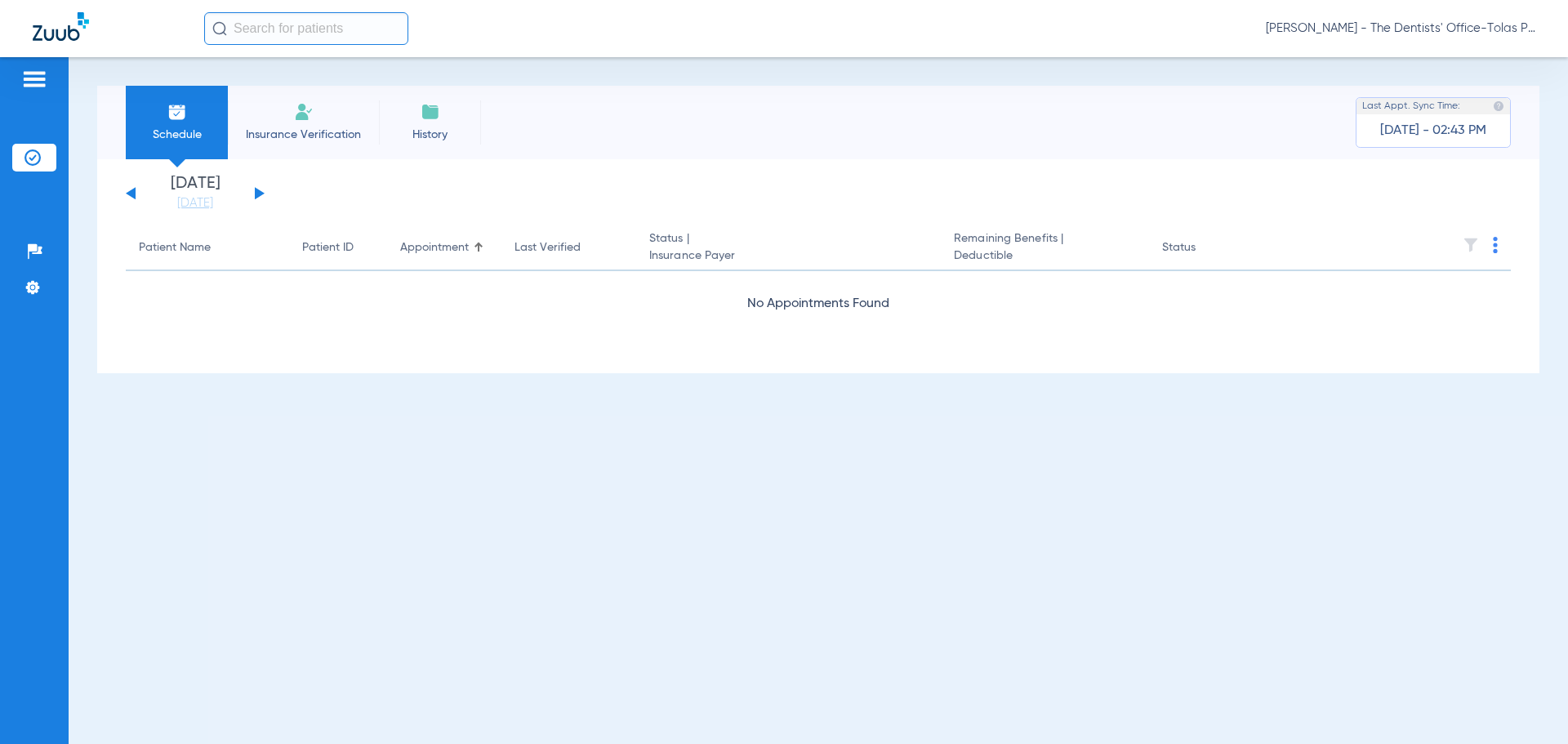
click at [259, 193] on button at bounding box center [259, 193] width 10 height 12
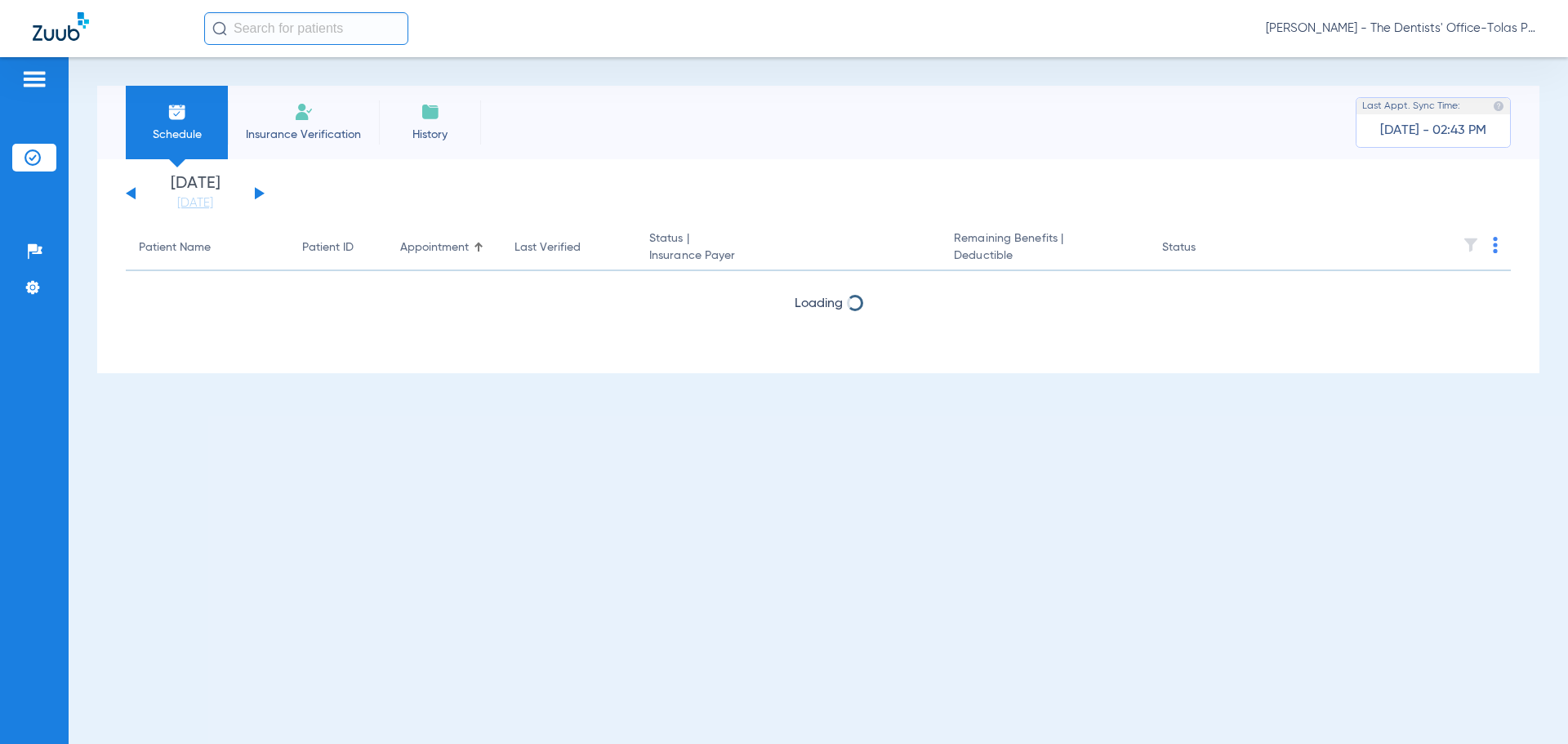
click at [259, 193] on button at bounding box center [259, 193] width 10 height 12
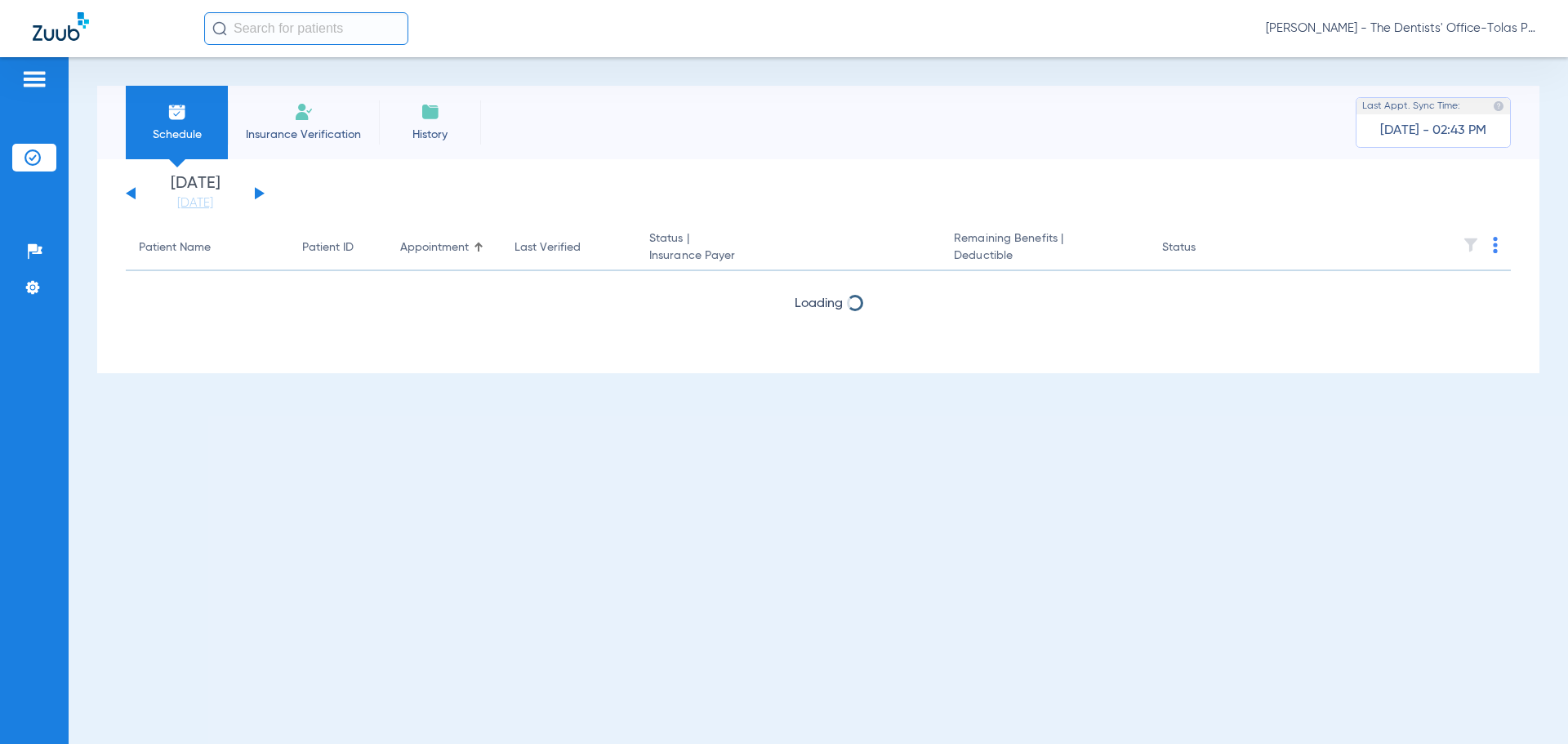
click at [259, 193] on button at bounding box center [259, 193] width 10 height 12
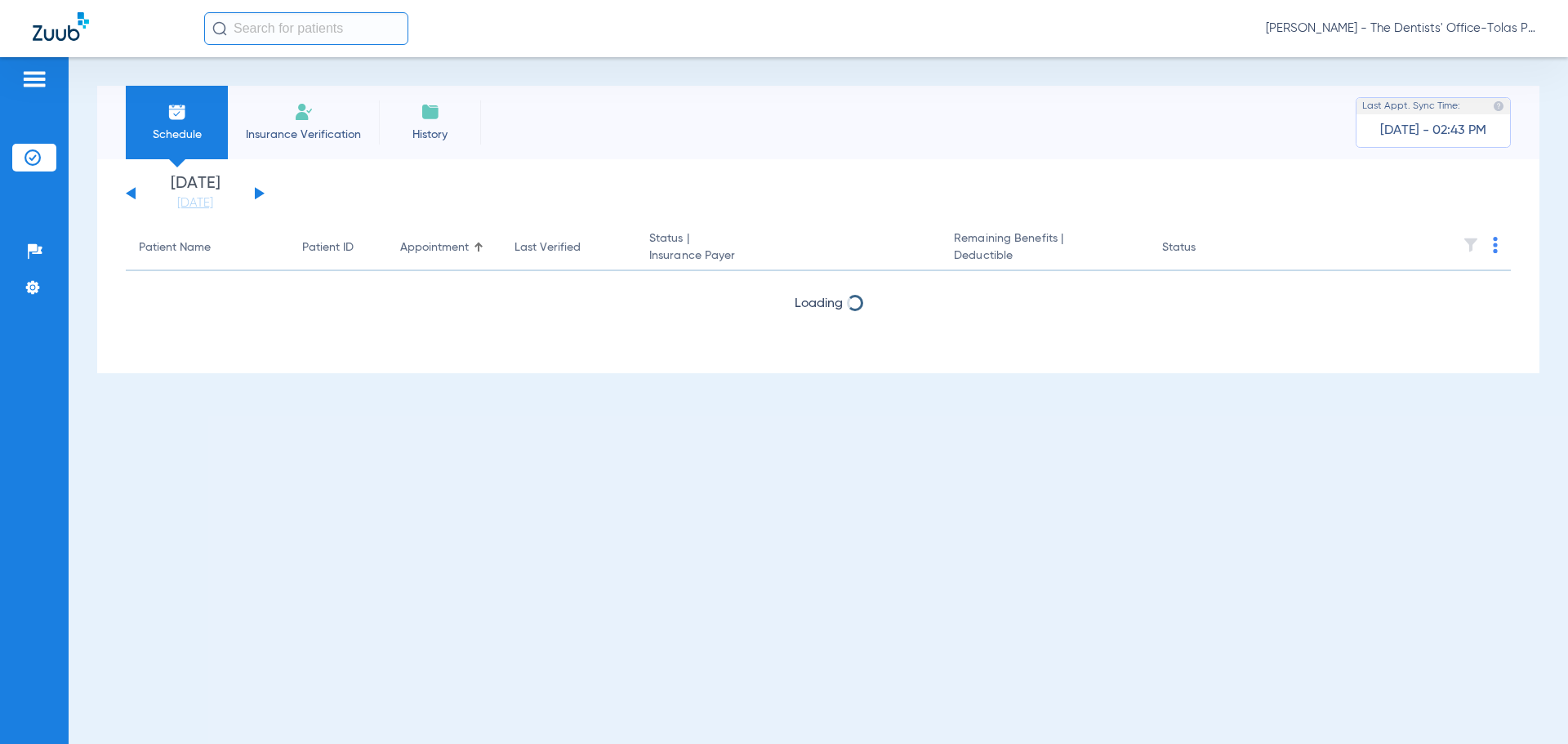
click at [259, 193] on button at bounding box center [259, 193] width 10 height 12
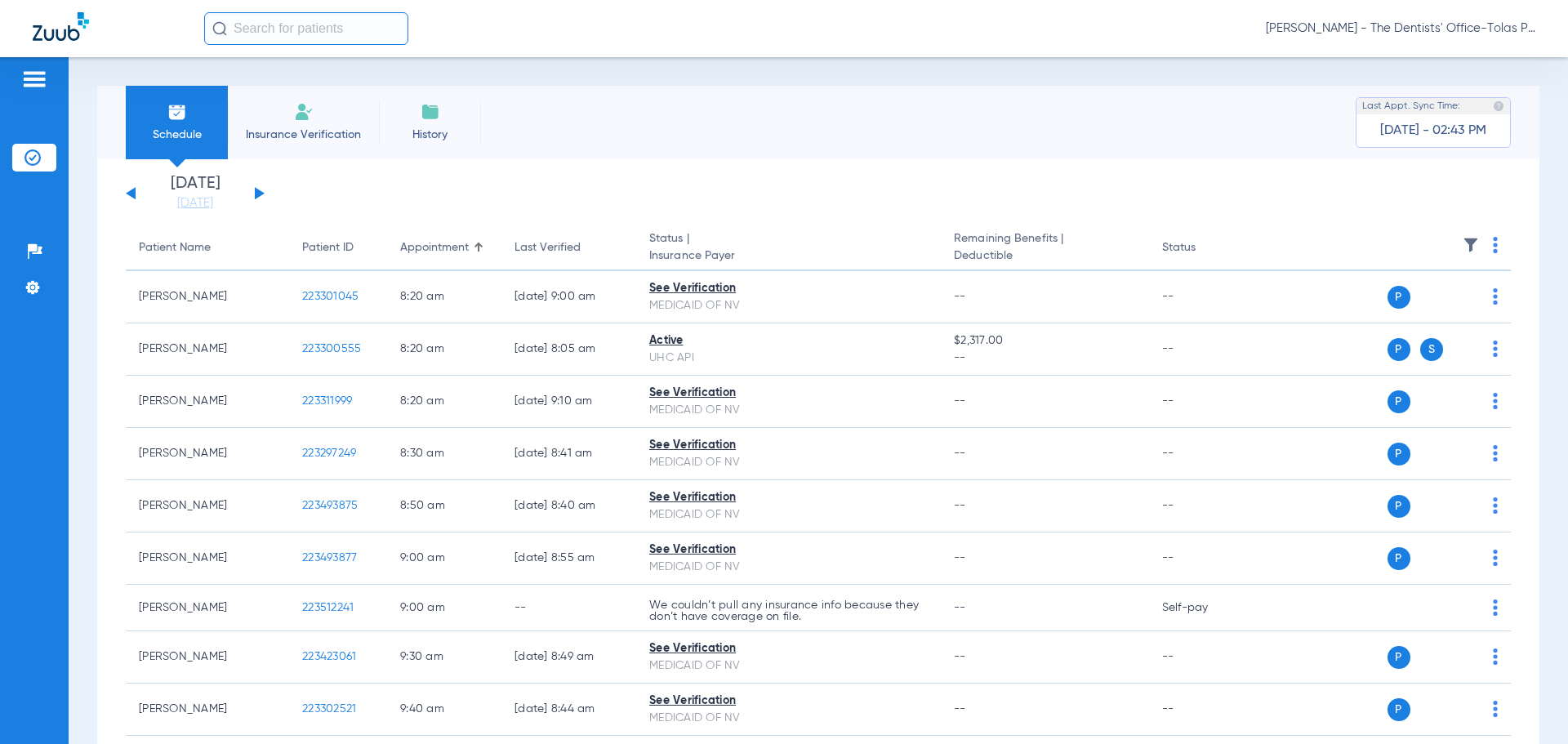
click at [131, 193] on button at bounding box center [131, 193] width 10 height 12
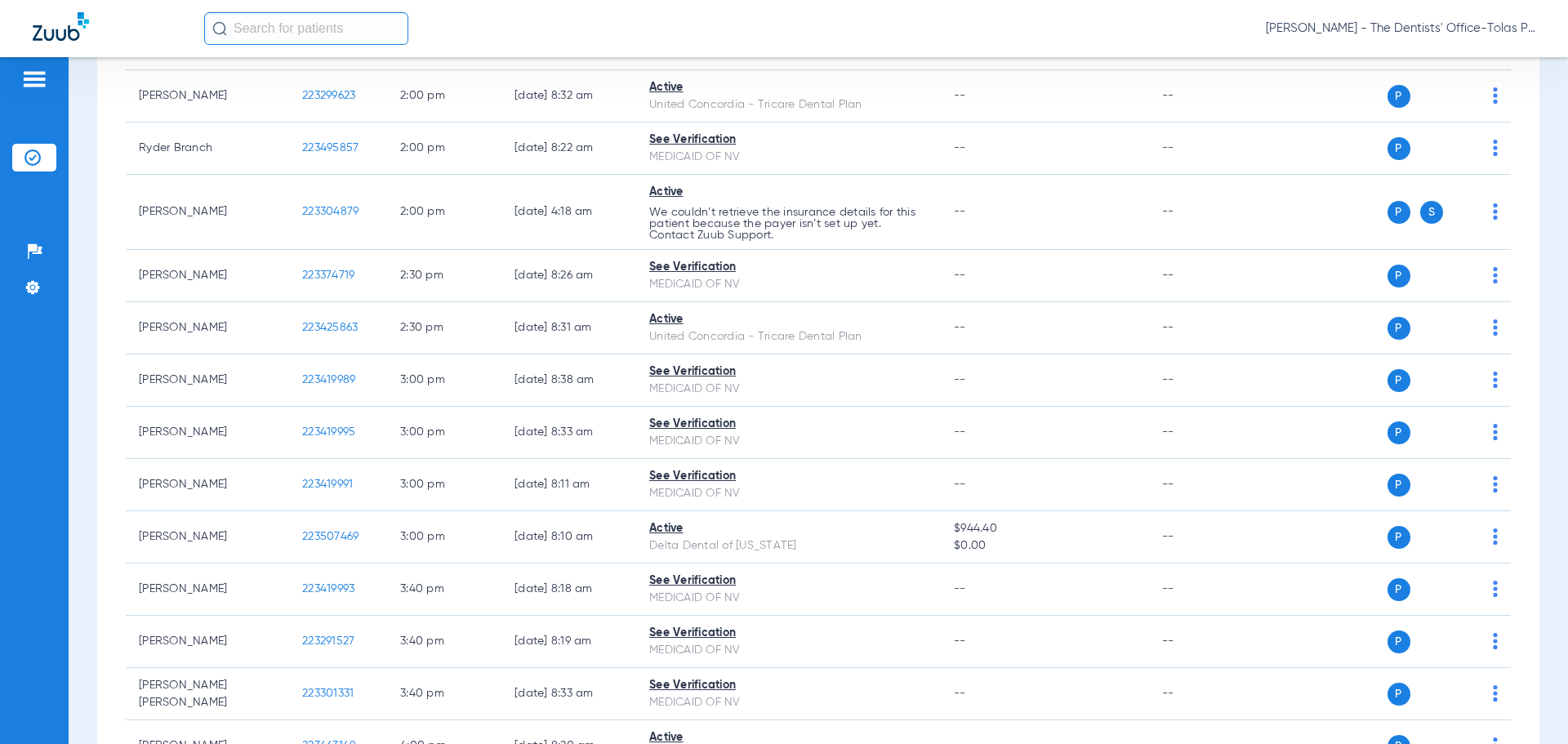
scroll to position [2035, 0]
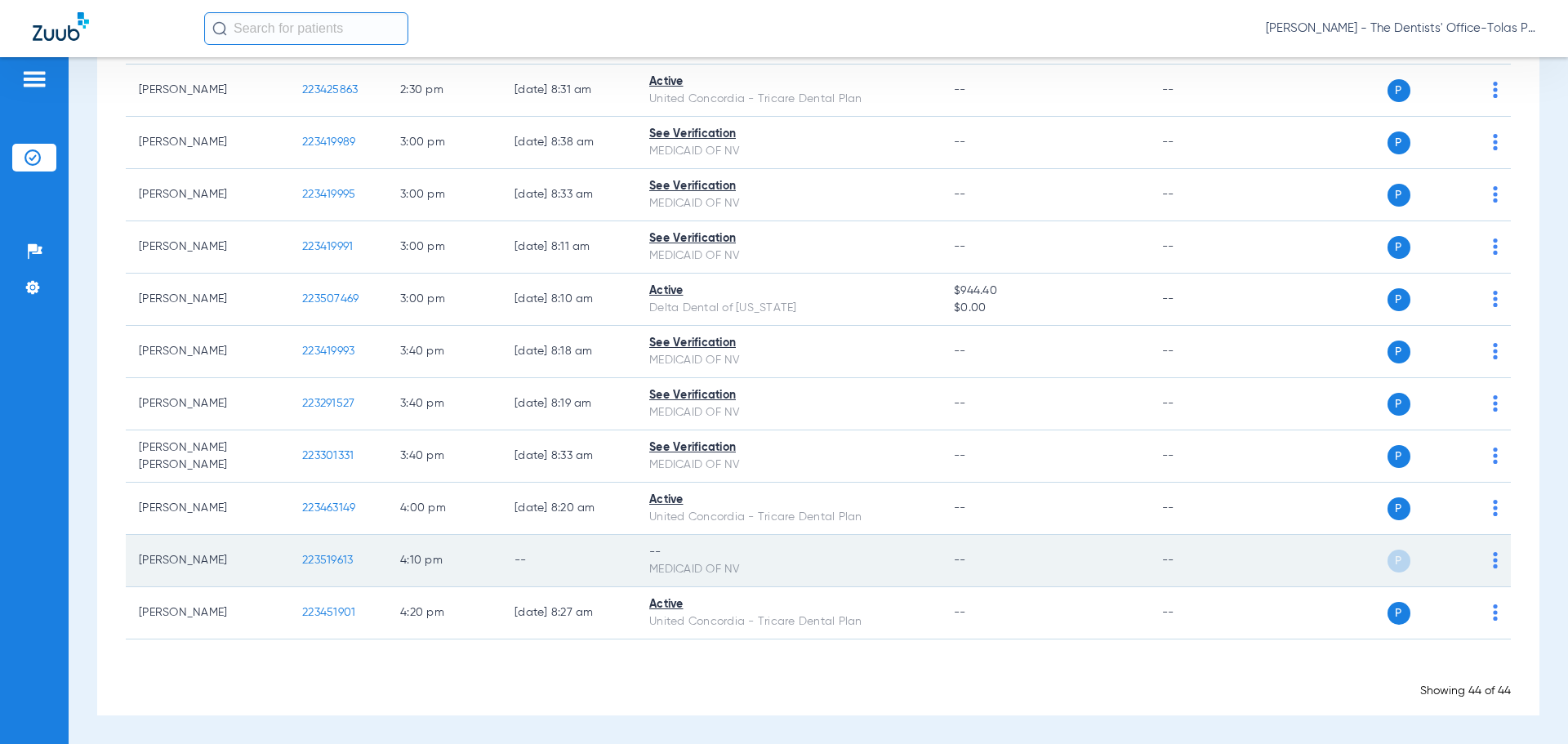
click at [1493, 566] on img at bounding box center [1496, 560] width 5 height 17
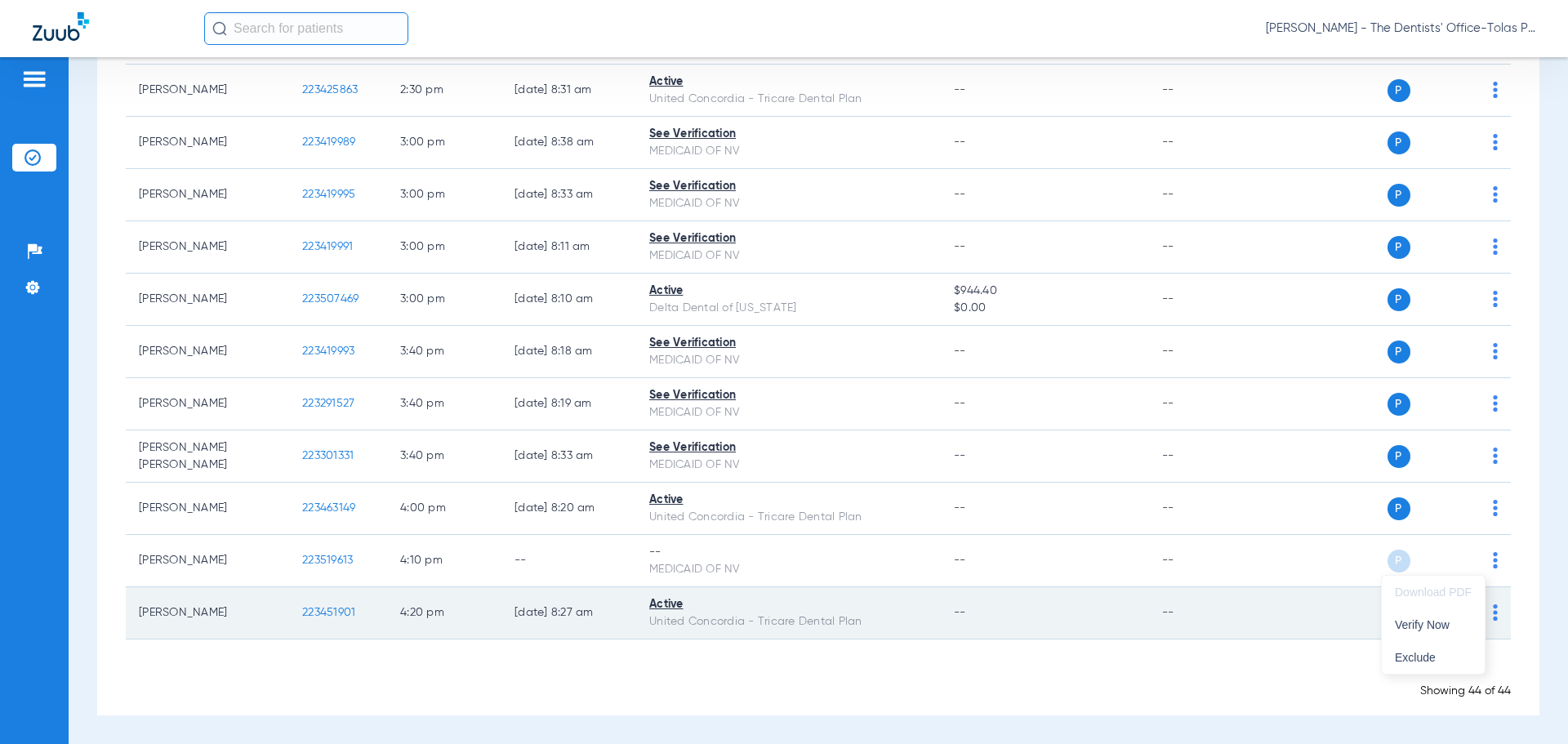
click at [1436, 622] on span "Verify Now" at bounding box center [1433, 625] width 77 height 11
